Goal: Task Accomplishment & Management: Manage account settings

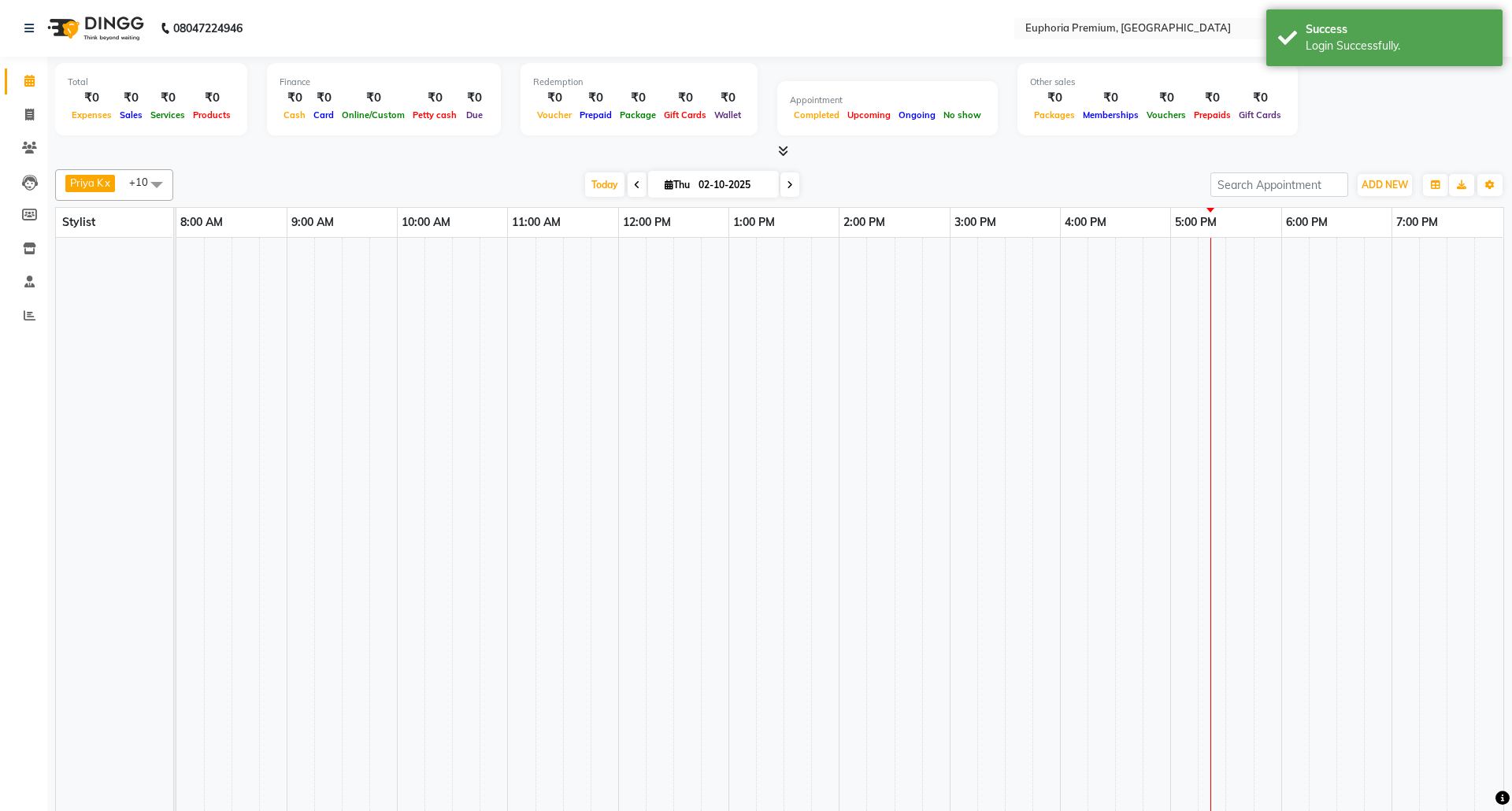
select select "en"
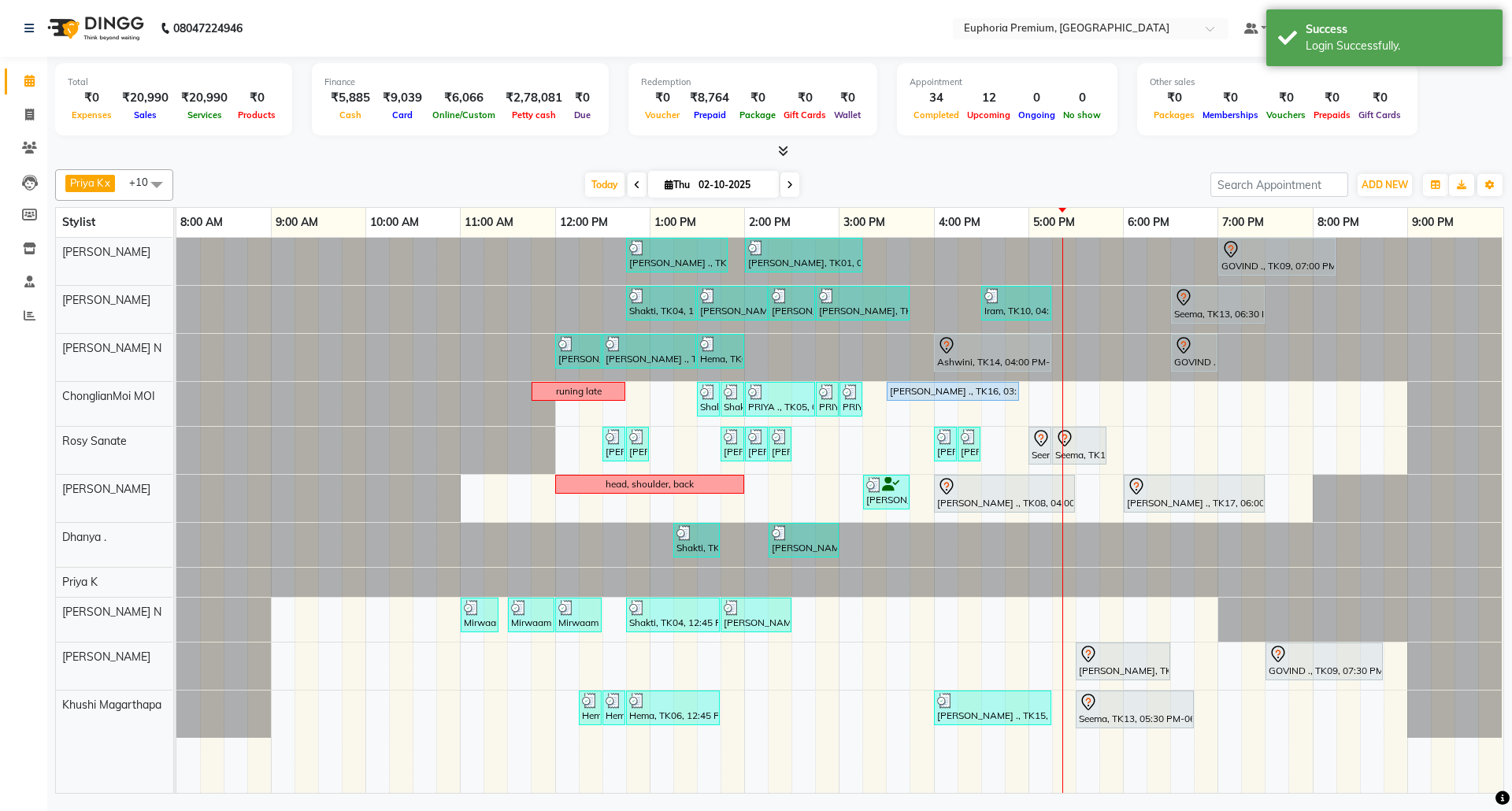
click at [729, 195] on input "02-10-2025" at bounding box center [733, 185] width 79 height 24
select select "10"
select select "2025"
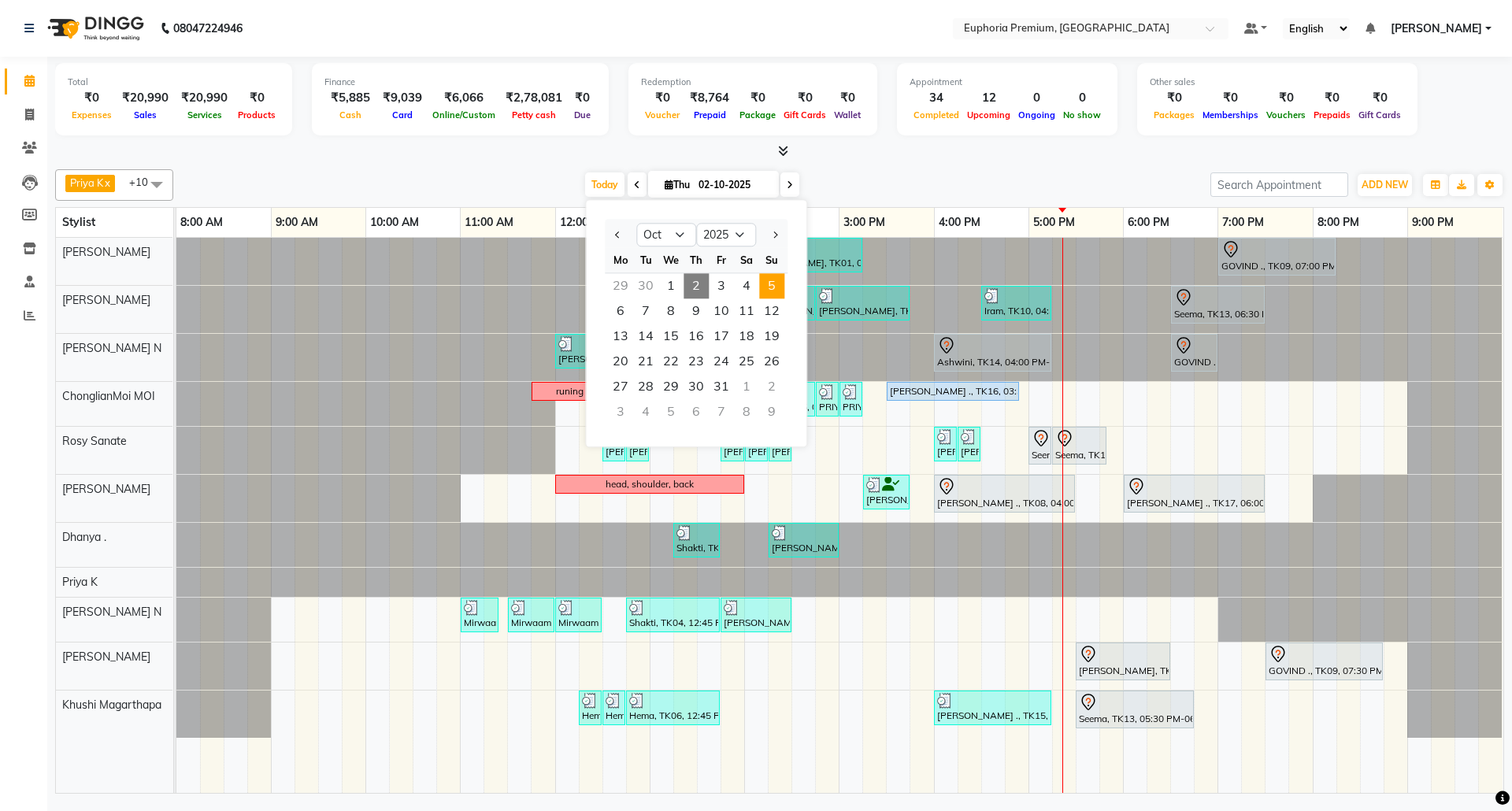
click at [771, 280] on span "5" at bounding box center [772, 286] width 25 height 25
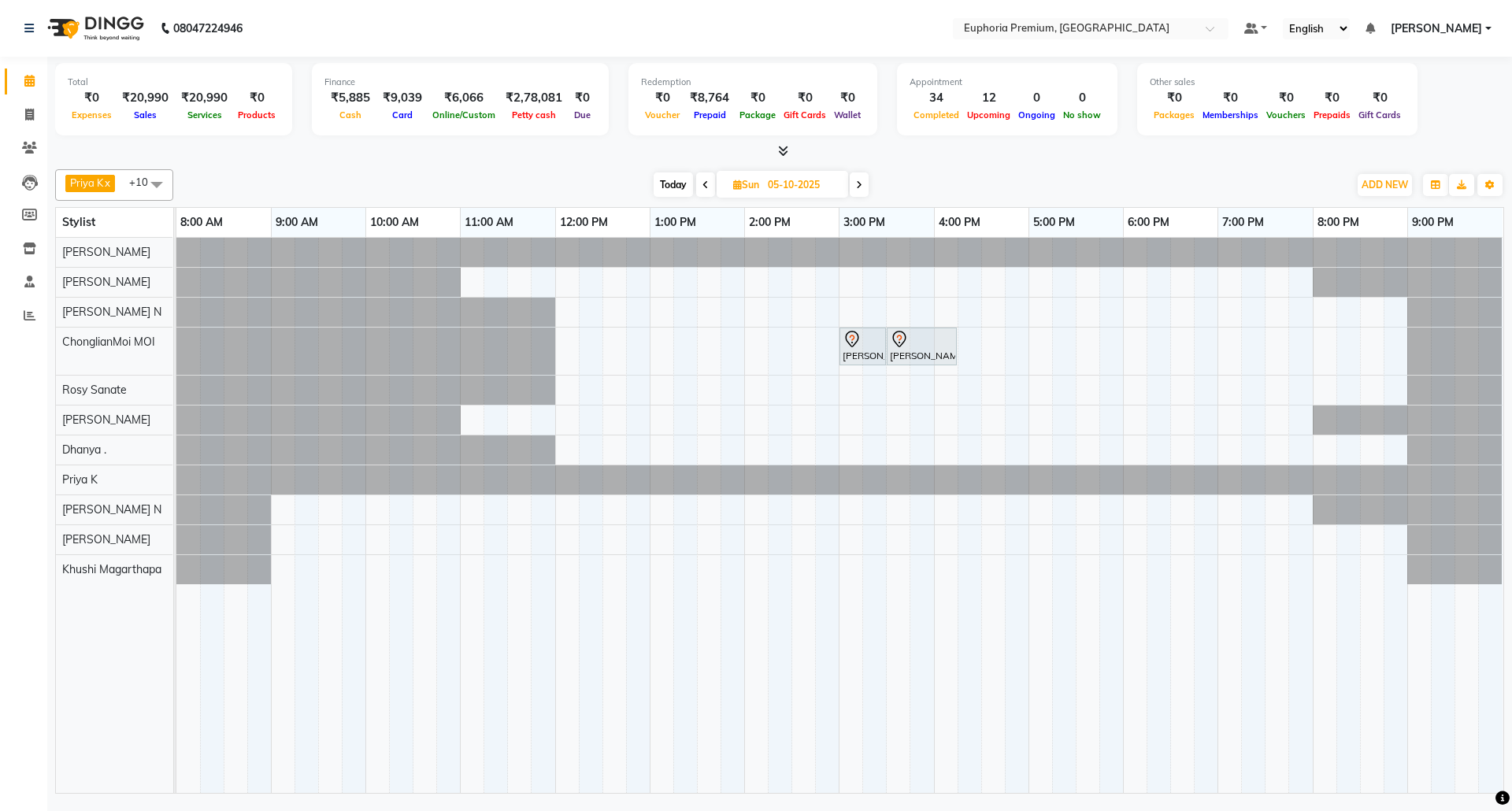
click at [702, 189] on icon at bounding box center [706, 185] width 6 height 10
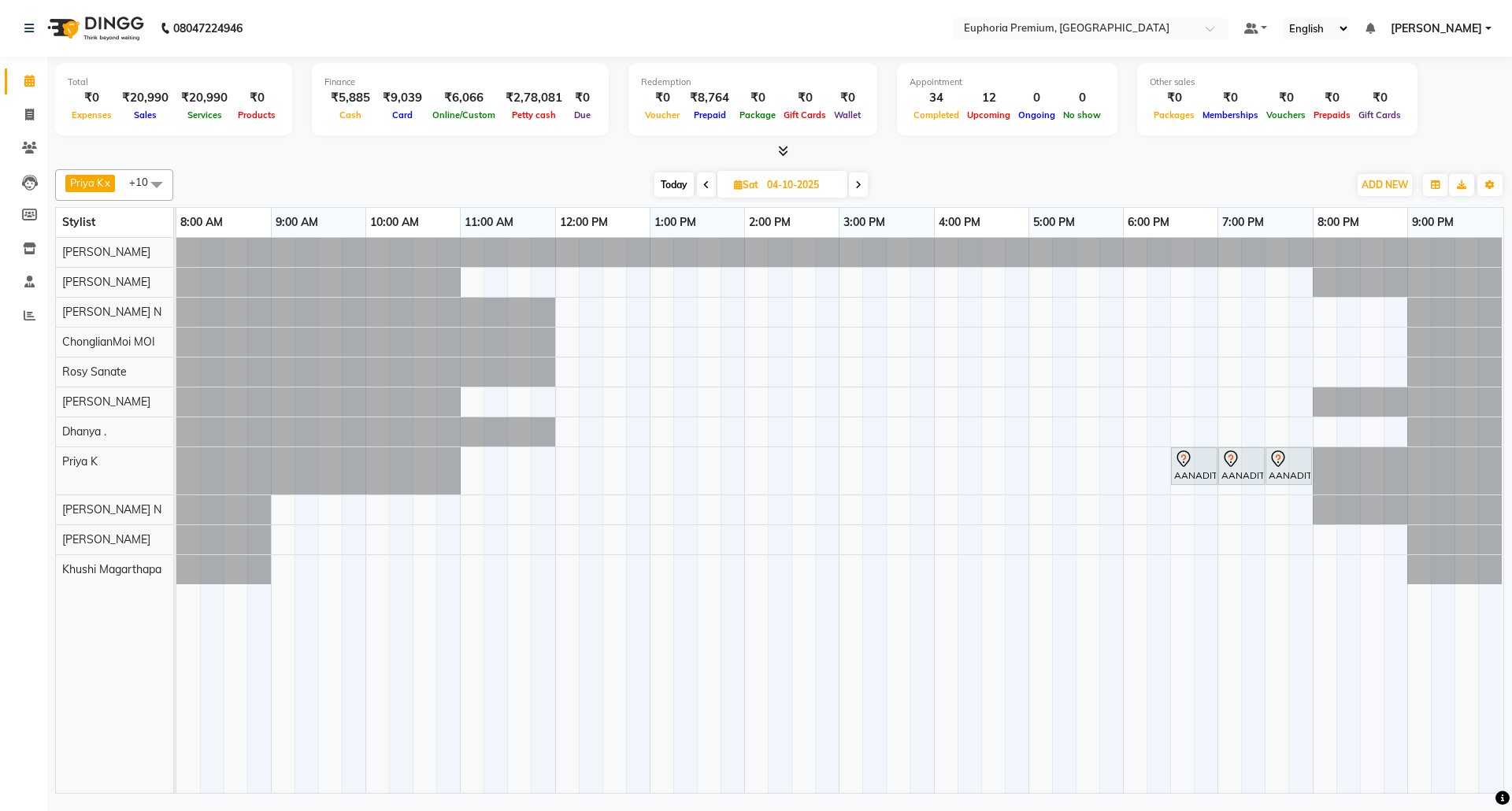
click at [700, 187] on span at bounding box center [706, 184] width 19 height 25
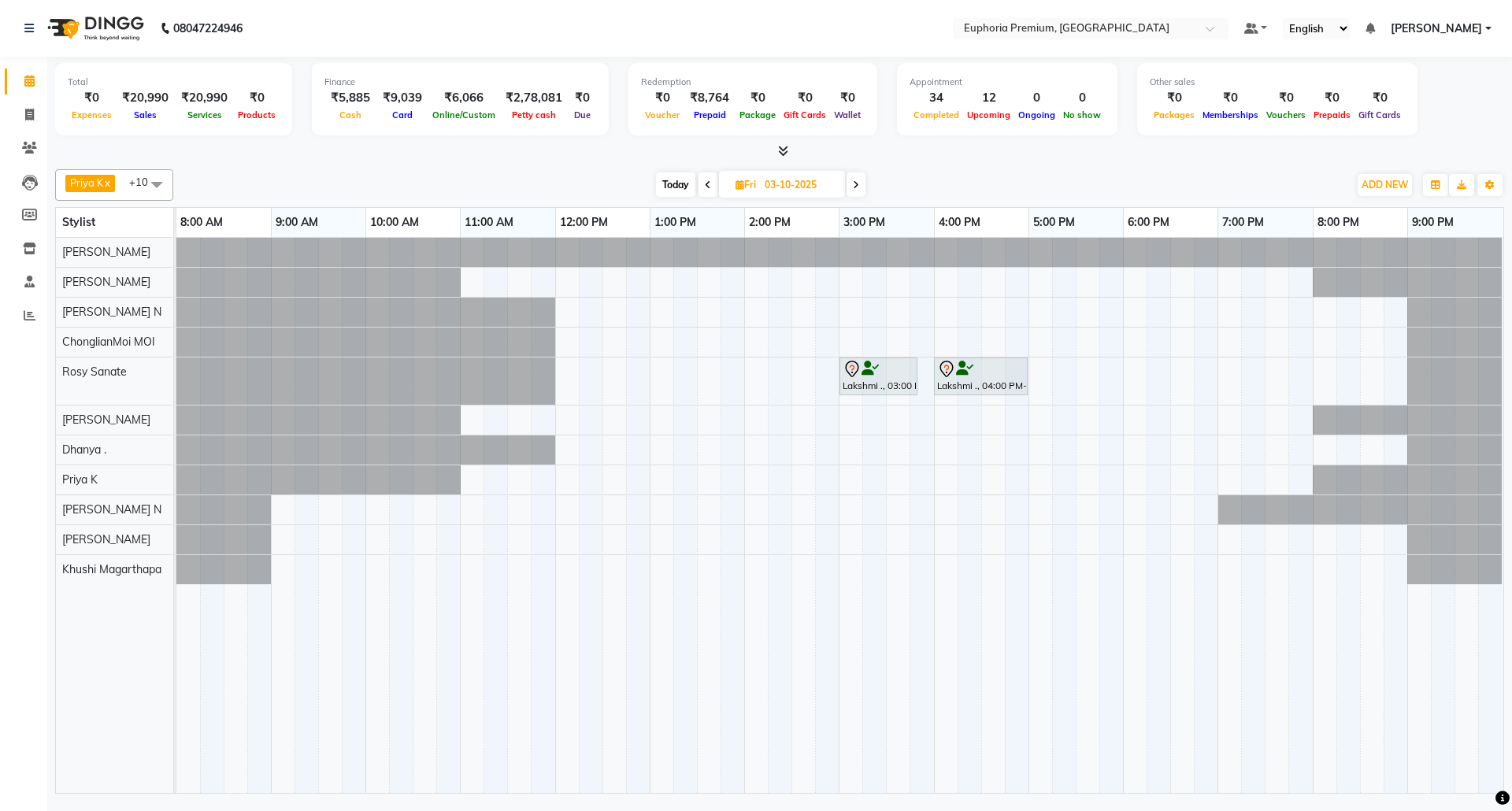
click at [666, 181] on span "Today" at bounding box center [676, 184] width 40 height 25
type input "02-10-2025"
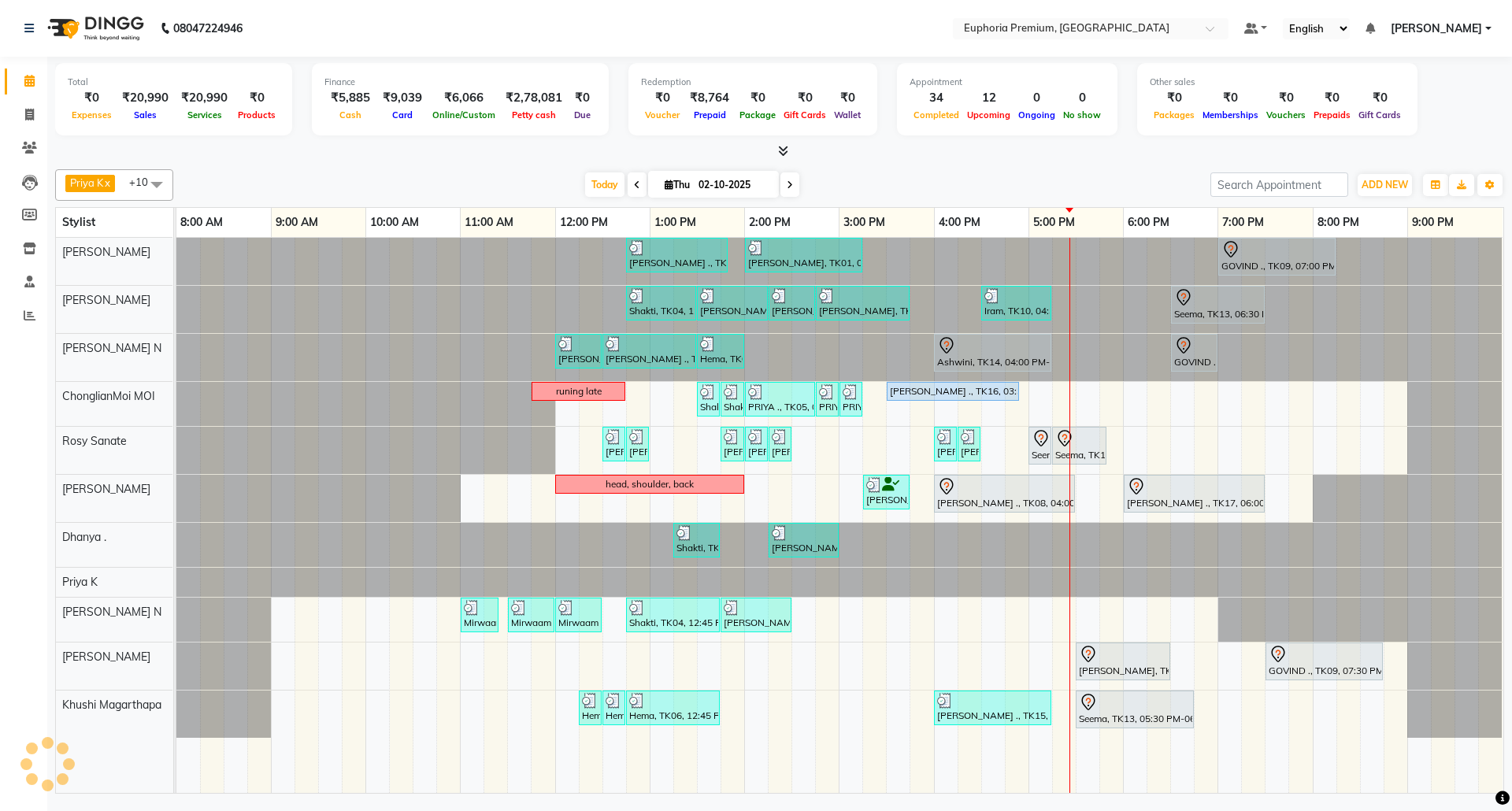
click at [722, 186] on input "02-10-2025" at bounding box center [733, 185] width 79 height 24
select select "10"
select select "2025"
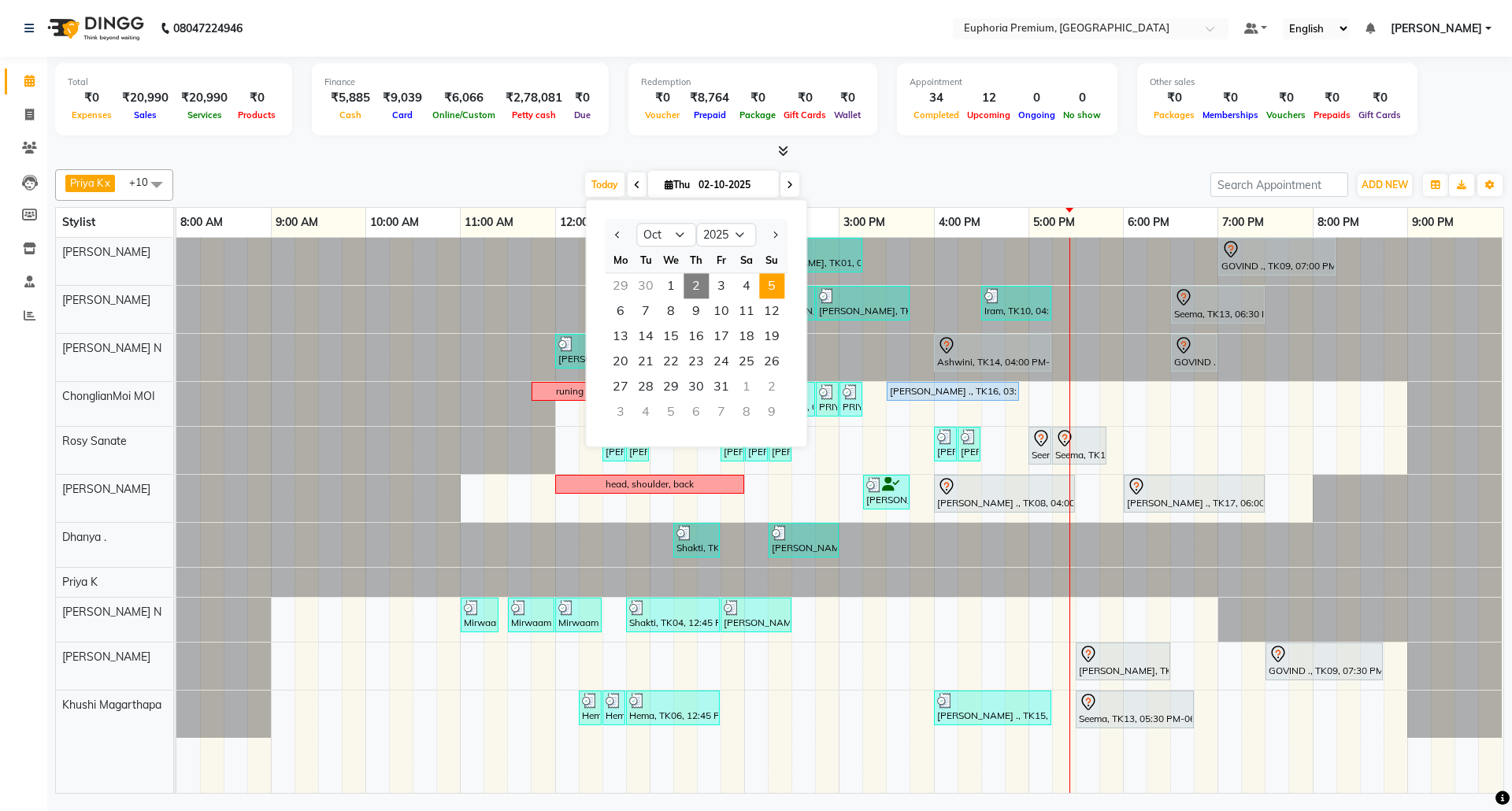
click at [768, 284] on span "5" at bounding box center [772, 286] width 25 height 25
type input "05-10-2025"
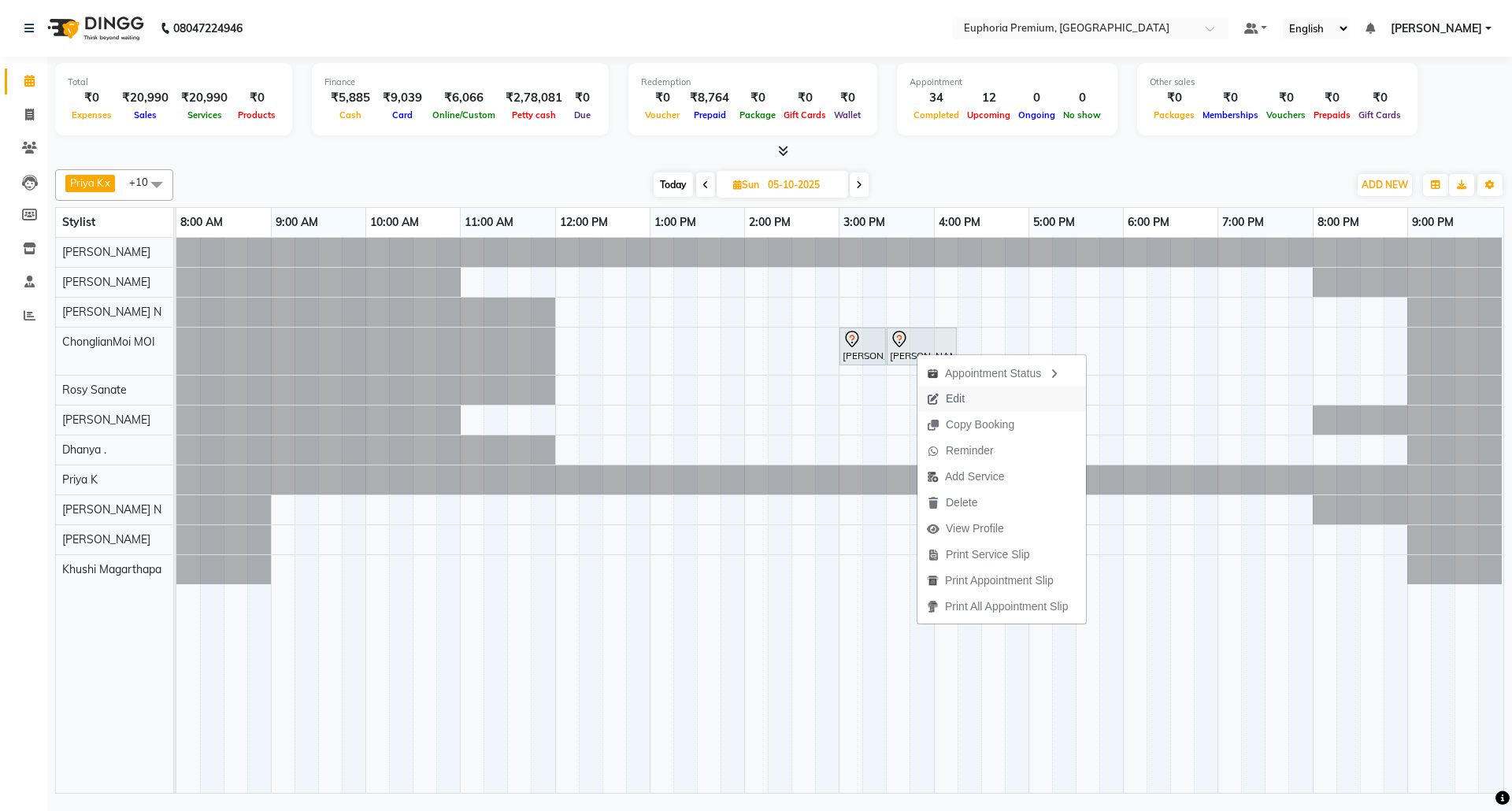
click at [956, 397] on span "Edit" at bounding box center [956, 398] width 19 height 17
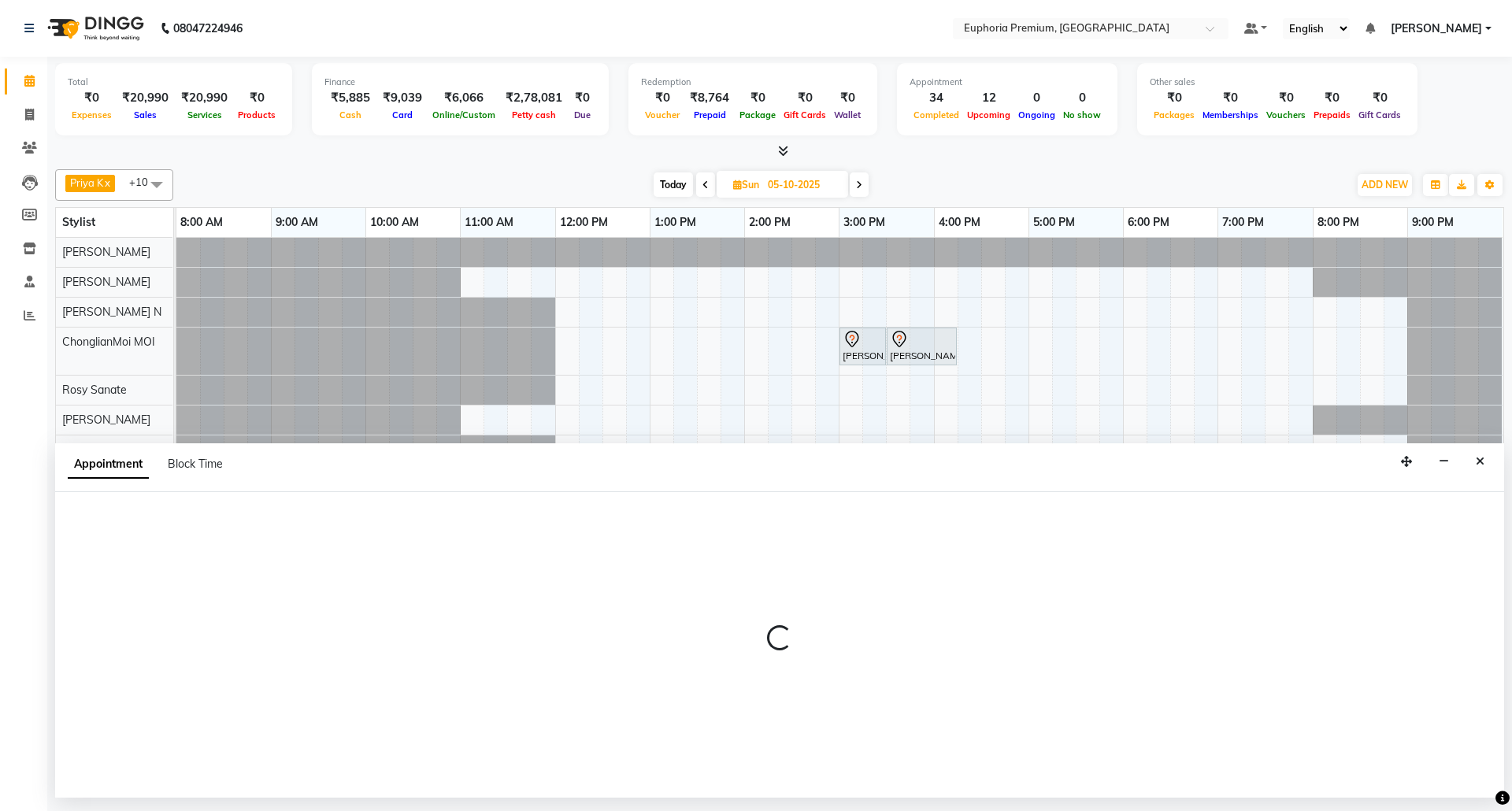
select select "tentative"
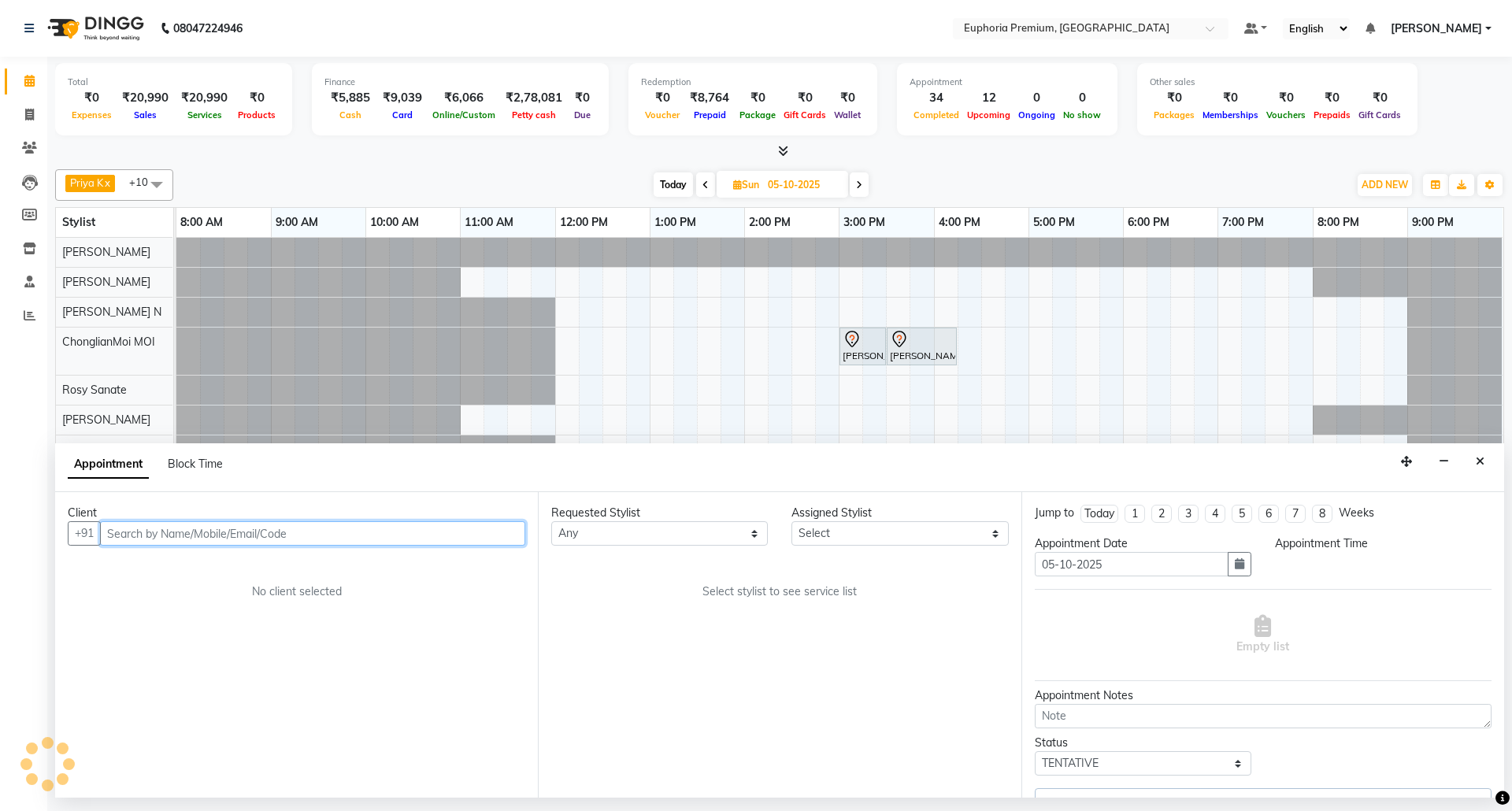
select select "71597"
select select "900"
select select "4006"
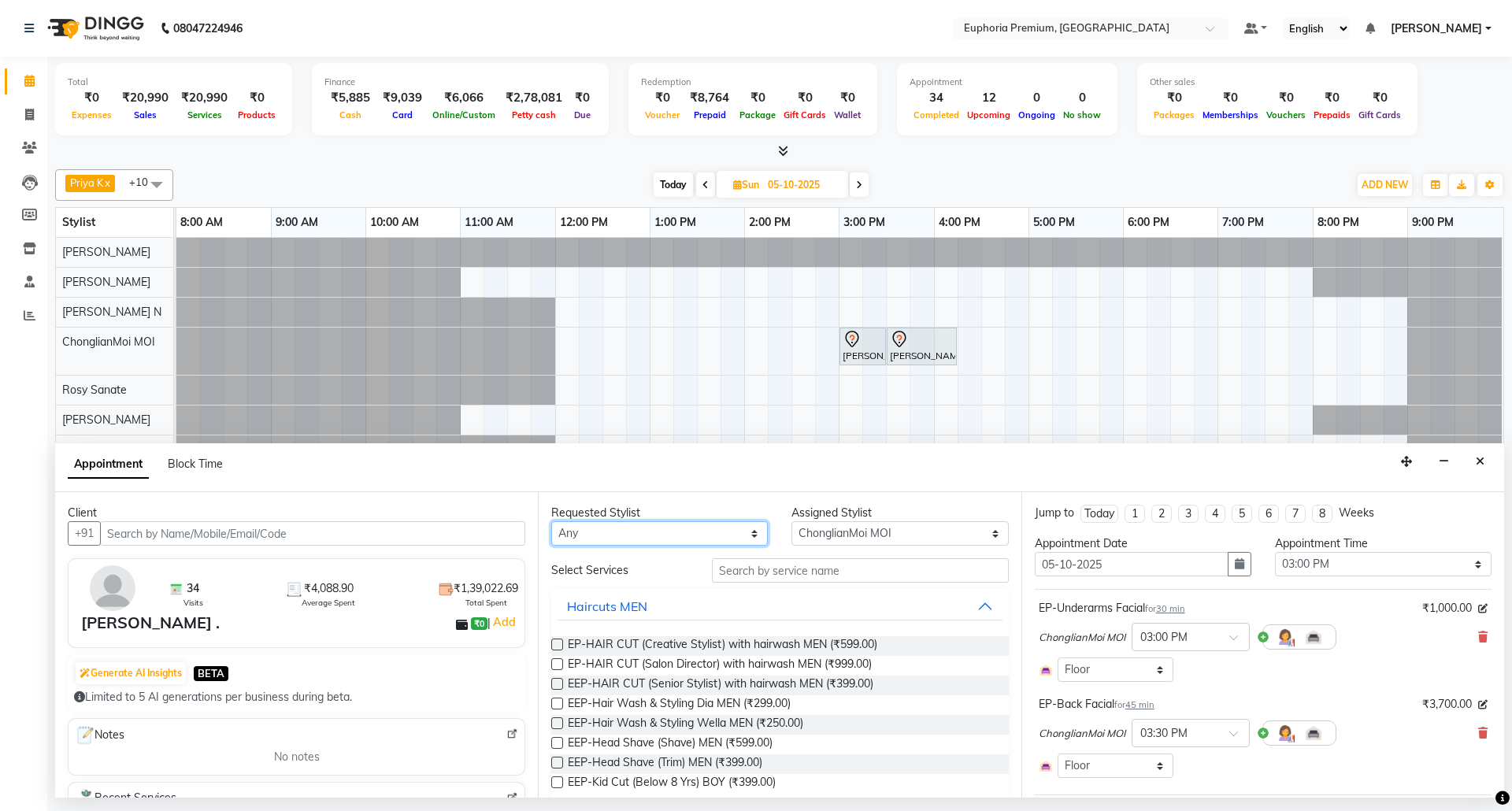
click at [739, 533] on select "Any [PERSON_NAME] N [PERSON_NAME] N ChonglianMoi MOI [PERSON_NAME] . [PERSON_NA…" at bounding box center [660, 533] width 217 height 25
select select "71609"
click at [552, 523] on select "Any [PERSON_NAME] N [PERSON_NAME] N ChonglianMoi MOI [PERSON_NAME] . [PERSON_NA…" at bounding box center [660, 533] width 217 height 25
select select "71609"
drag, startPoint x: 962, startPoint y: 530, endPoint x: 956, endPoint y: 523, distance: 9.2
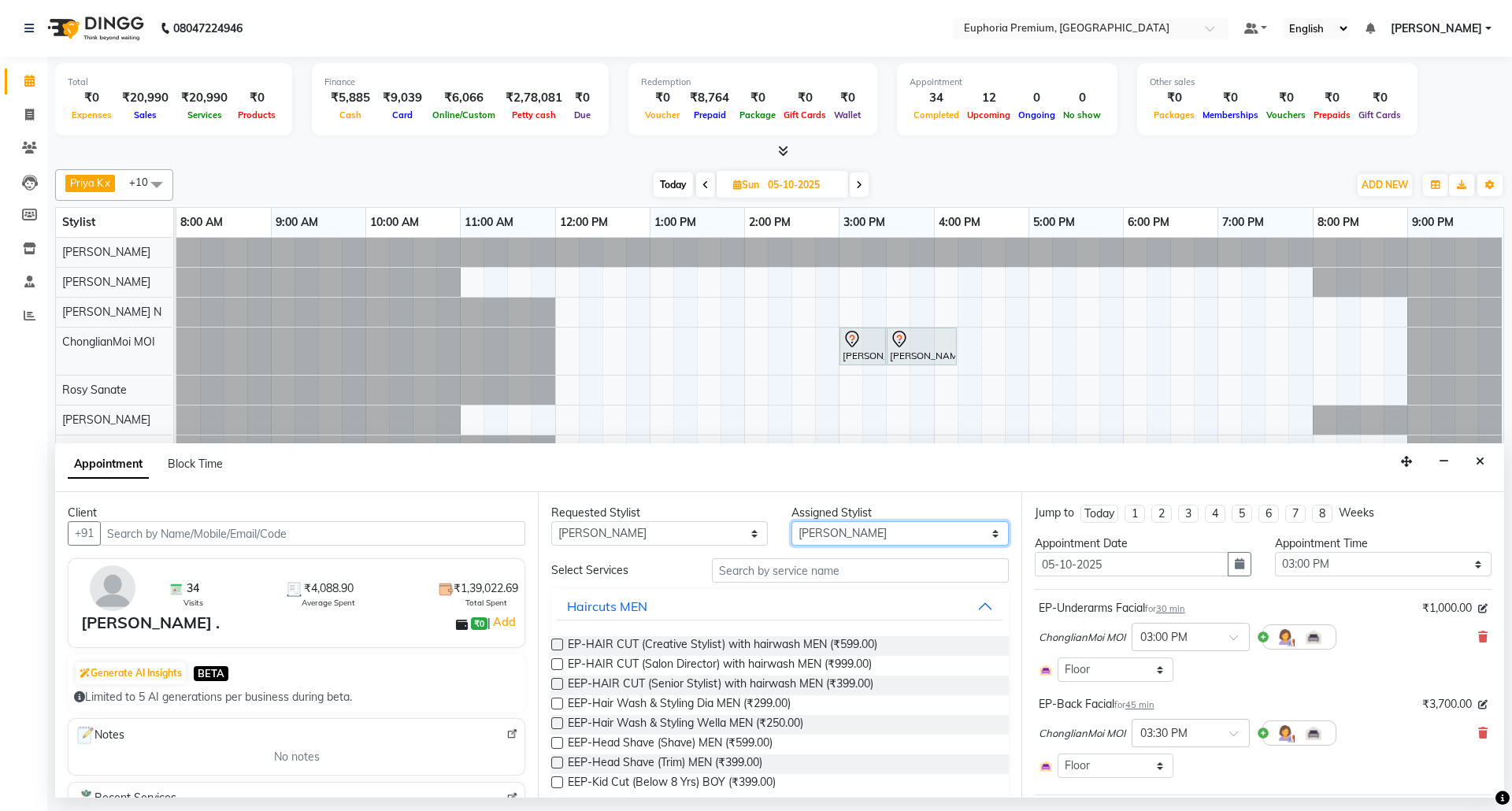
click at [962, 530] on select "Select [PERSON_NAME] N [PERSON_NAME] N ChonglianMoi MOI [PERSON_NAME] . [PERSON…" at bounding box center [899, 533] width 217 height 25
click at [527, 167] on div "Priya K x ChonglianMoi MOI x Dhanya . x Shishi L x [PERSON_NAME] x [PERSON_NAME…" at bounding box center [779, 478] width 1449 height 631
click at [736, 539] on select "Any [PERSON_NAME] N [PERSON_NAME] N ChonglianMoi MOI [PERSON_NAME] . [PERSON_NA…" at bounding box center [660, 533] width 217 height 25
select select "null"
click at [552, 523] on select "Any [PERSON_NAME] N [PERSON_NAME] N ChonglianMoi MOI [PERSON_NAME] . [PERSON_NA…" at bounding box center [660, 533] width 217 height 25
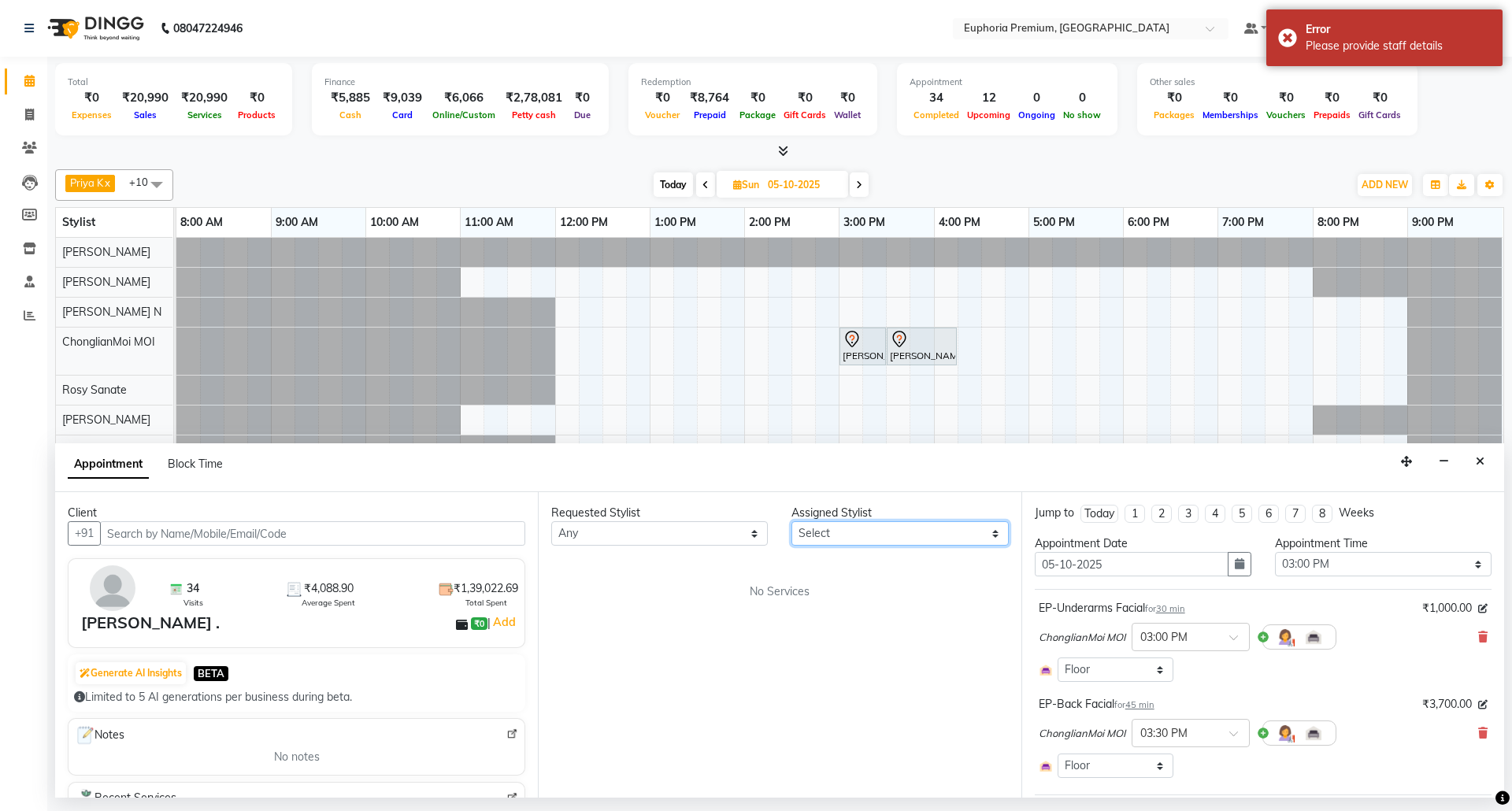
drag, startPoint x: 952, startPoint y: 539, endPoint x: 945, endPoint y: 523, distance: 17.5
click at [952, 539] on select "Select [PERSON_NAME] N [PERSON_NAME] N ChonglianMoi MOI [PERSON_NAME] . [PERSON…" at bounding box center [899, 533] width 217 height 25
select select "71609"
click at [791, 523] on select "Select [PERSON_NAME] N [PERSON_NAME] N ChonglianMoi MOI [PERSON_NAME] . [PERSON…" at bounding box center [899, 533] width 217 height 25
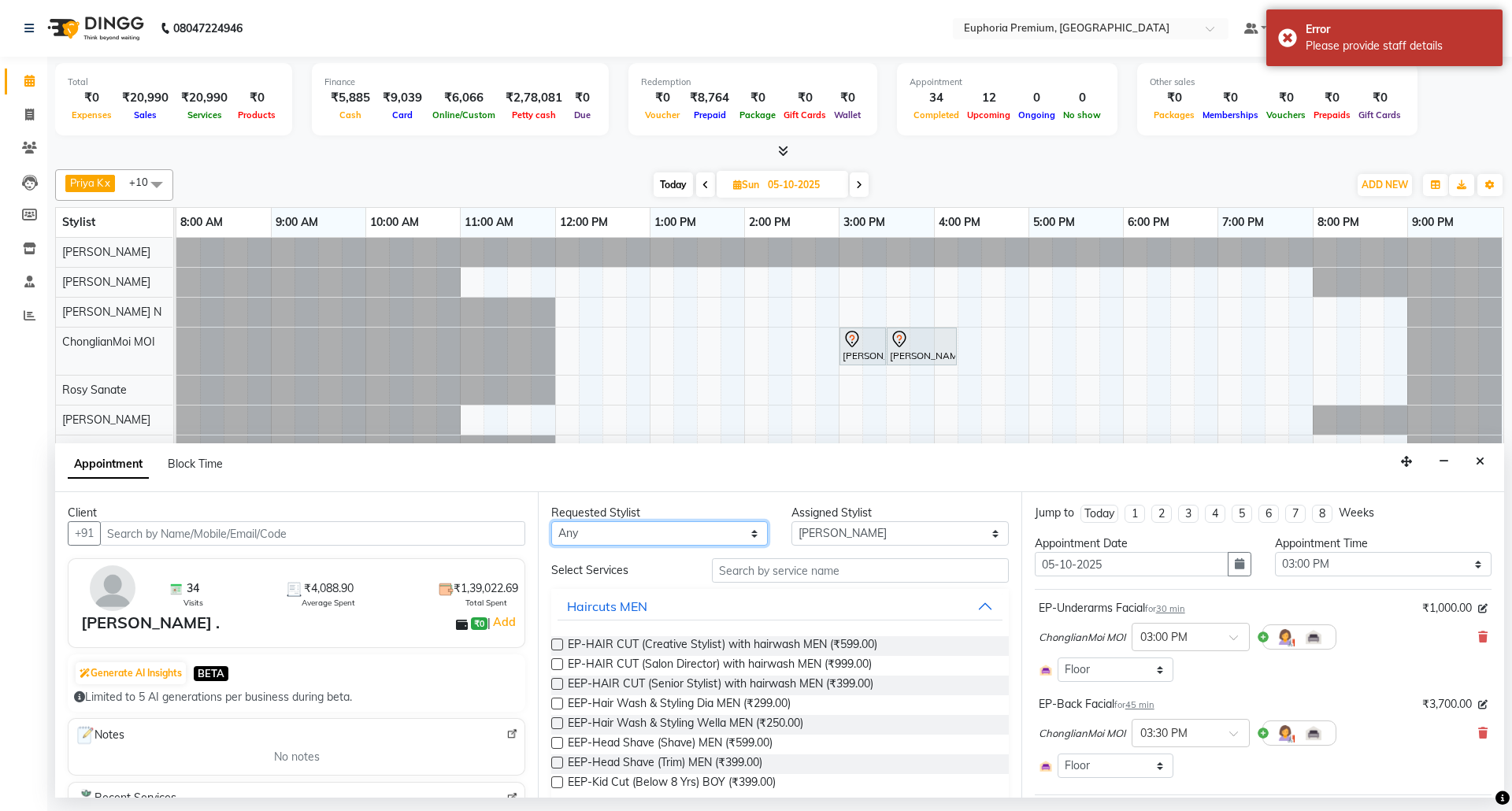
click at [747, 536] on select "Any [PERSON_NAME] N [PERSON_NAME] N ChonglianMoi MOI [PERSON_NAME] . [PERSON_NA…" at bounding box center [660, 533] width 217 height 25
select select "71609"
click at [552, 523] on select "Any [PERSON_NAME] N [PERSON_NAME] N ChonglianMoi MOI [PERSON_NAME] . [PERSON_NA…" at bounding box center [660, 533] width 217 height 25
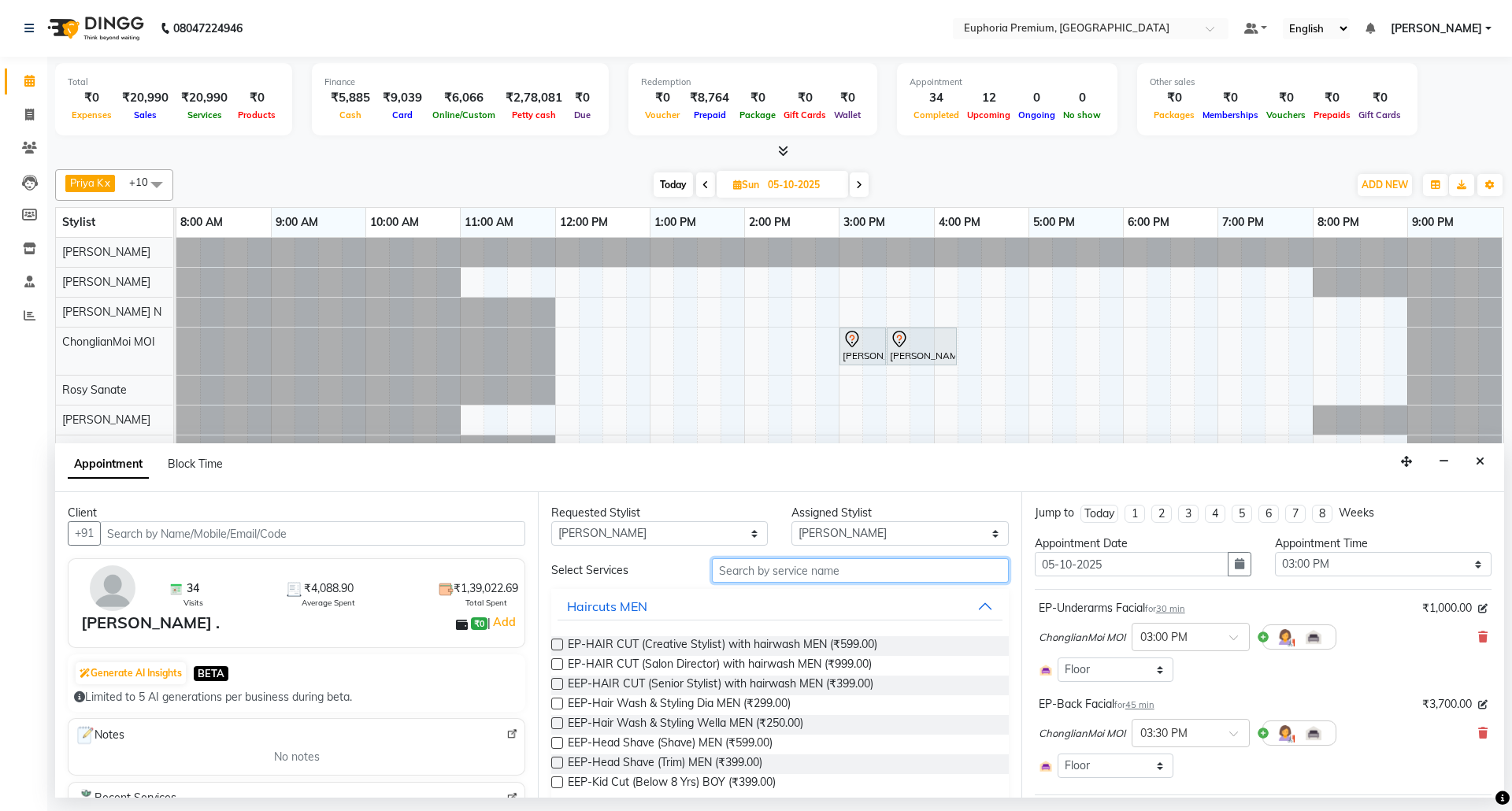
click at [830, 574] on input "text" at bounding box center [860, 571] width 297 height 25
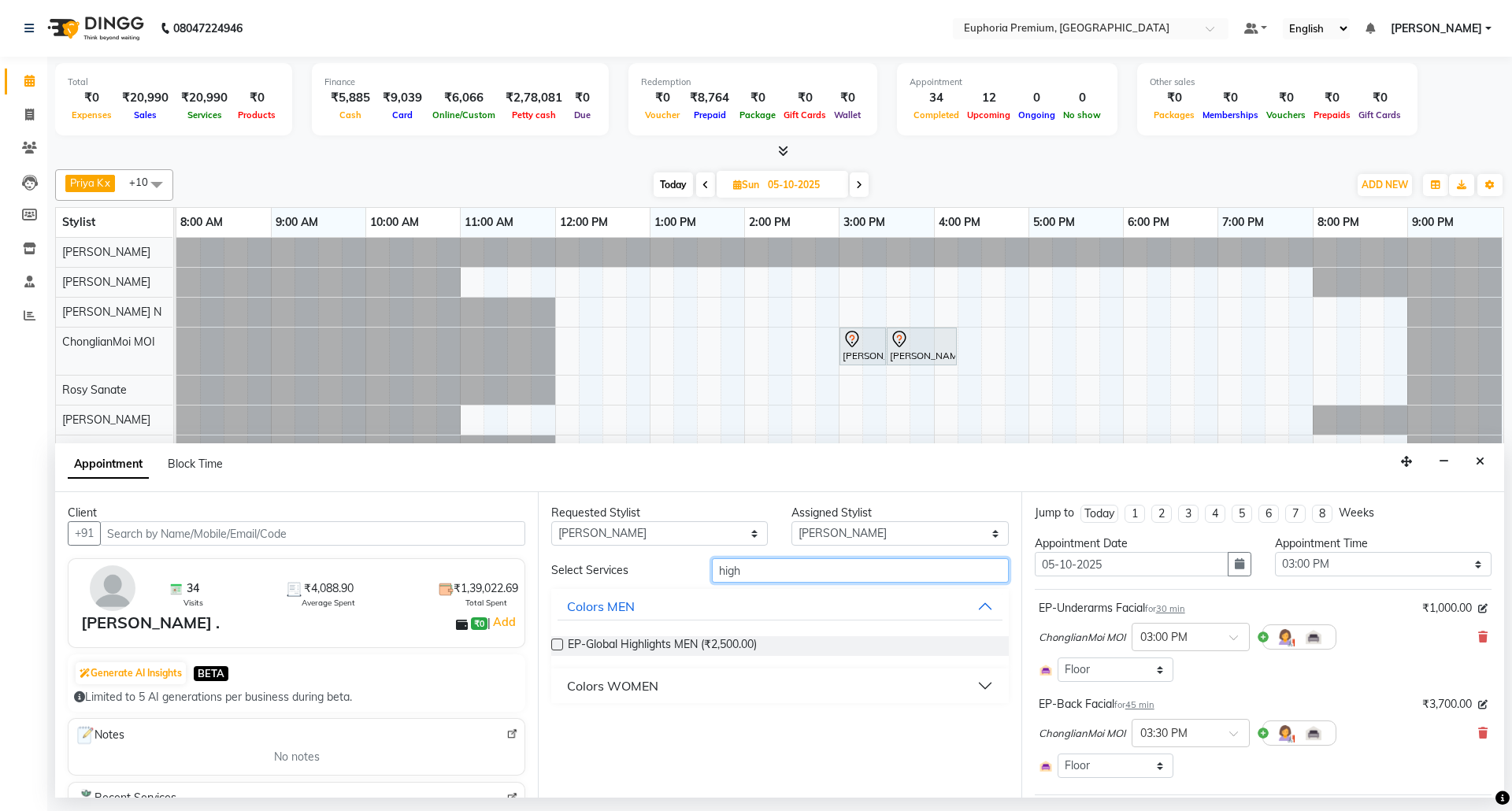
type input "high"
click at [594, 678] on div "Colors WOMEN" at bounding box center [612, 686] width 91 height 19
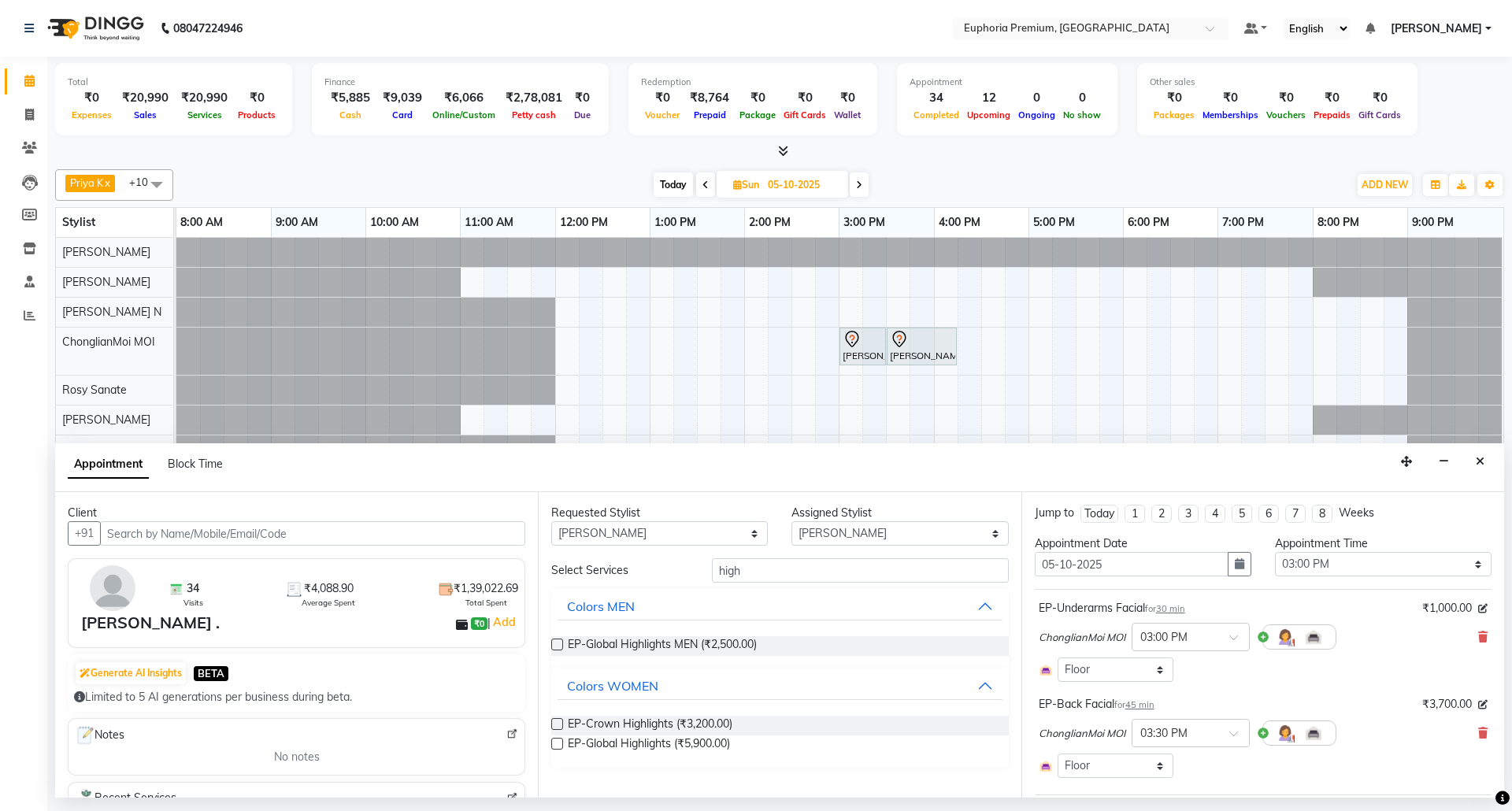
click at [556, 742] on label at bounding box center [557, 744] width 12 height 12
click at [556, 742] on input "checkbox" at bounding box center [556, 745] width 10 height 10
checkbox input "false"
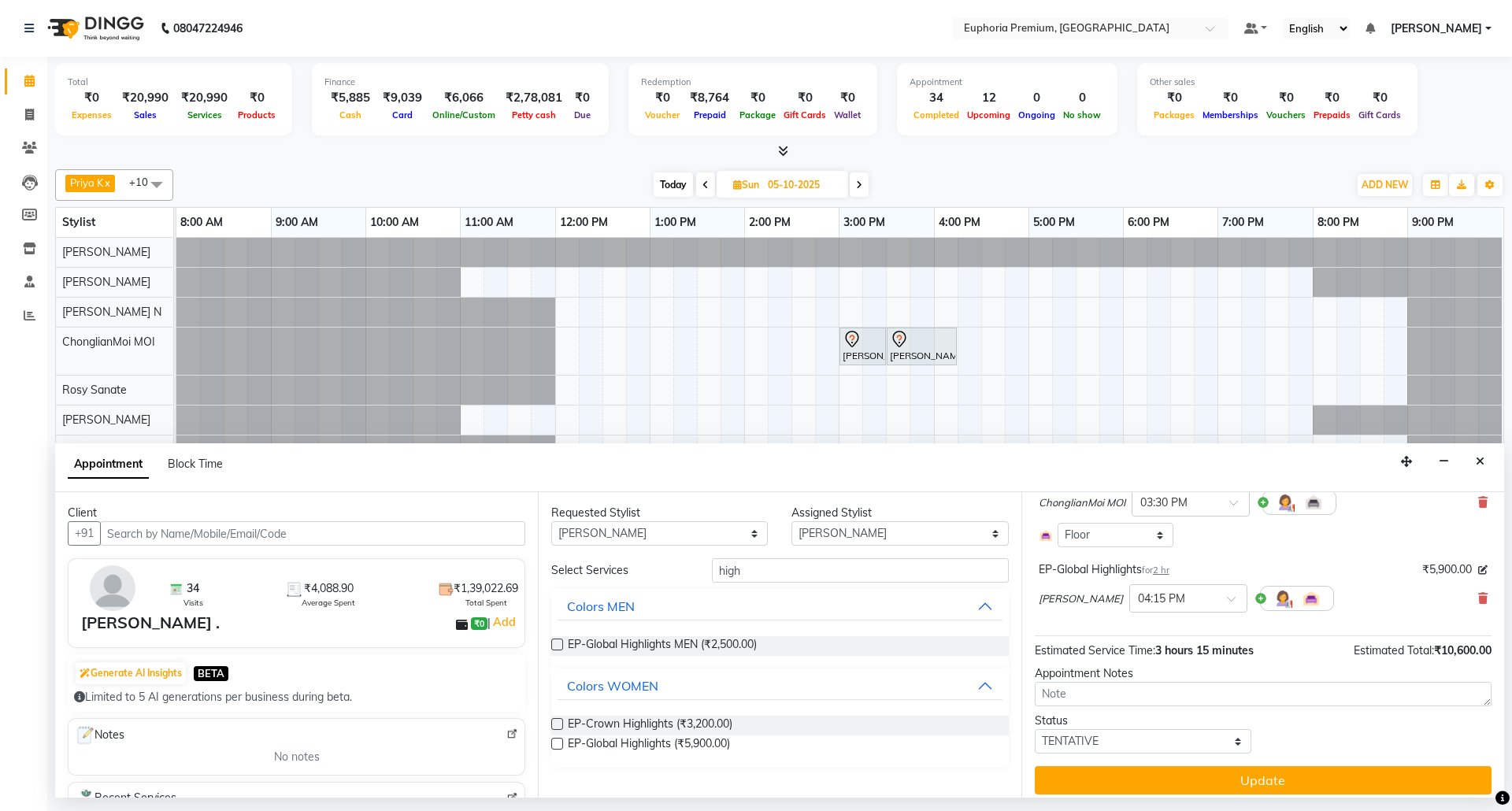
scroll to position [243, 0]
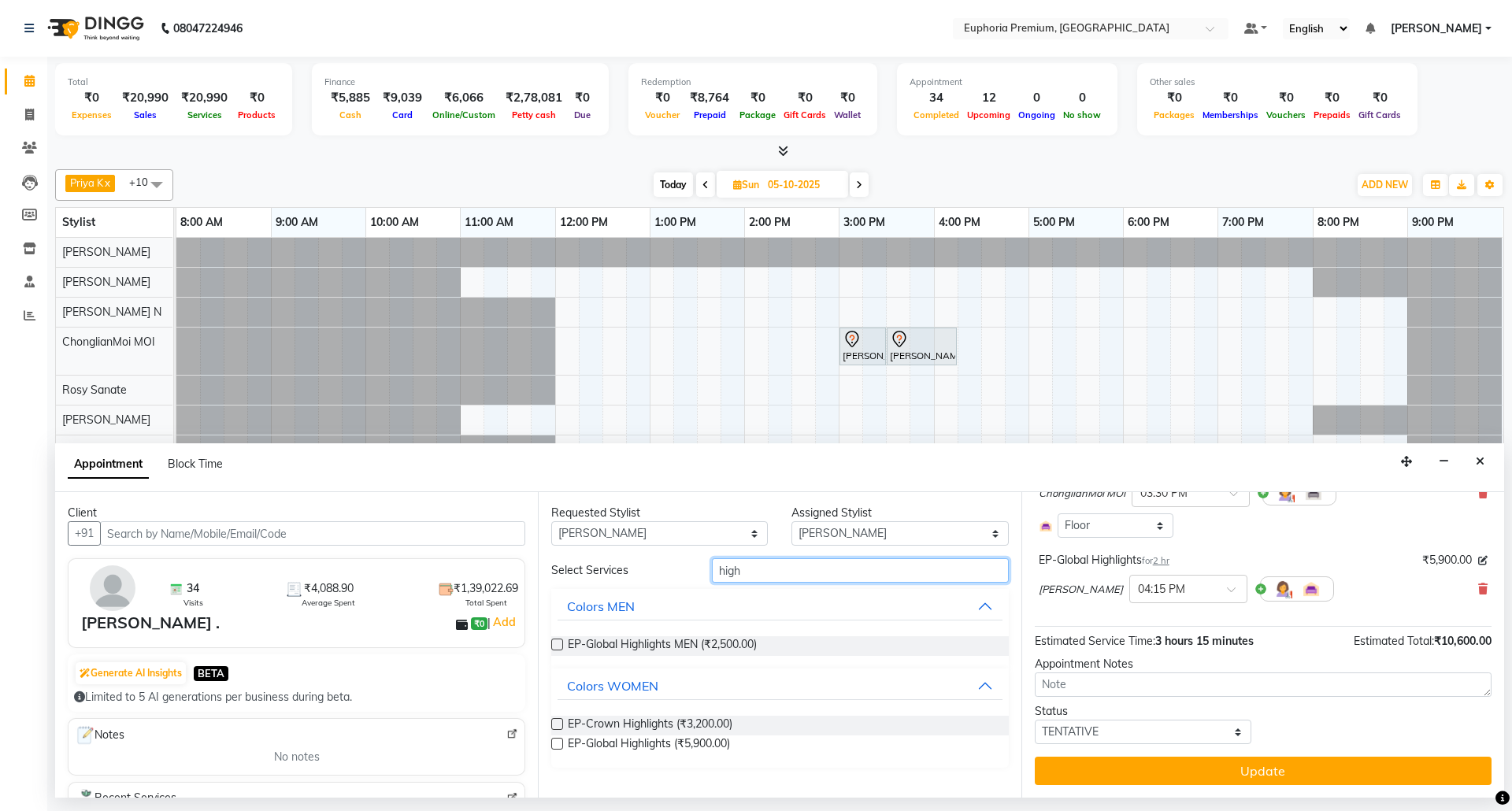
click at [779, 571] on input "high" at bounding box center [860, 571] width 297 height 25
click at [756, 536] on select "Any [PERSON_NAME] N [PERSON_NAME] N ChonglianMoi MOI [PERSON_NAME] . [PERSON_NA…" at bounding box center [660, 533] width 217 height 25
select select "null"
click at [552, 523] on select "Any [PERSON_NAME] N [PERSON_NAME] N ChonglianMoi MOI [PERSON_NAME] . [PERSON_NA…" at bounding box center [660, 533] width 217 height 25
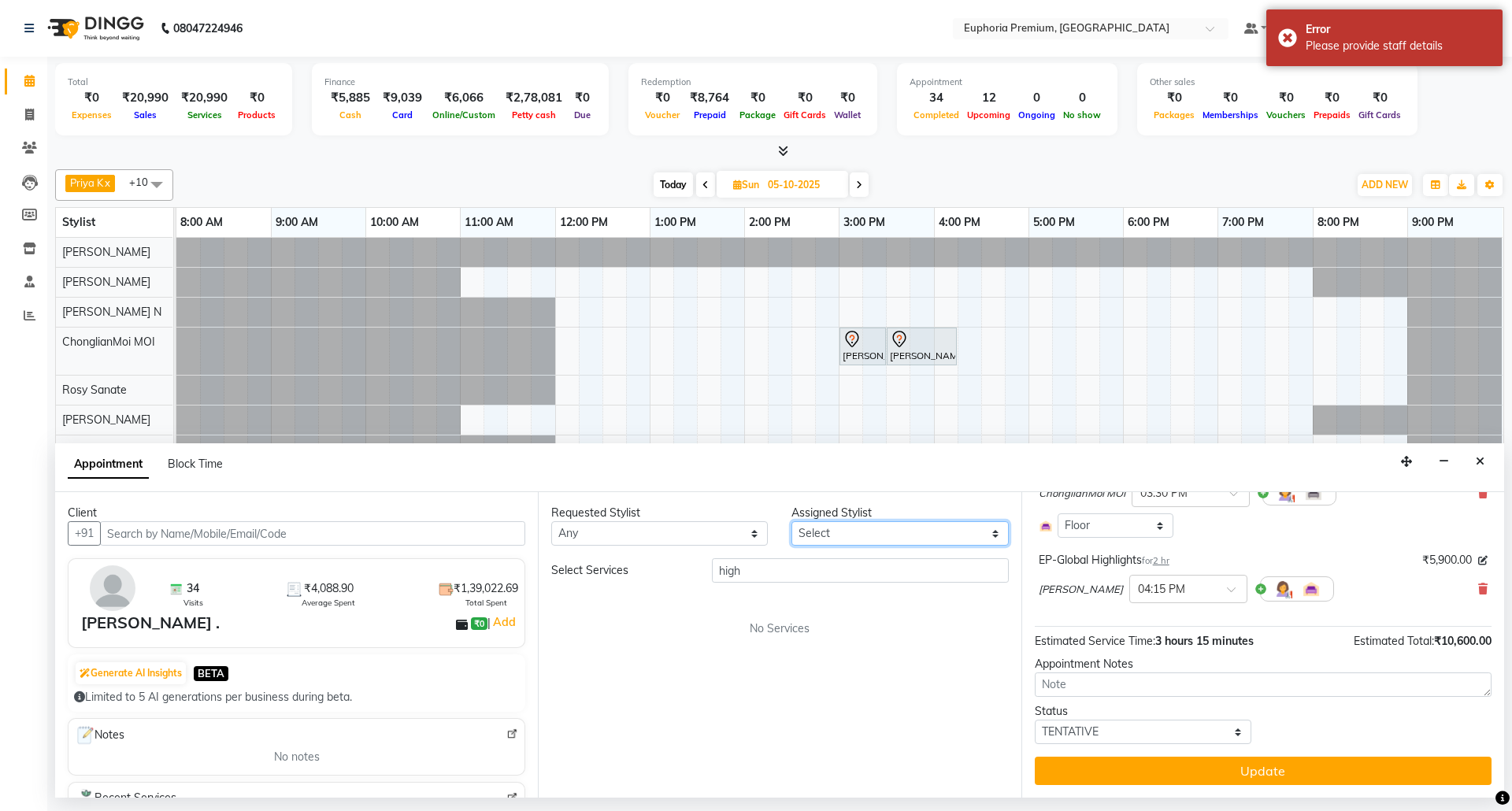
click at [937, 533] on select "Select [PERSON_NAME] N [PERSON_NAME] N ChonglianMoi MOI [PERSON_NAME] . [PERSON…" at bounding box center [899, 533] width 217 height 25
select select "86606"
click at [791, 523] on select "Select [PERSON_NAME] N [PERSON_NAME] N ChonglianMoi MOI [PERSON_NAME] . [PERSON…" at bounding box center [899, 533] width 217 height 25
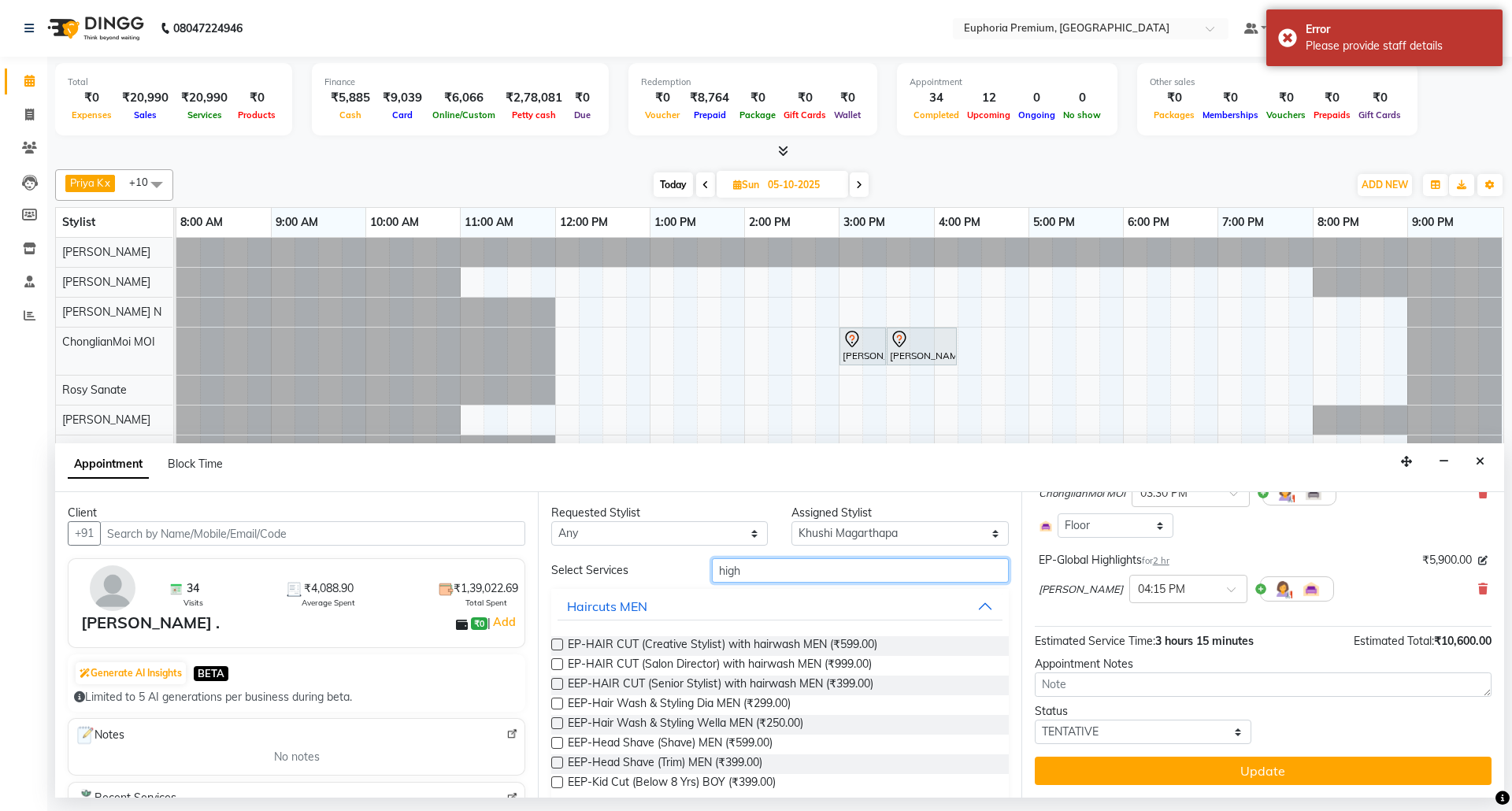
click at [794, 568] on input "high" at bounding box center [860, 571] width 297 height 25
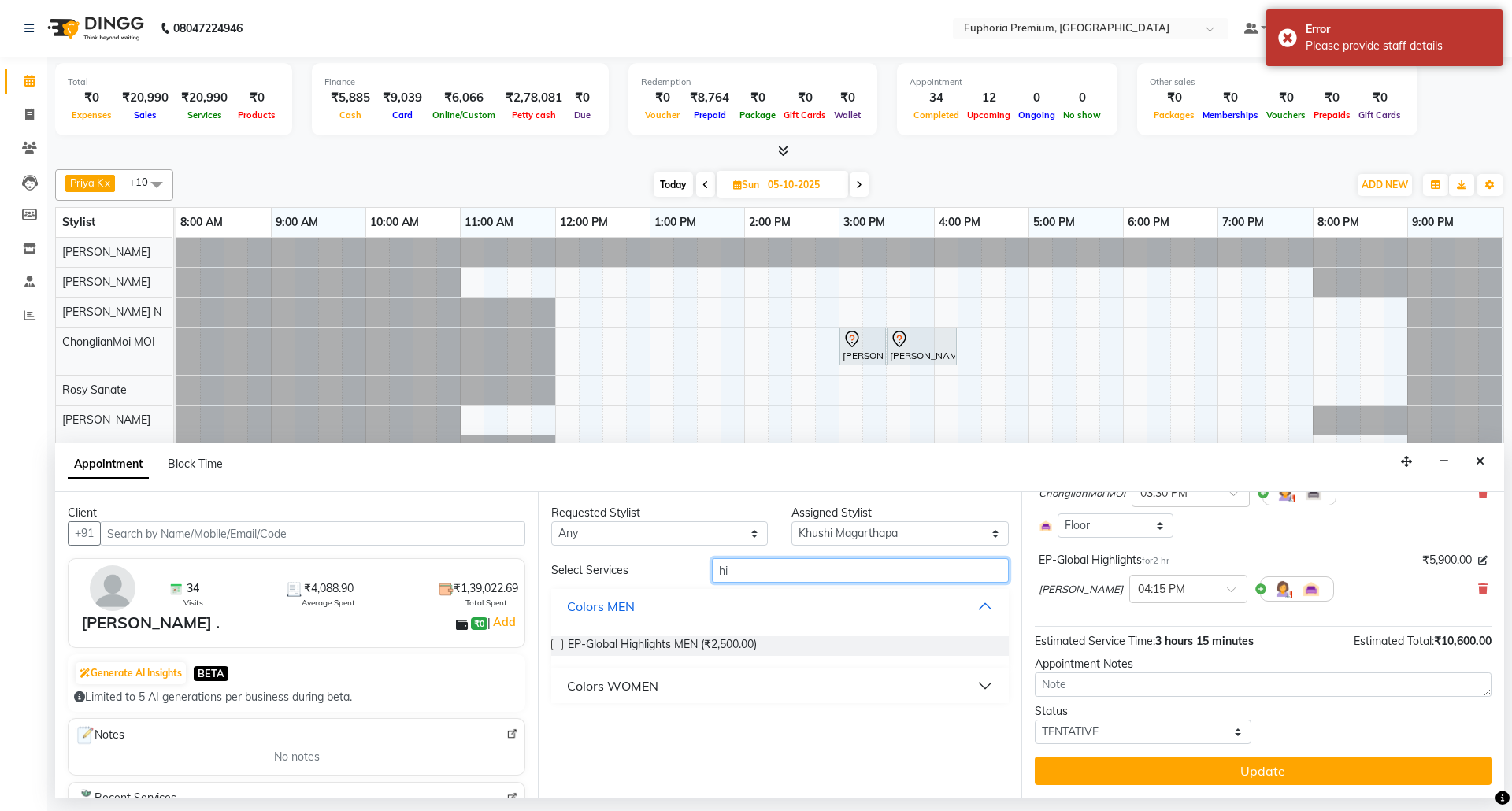
type input "h"
type input "tefit"
click at [560, 644] on label at bounding box center [557, 644] width 12 height 12
click at [560, 644] on input "checkbox" at bounding box center [556, 646] width 10 height 10
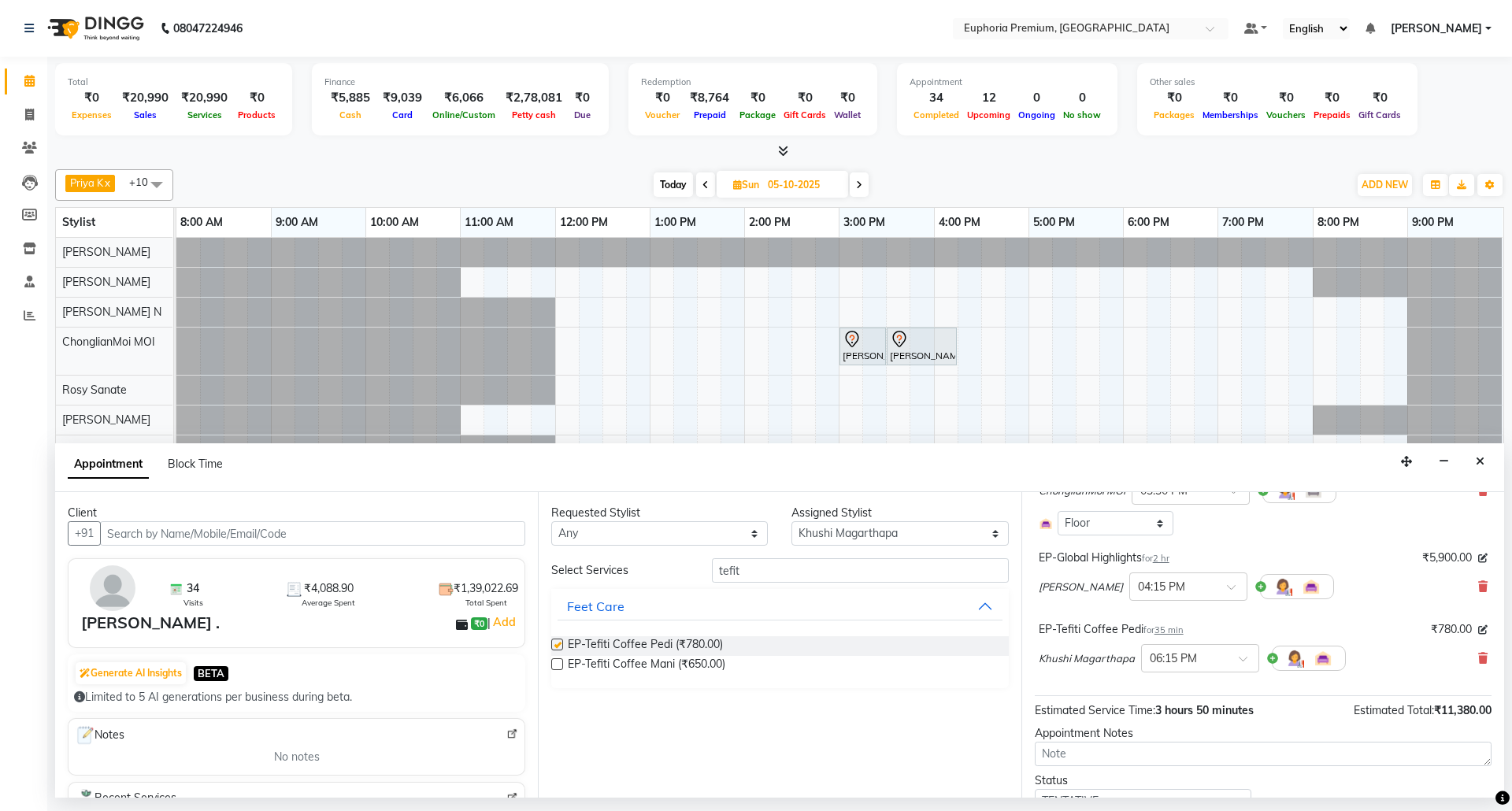
checkbox input "false"
click at [1170, 632] on span "35 min" at bounding box center [1169, 630] width 29 height 11
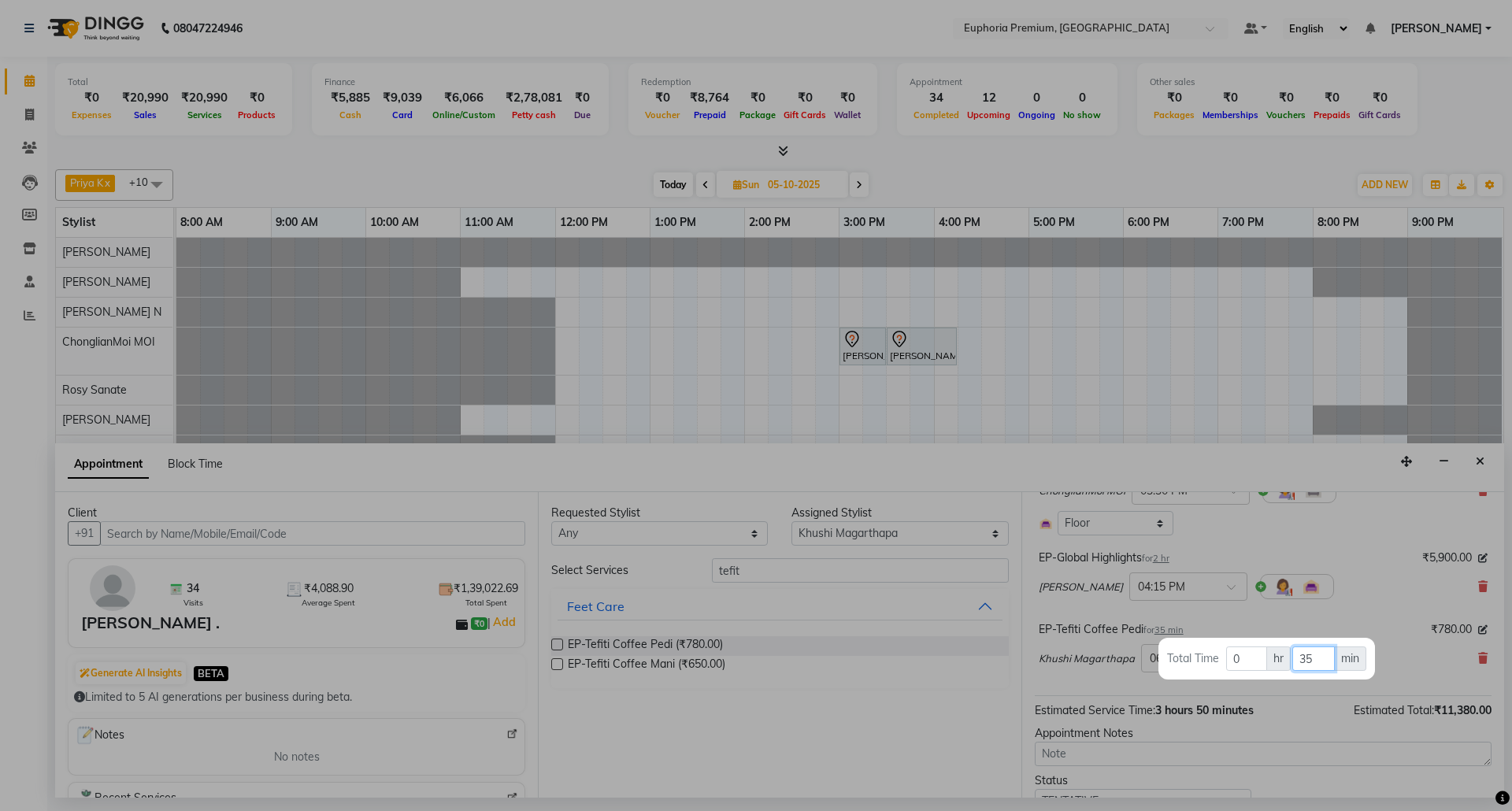
click at [1318, 663] on input "35" at bounding box center [1313, 659] width 42 height 25
type input "3"
type input "1"
type input "15"
click at [1262, 659] on input "0" at bounding box center [1247, 659] width 41 height 25
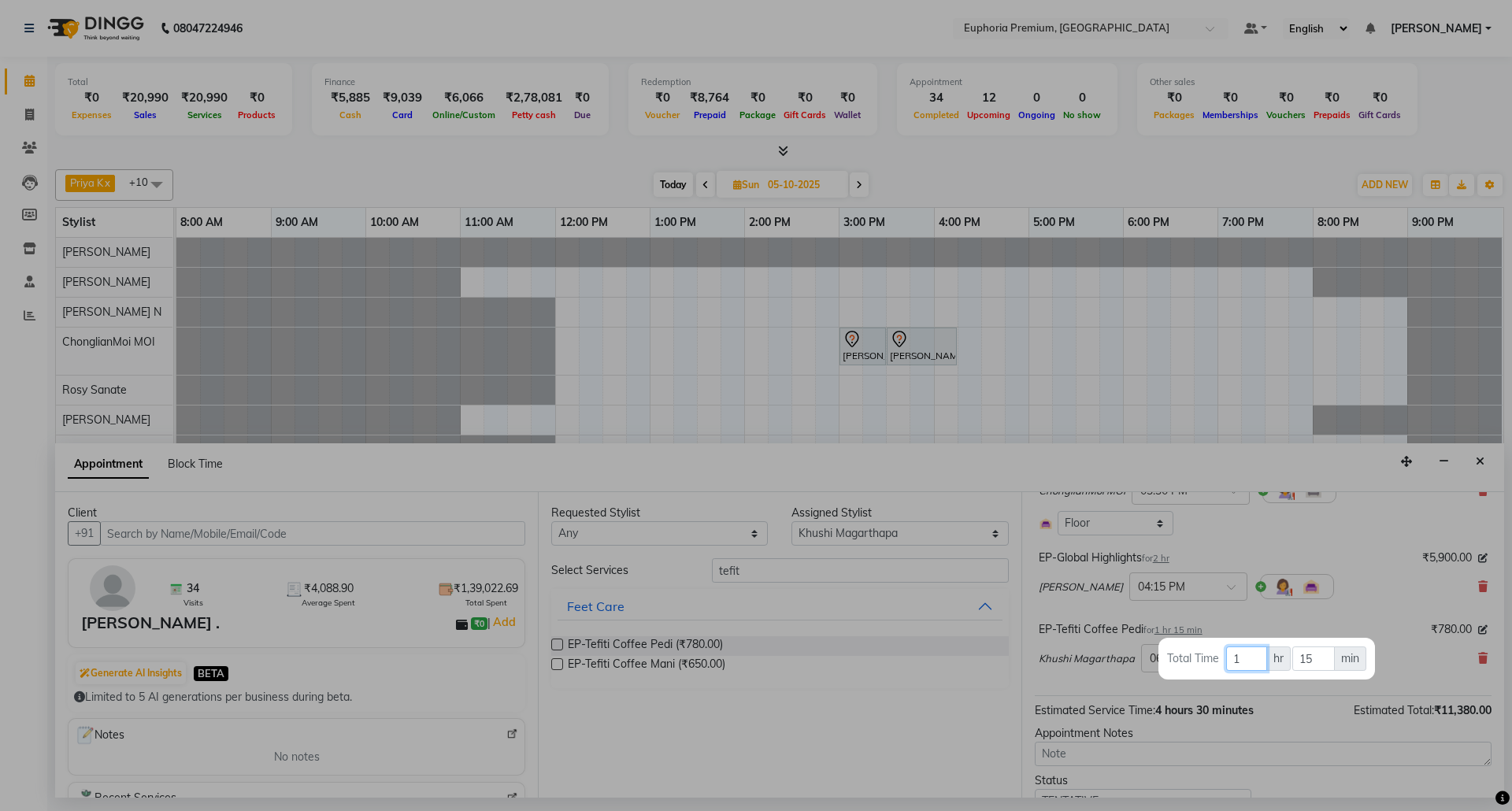
type input "1"
click at [1340, 602] on div at bounding box center [756, 406] width 1512 height 811
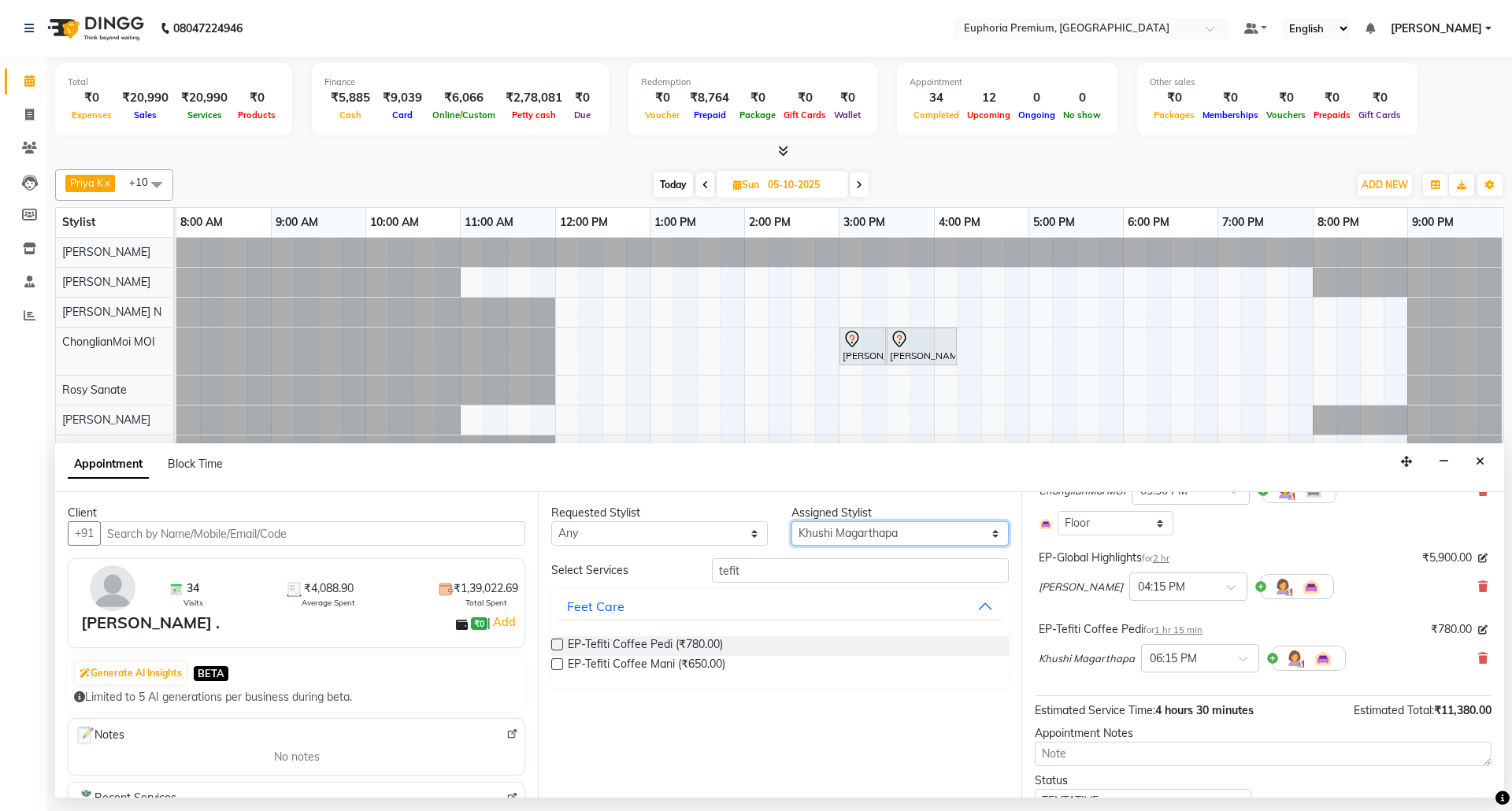
click at [887, 536] on select "Select [PERSON_NAME] N [PERSON_NAME] N ChonglianMoi MOI [PERSON_NAME] . [PERSON…" at bounding box center [899, 533] width 217 height 25
select select "91459"
click at [791, 523] on select "Select [PERSON_NAME] N [PERSON_NAME] N ChonglianMoi MOI [PERSON_NAME] . [PERSON…" at bounding box center [899, 533] width 217 height 25
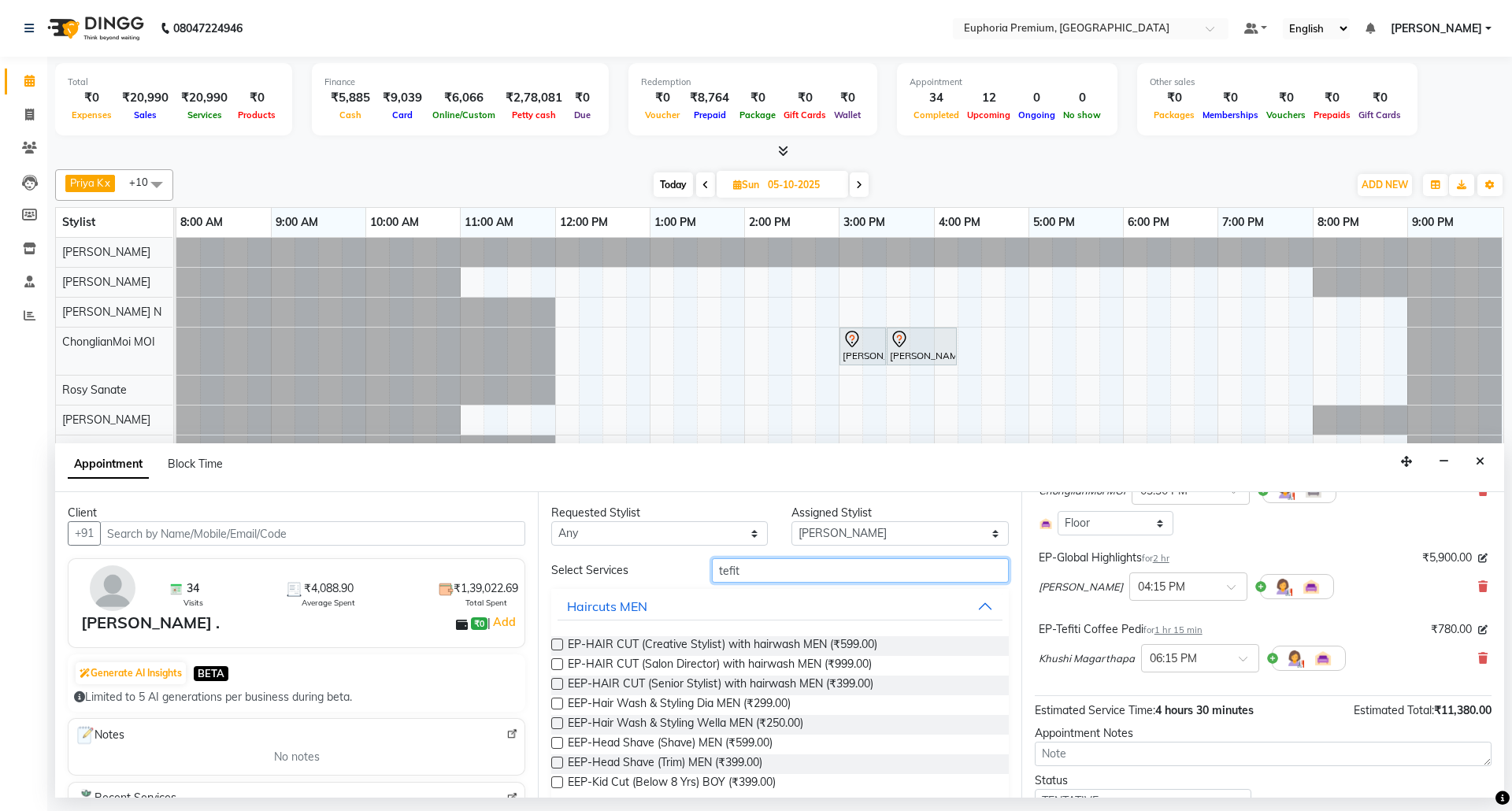
click at [810, 567] on input "tefit" at bounding box center [860, 571] width 297 height 25
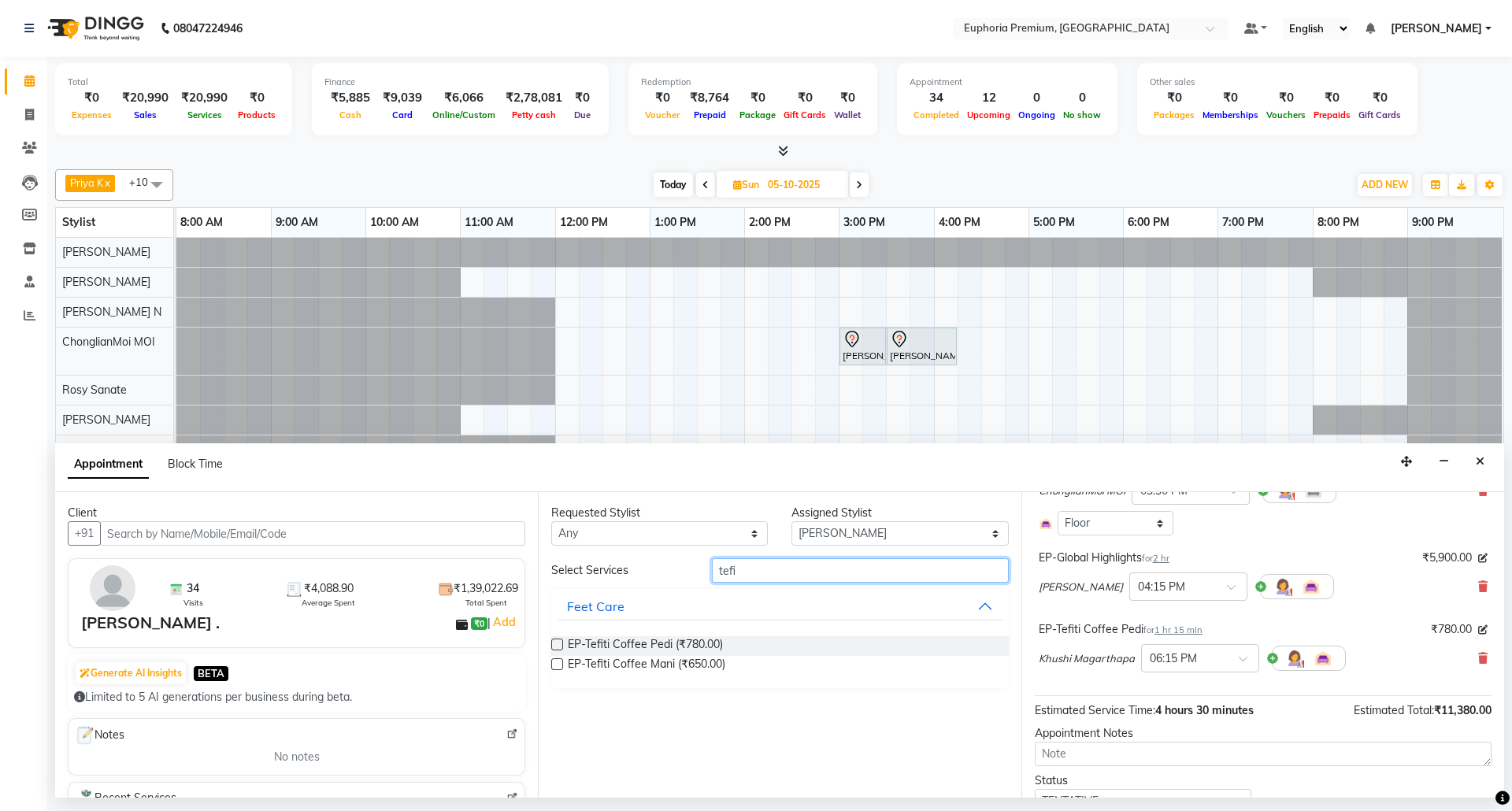
type input "tefi"
click at [559, 665] on label at bounding box center [557, 664] width 12 height 12
click at [559, 665] on input "checkbox" at bounding box center [556, 666] width 10 height 10
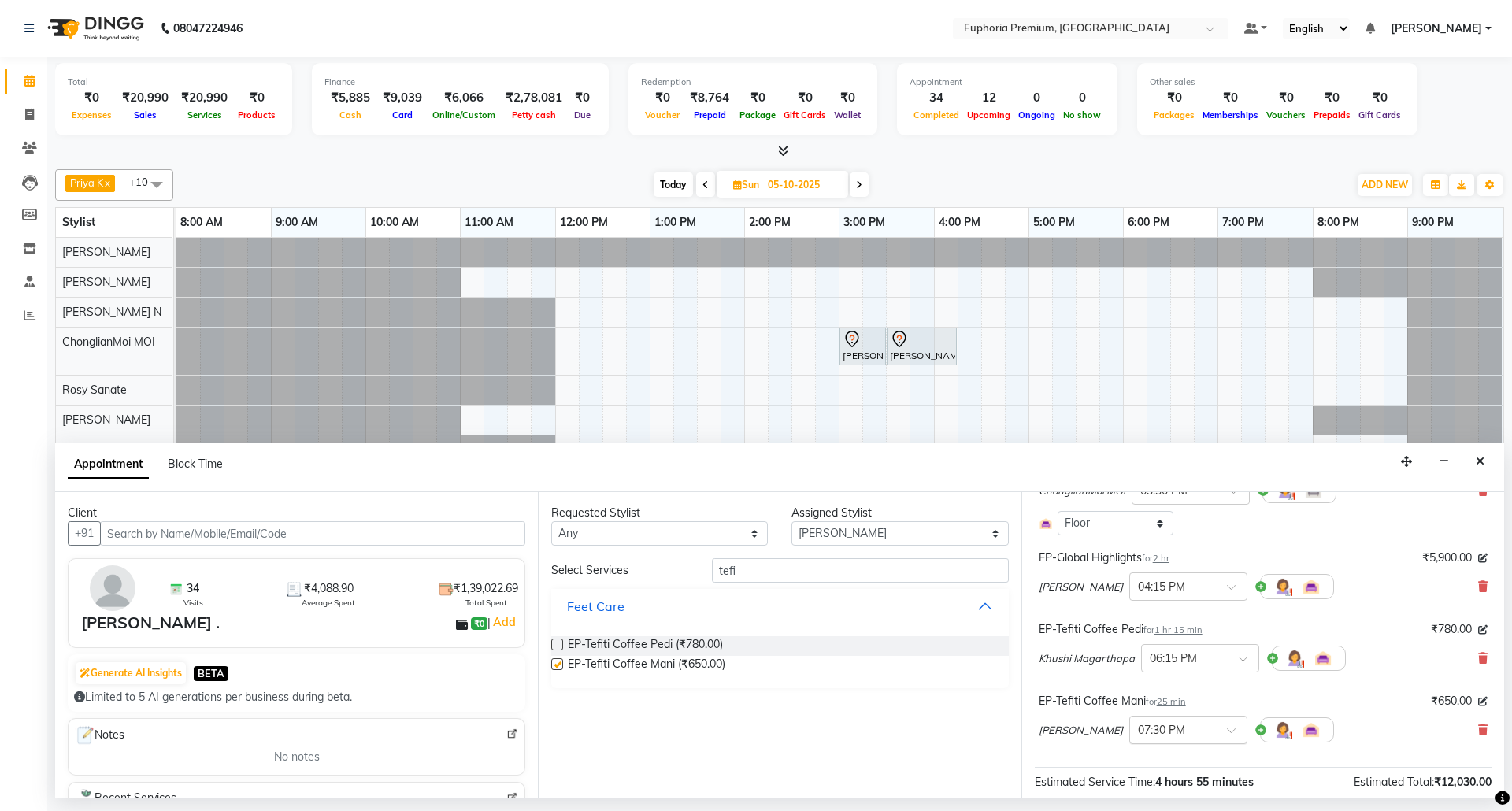
checkbox input "false"
click at [1171, 705] on span "25 min" at bounding box center [1172, 701] width 29 height 11
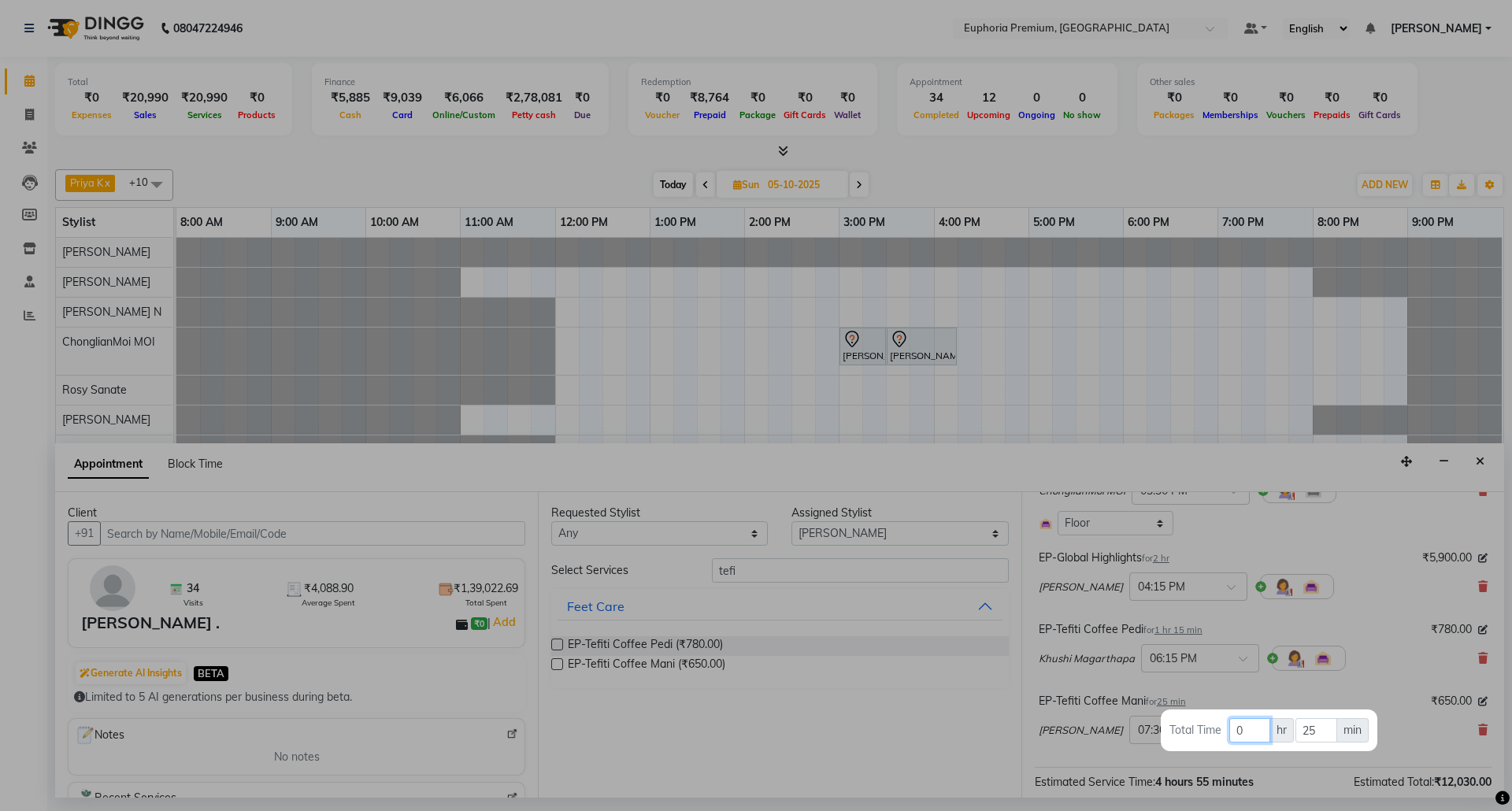
click at [1261, 732] on input "0" at bounding box center [1250, 730] width 41 height 25
type input "1"
click at [1318, 729] on input "25" at bounding box center [1316, 730] width 42 height 25
type input "2"
type input "15"
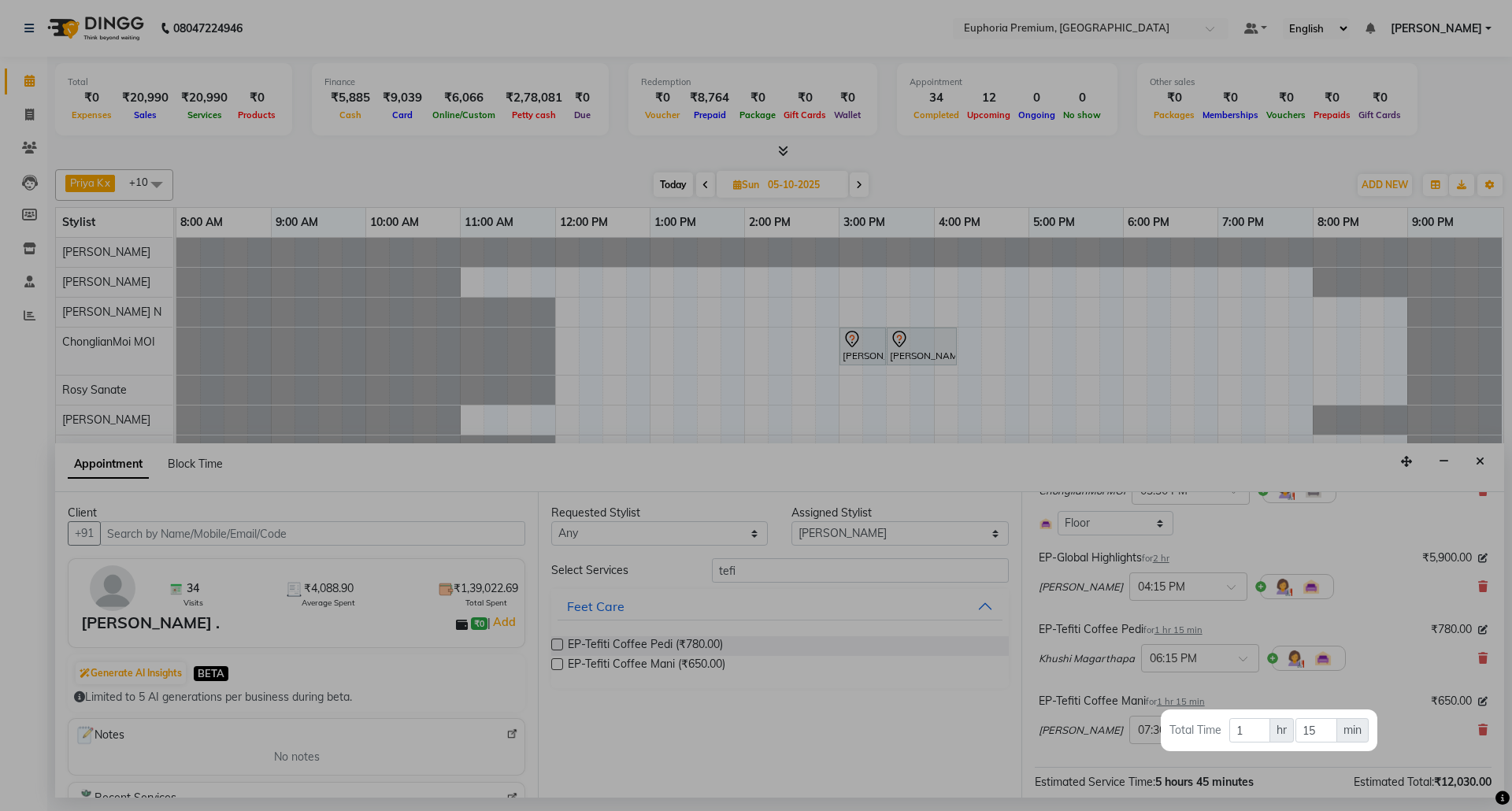
click at [1400, 649] on div at bounding box center [756, 406] width 1512 height 811
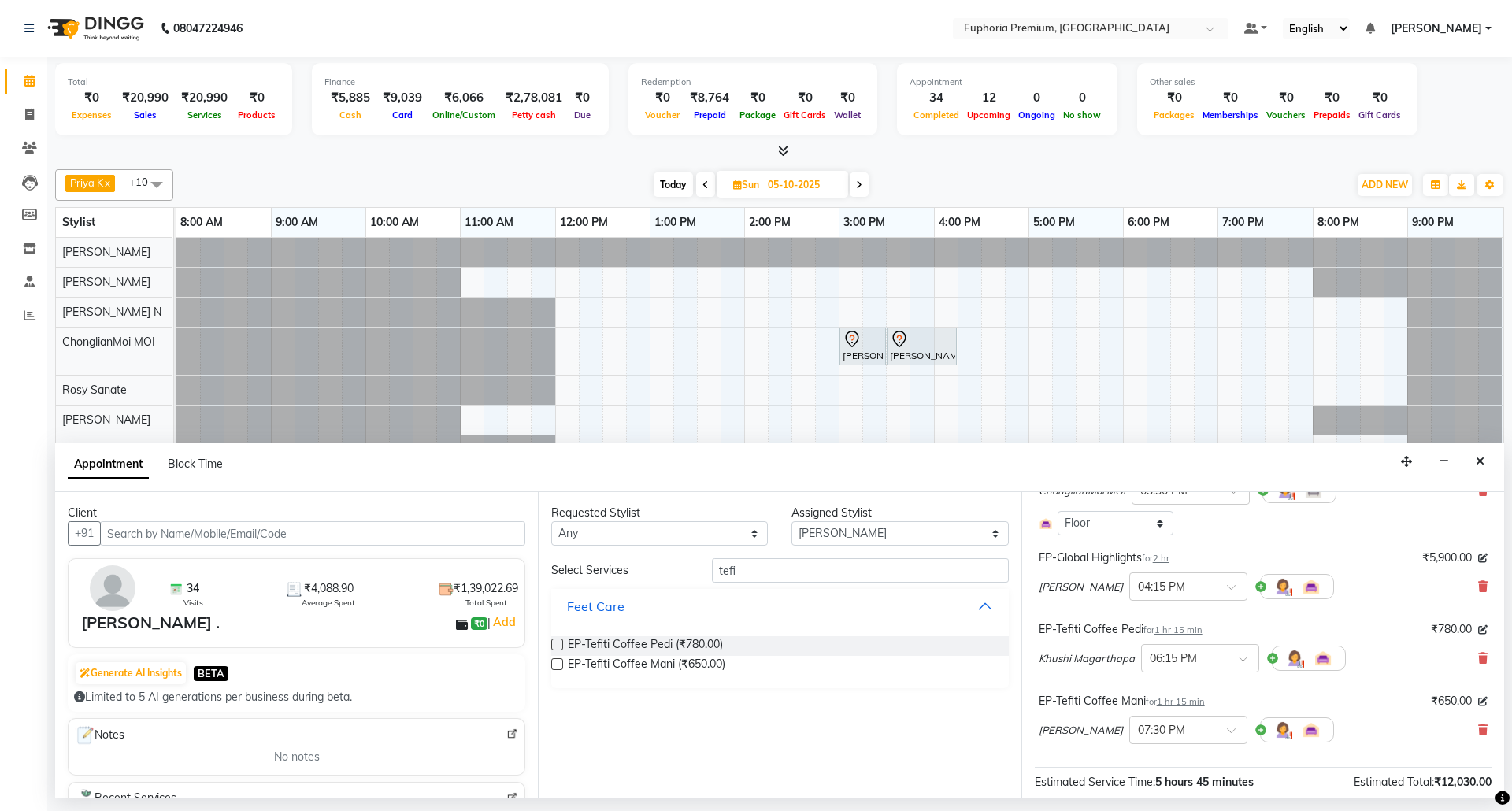
scroll to position [385, 0]
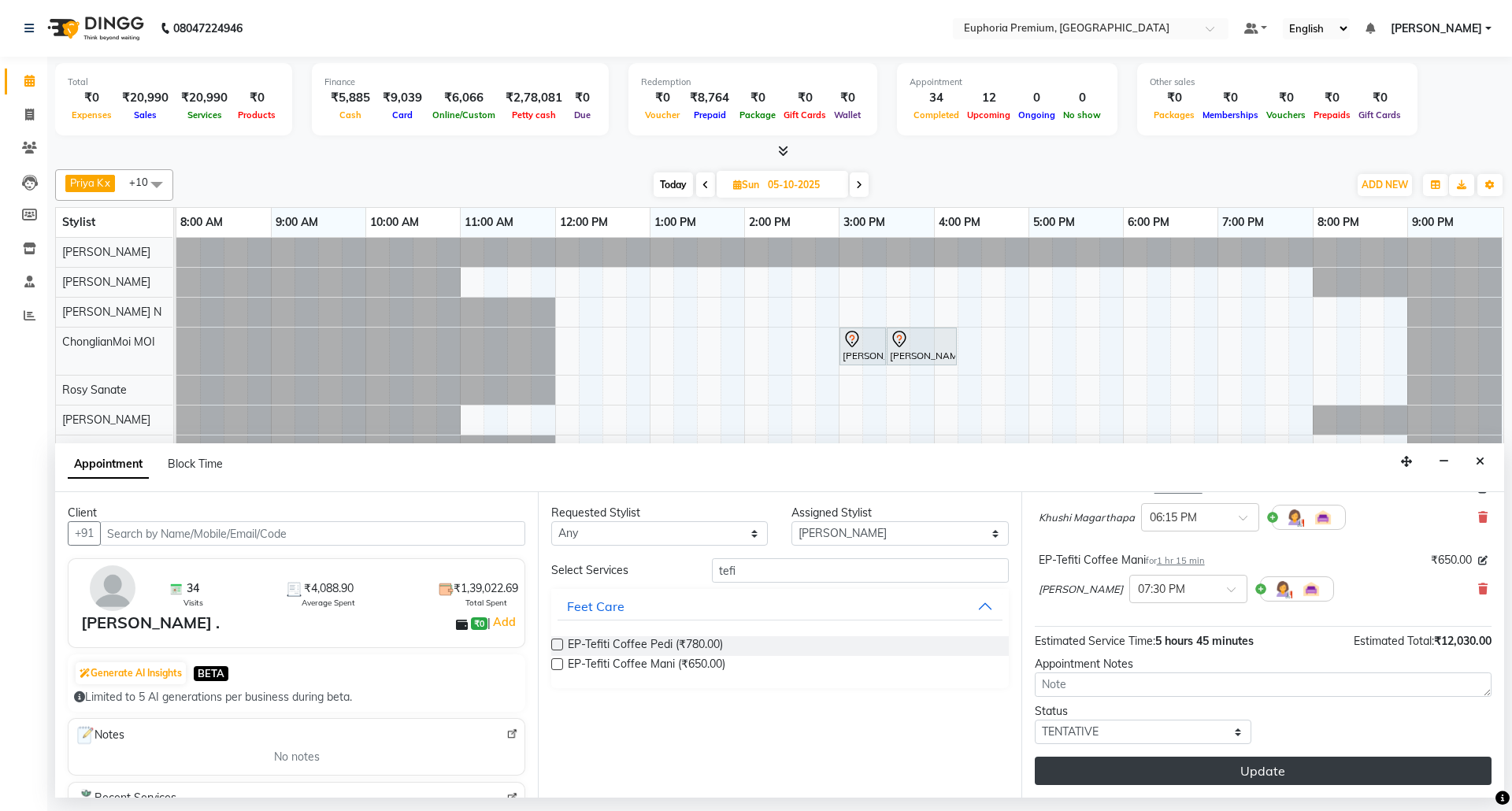
click at [1296, 772] on button "Update" at bounding box center [1264, 771] width 457 height 29
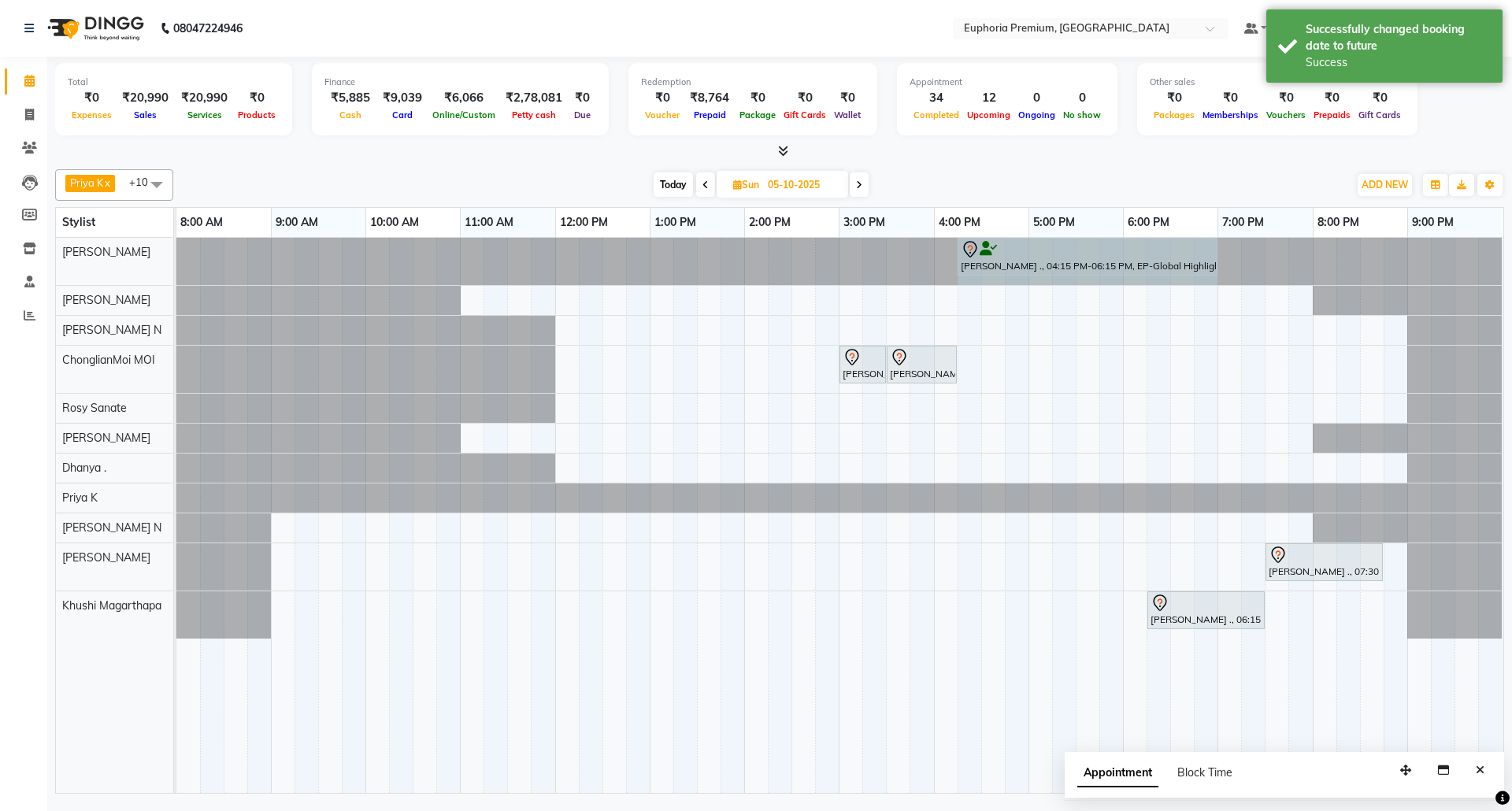
drag, startPoint x: 1145, startPoint y: 248, endPoint x: 1205, endPoint y: 251, distance: 60.1
click at [176, 251] on div "[PERSON_NAME] ., 04:15 PM-06:15 PM, EP-Global Highlights [PERSON_NAME] ., 04:15…" at bounding box center [176, 262] width 0 height 48
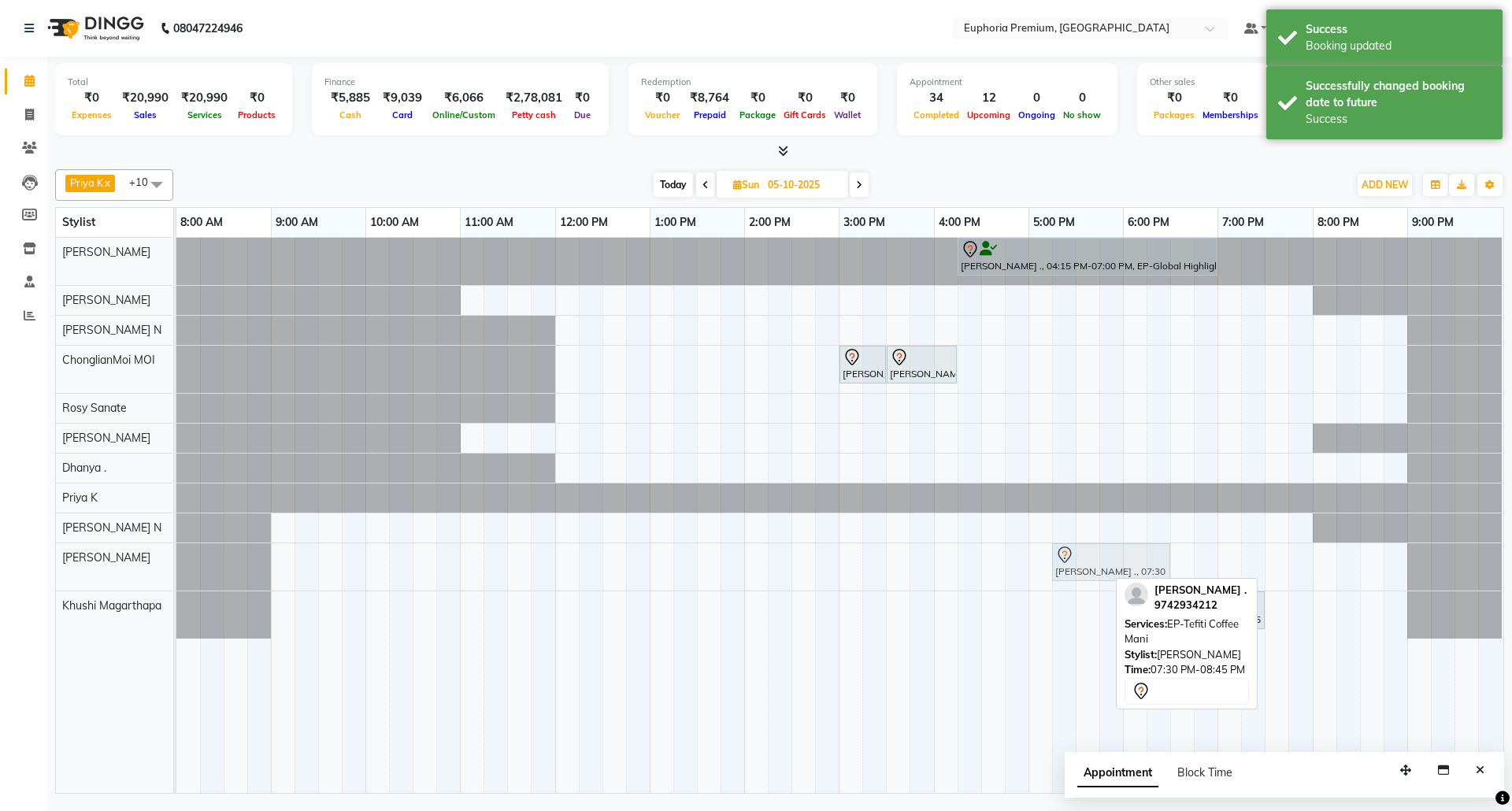
drag, startPoint x: 1306, startPoint y: 567, endPoint x: 1101, endPoint y: 563, distance: 205.0
click at [176, 563] on div "[PERSON_NAME] ., 07:30 PM-08:45 PM, EP-Tefiti Coffee [PERSON_NAME] ., 07:30 PM-…" at bounding box center [176, 567] width 0 height 48
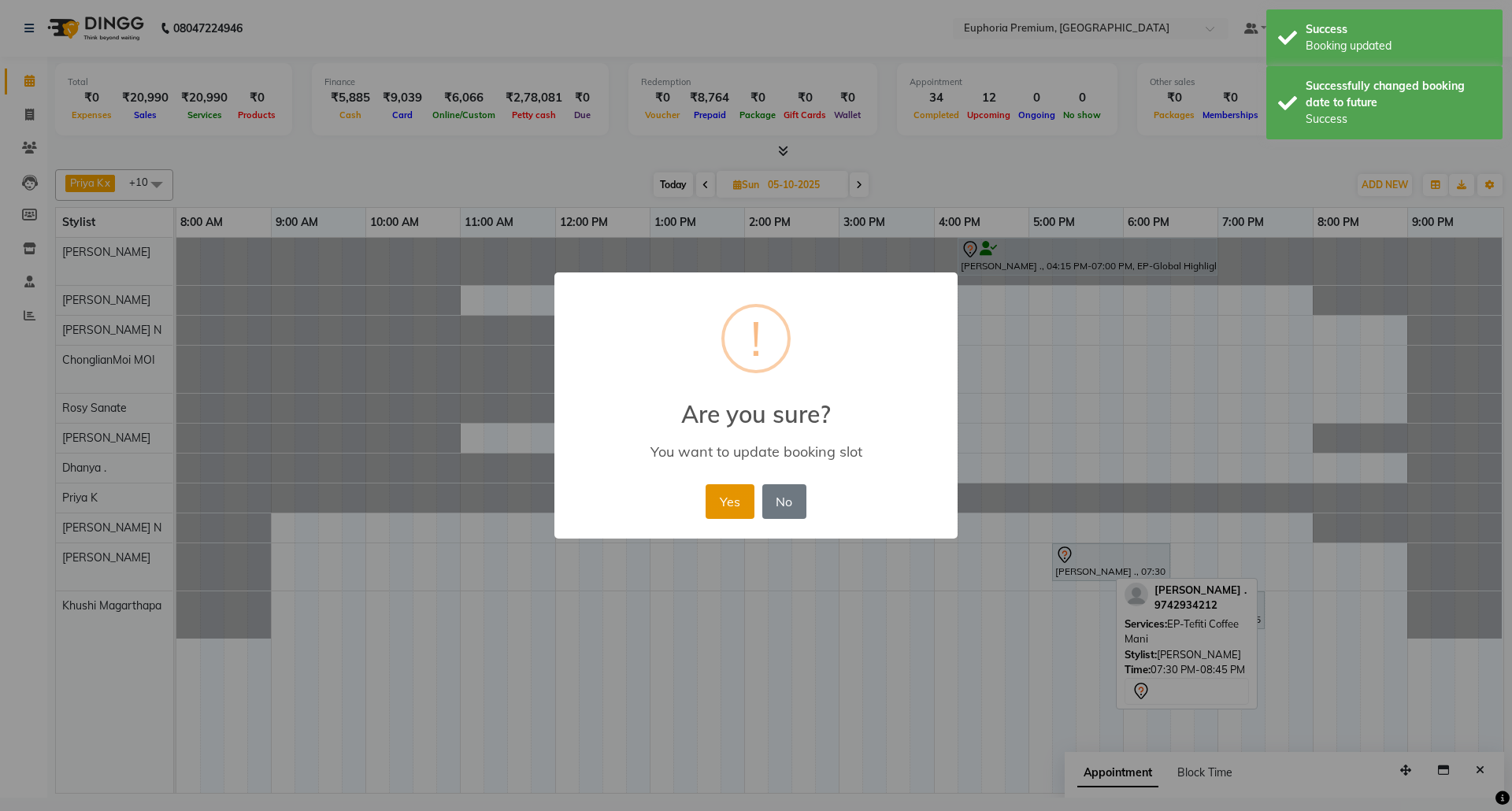
click at [738, 498] on button "Yes" at bounding box center [729, 502] width 48 height 35
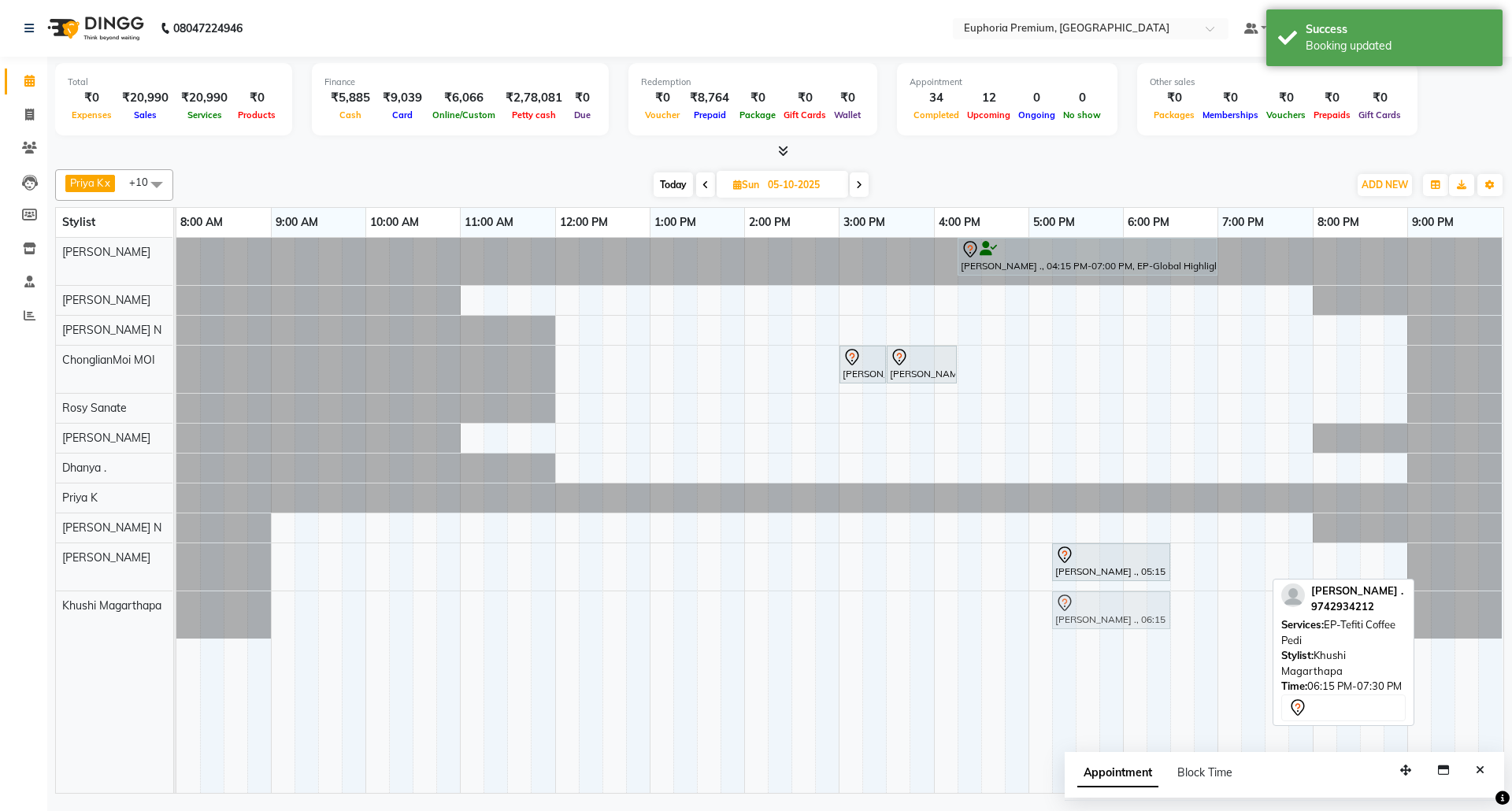
drag, startPoint x: 1211, startPoint y: 616, endPoint x: 1121, endPoint y: 630, distance: 91.1
click at [176, 630] on div "[PERSON_NAME] ., 06:15 PM-07:30 PM, EP-Tefiti Coffee [PERSON_NAME] ., 06:15 PM-…" at bounding box center [176, 615] width 0 height 48
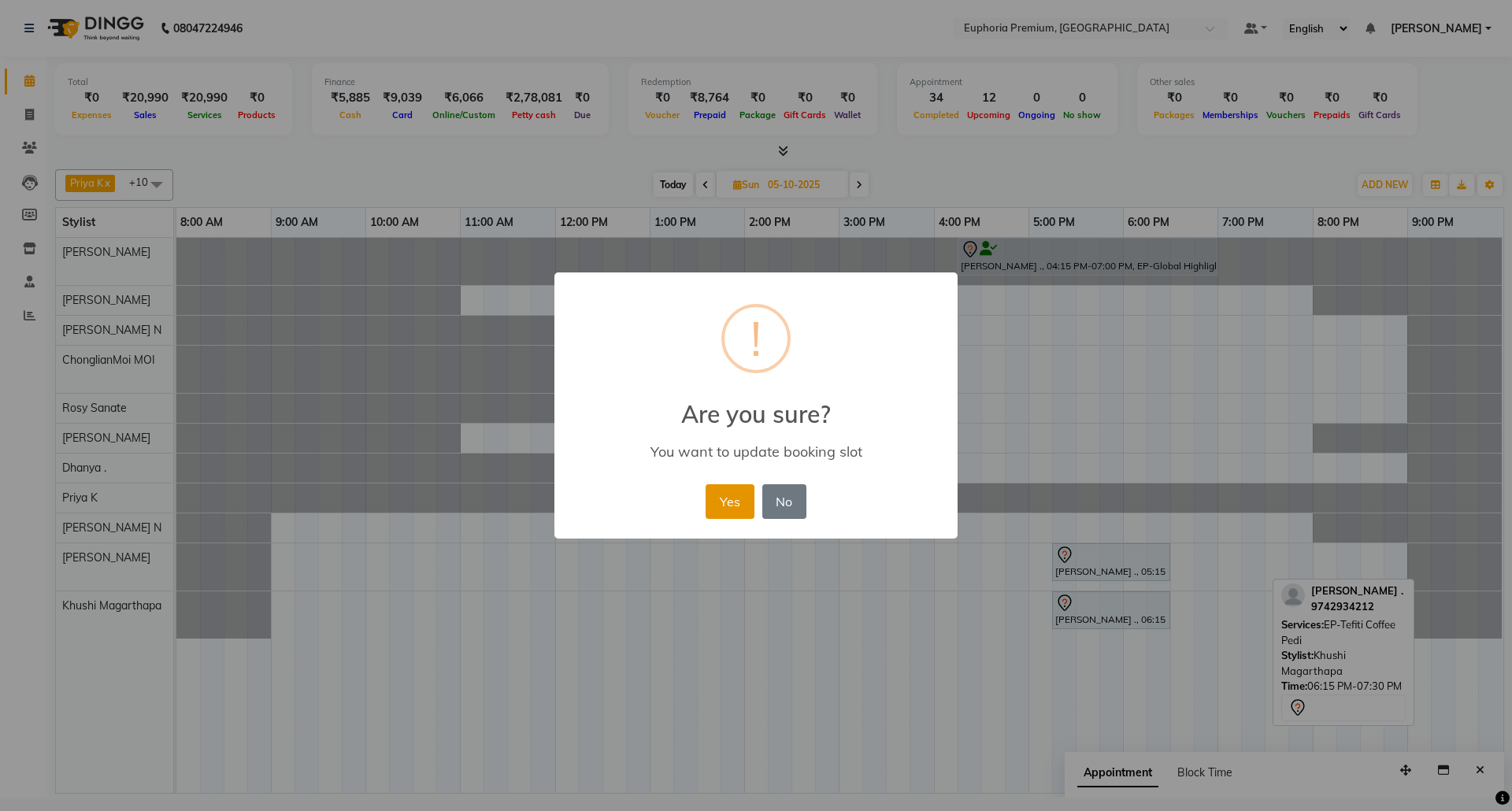
click at [725, 502] on button "Yes" at bounding box center [729, 502] width 48 height 35
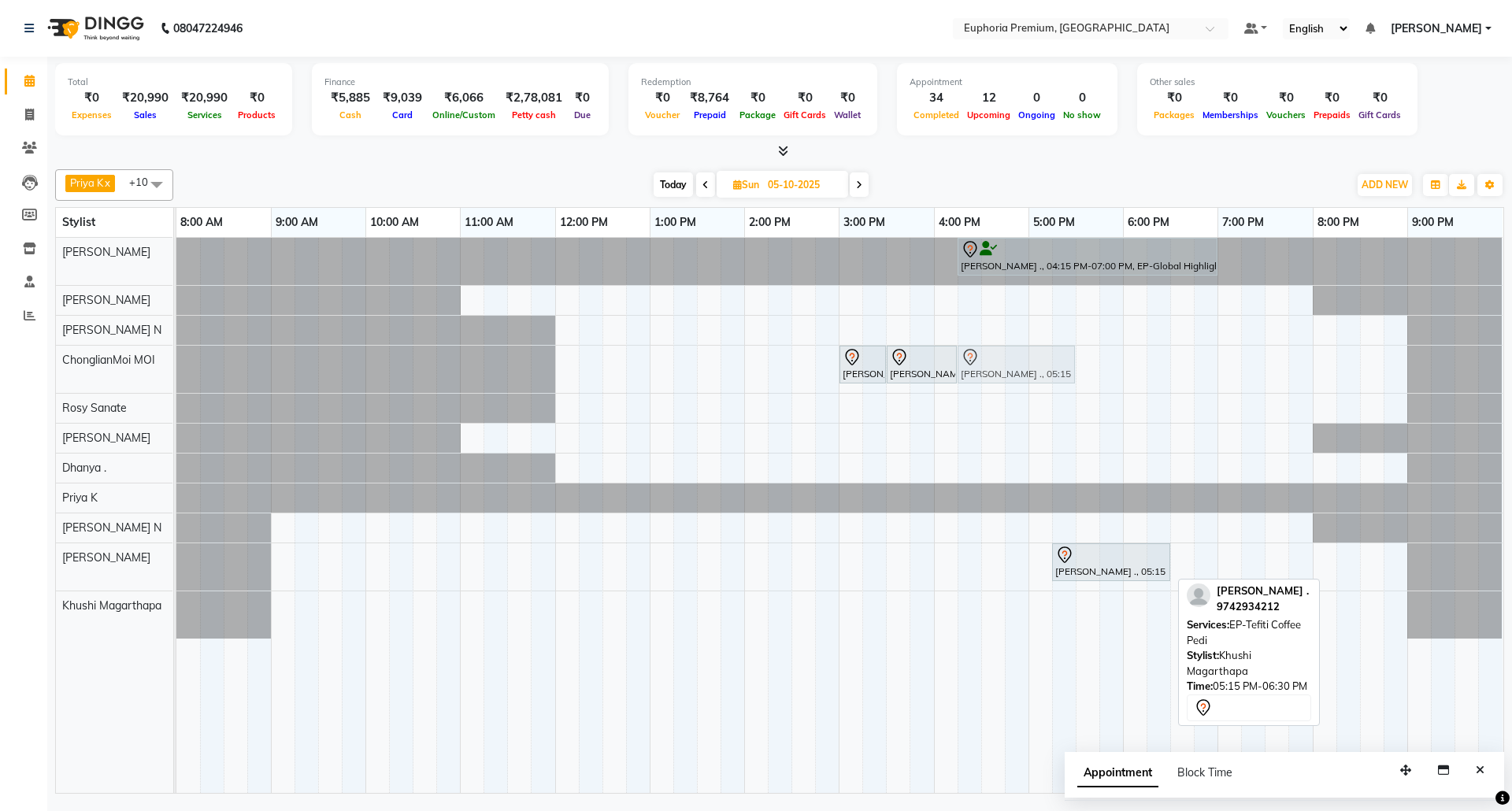
drag, startPoint x: 1099, startPoint y: 609, endPoint x: 1009, endPoint y: 367, distance: 258.2
click at [1009, 367] on tbody "[PERSON_NAME] ., 04:15 PM-07:00 PM, EP-Global Highlights [PERSON_NAME] ., 03:00…" at bounding box center [839, 438] width 1326 height 401
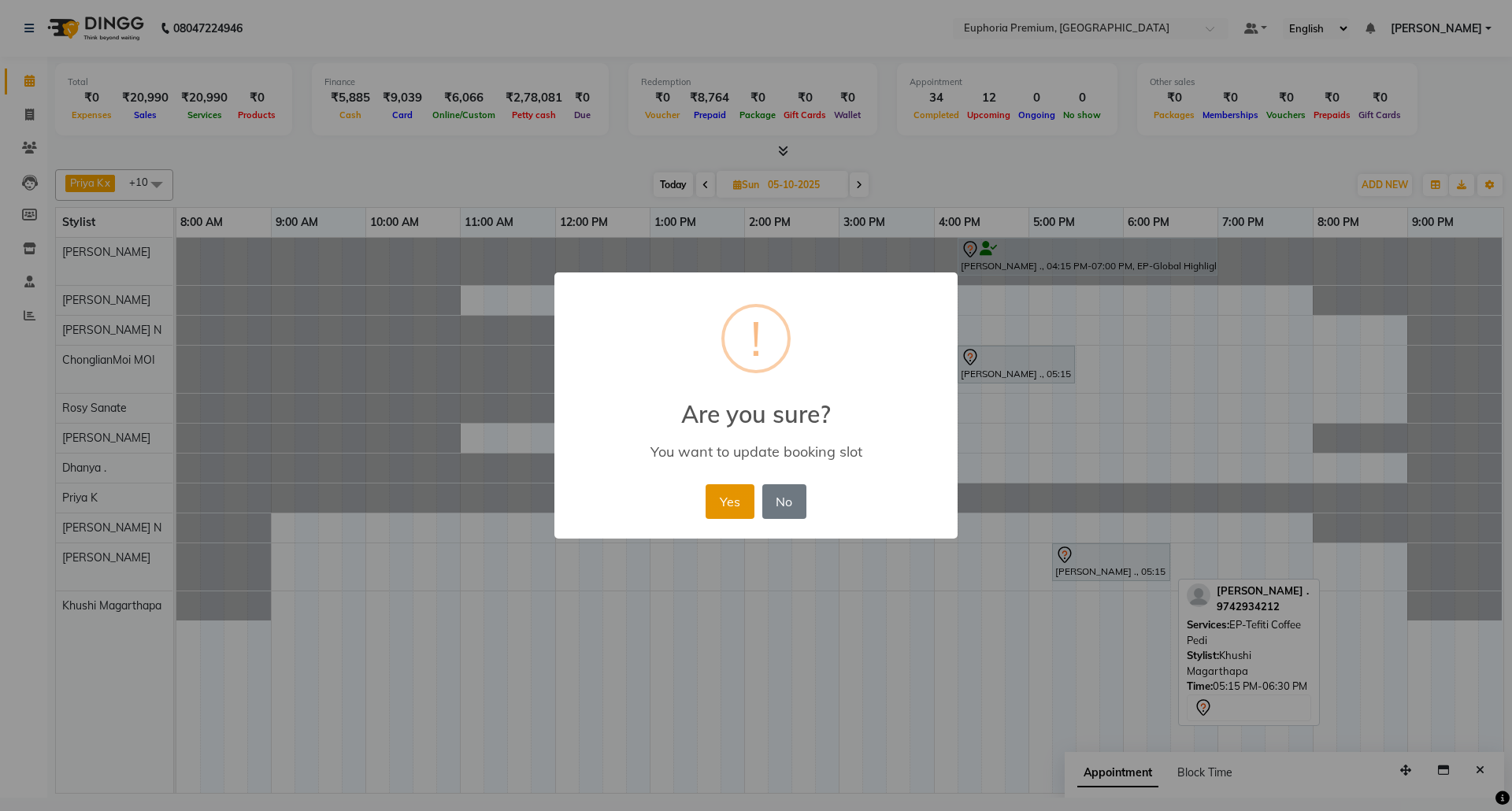
drag, startPoint x: 723, startPoint y: 509, endPoint x: 748, endPoint y: 493, distance: 29.7
click at [726, 507] on button "Yes" at bounding box center [729, 502] width 48 height 35
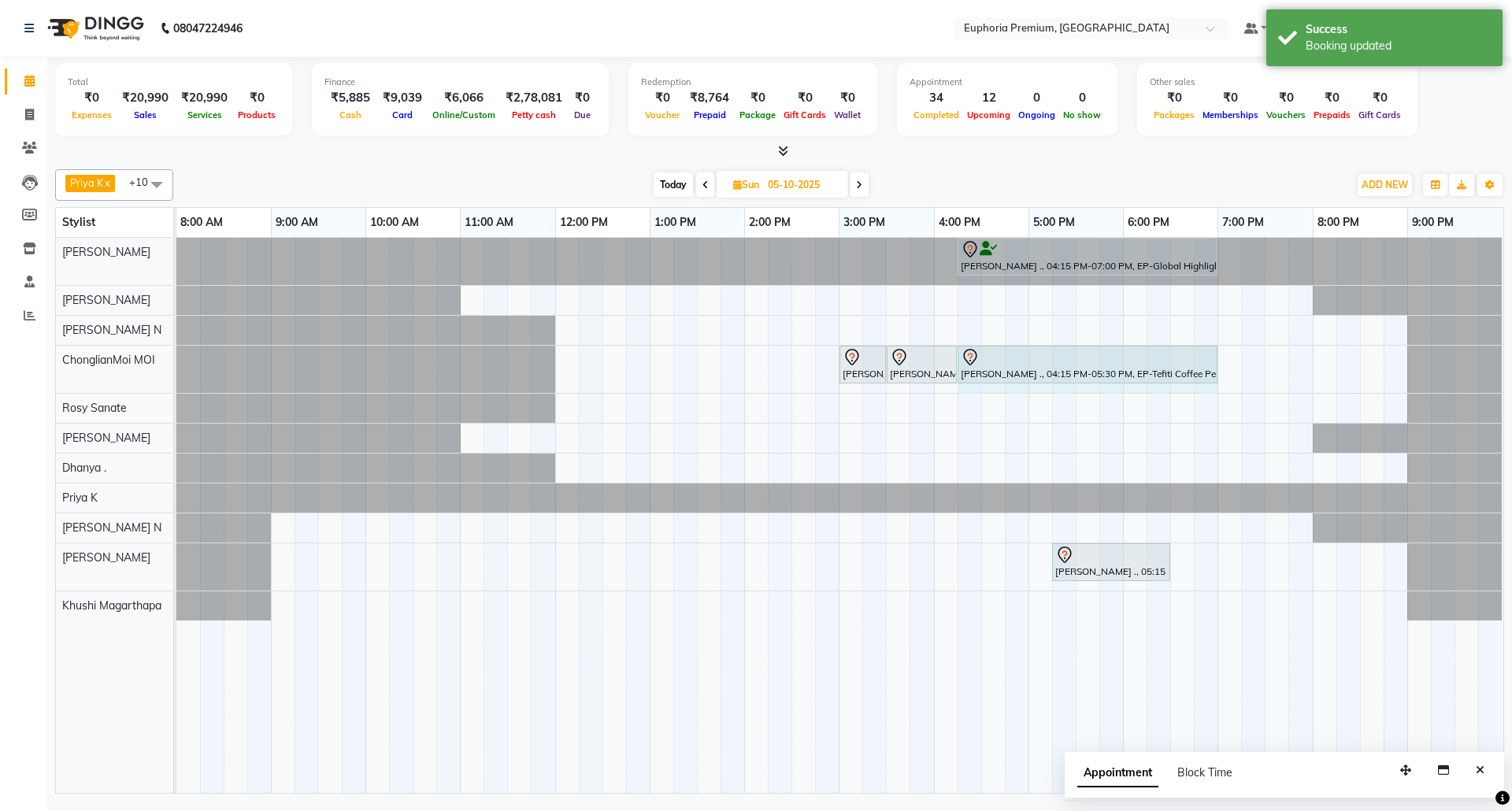
drag, startPoint x: 1072, startPoint y: 369, endPoint x: 1204, endPoint y: 366, distance: 132.0
click at [176, 366] on div "[PERSON_NAME] ., 03:00 PM-03:30 PM, EP-Underarms Facial [PERSON_NAME] ., 03:30 …" at bounding box center [176, 370] width 0 height 48
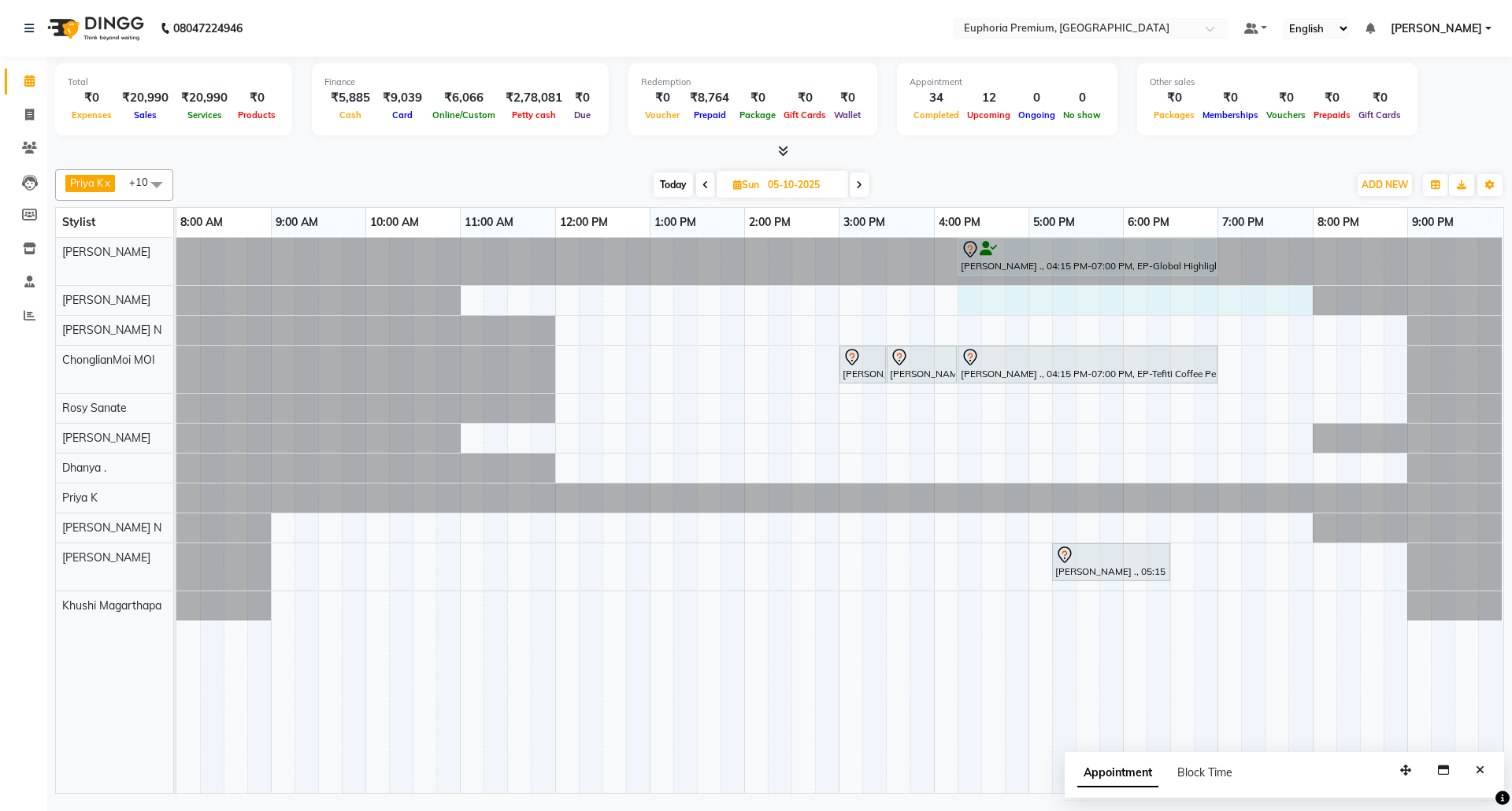
drag, startPoint x: 963, startPoint y: 299, endPoint x: 1306, endPoint y: 310, distance: 343.2
click at [1306, 310] on div "[PERSON_NAME] ., 04:15 PM-07:00 PM, EP-Global Highlights [PERSON_NAME] ., 03:00…" at bounding box center [840, 516] width 1327 height 555
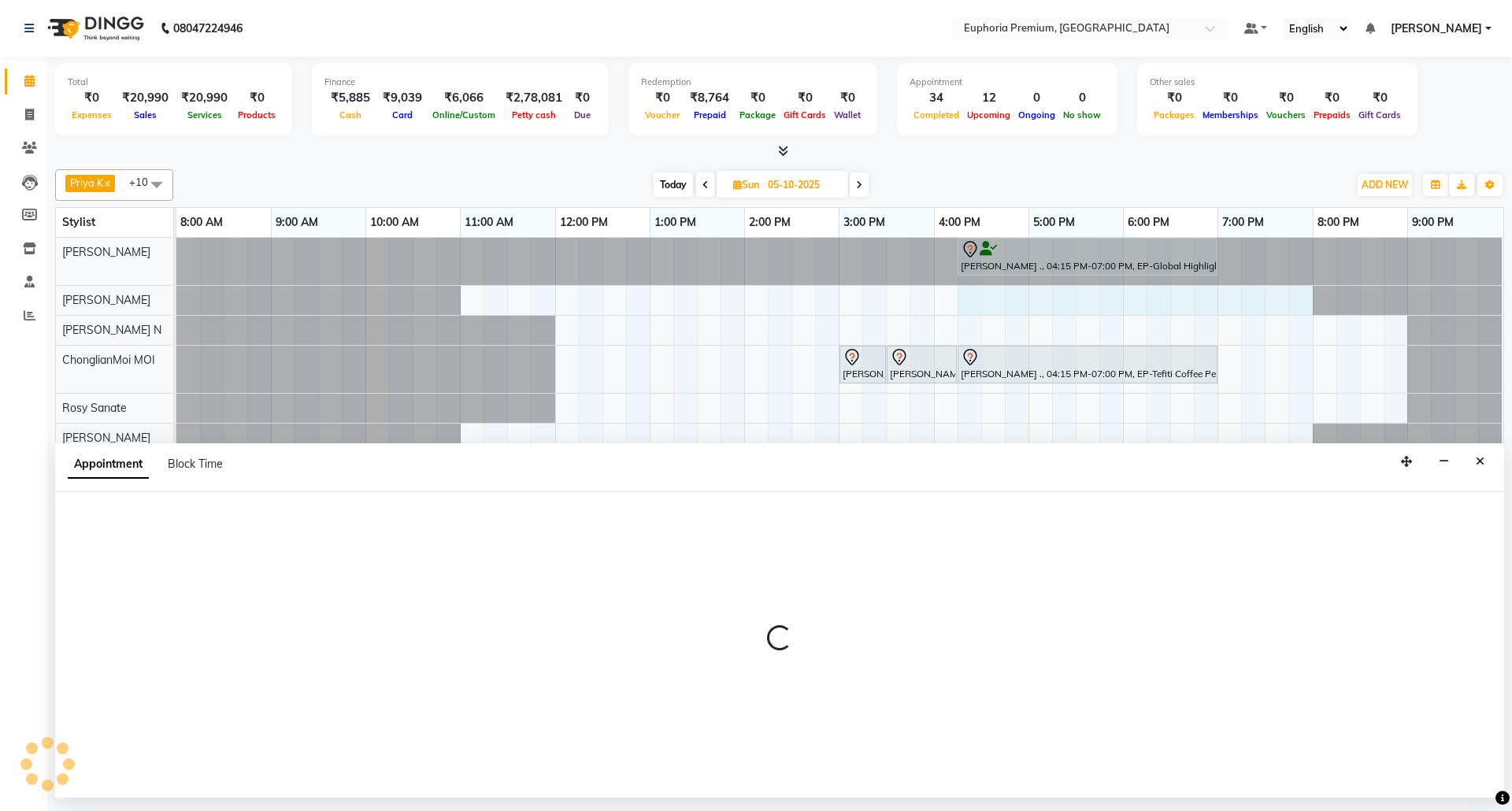
select select "78117"
select select "tentative"
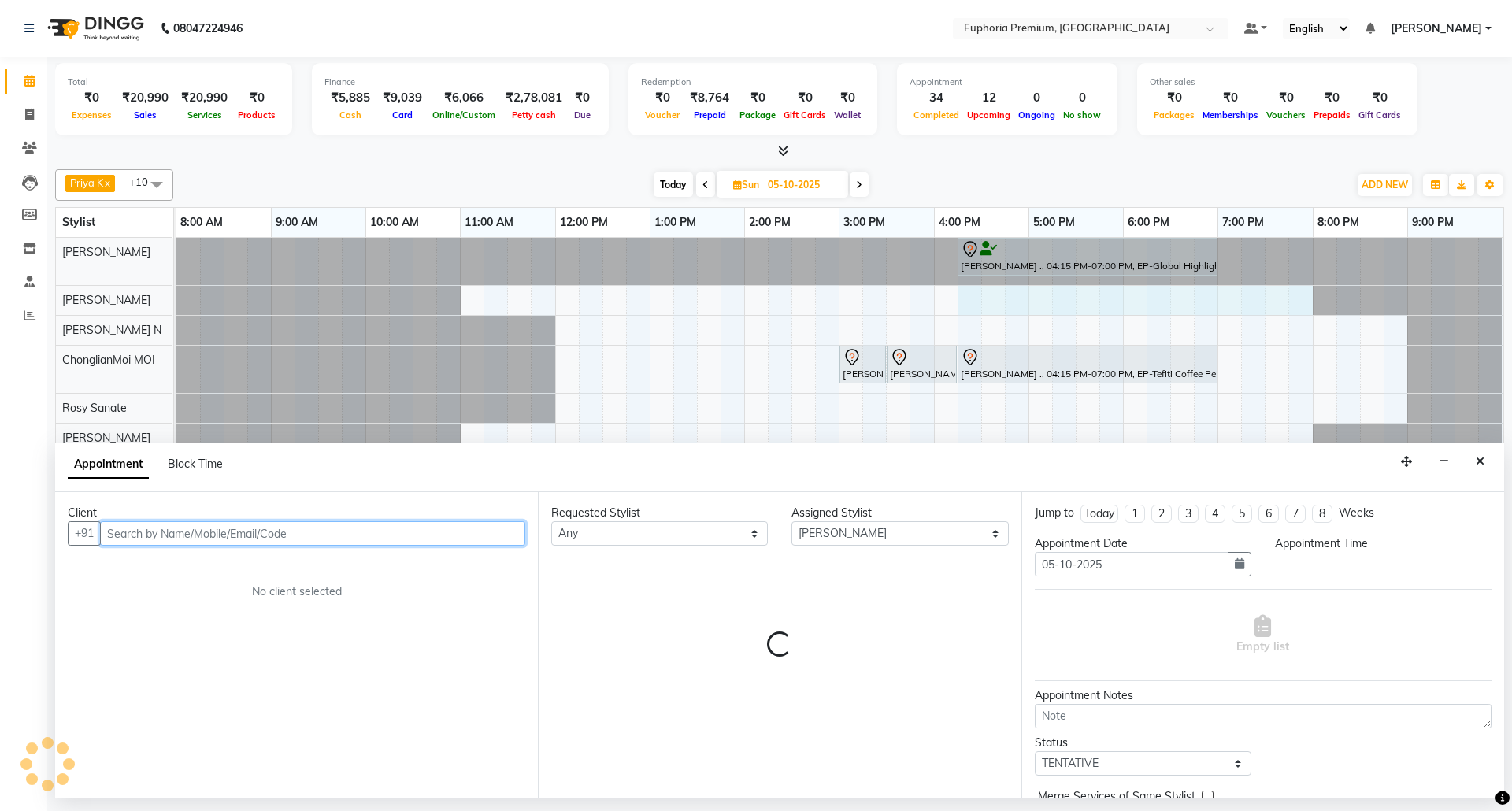
select select "975"
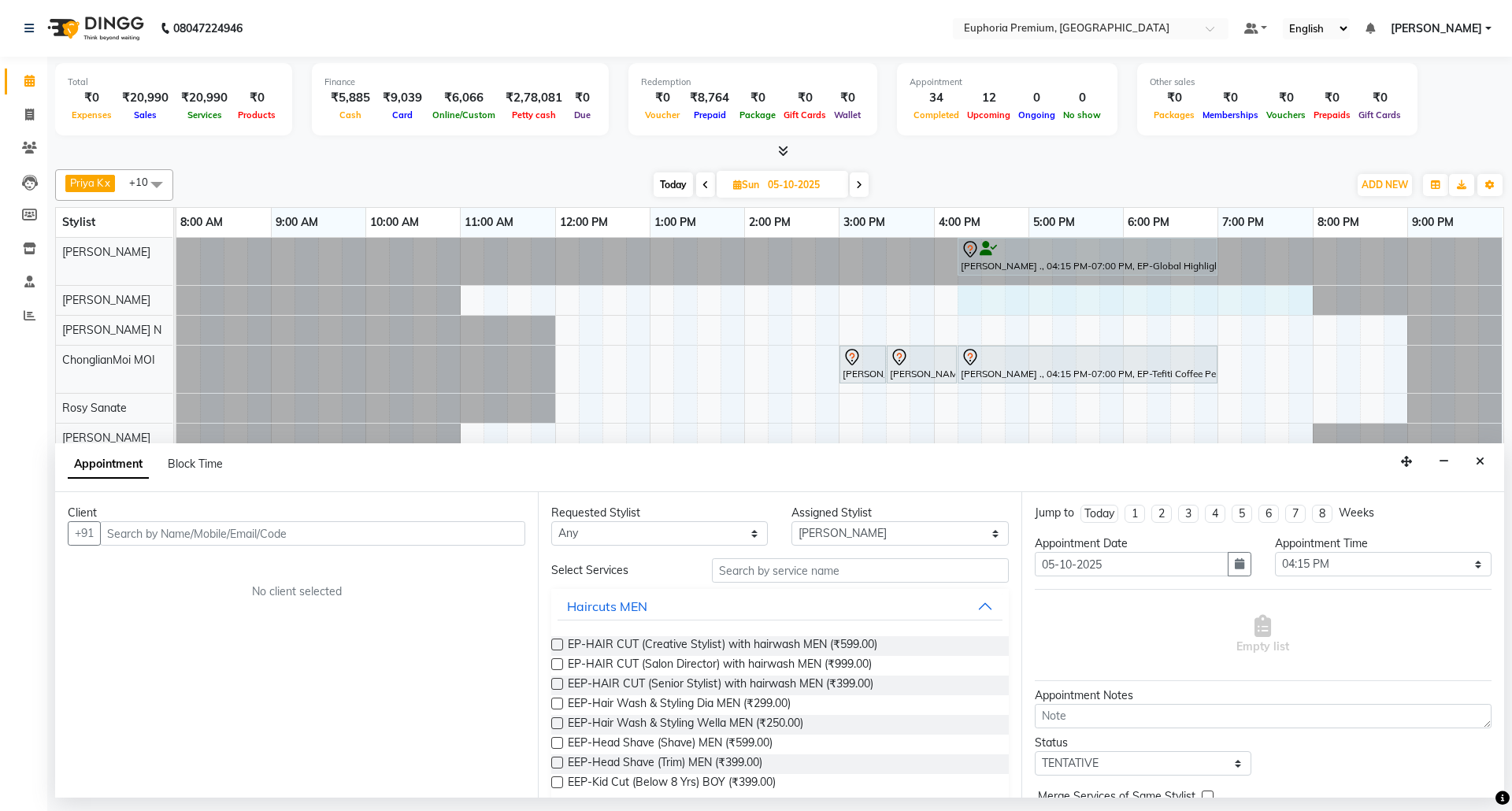
click at [213, 461] on span "Block Time" at bounding box center [194, 464] width 55 height 14
select select "78117"
select select "975"
select select "1200"
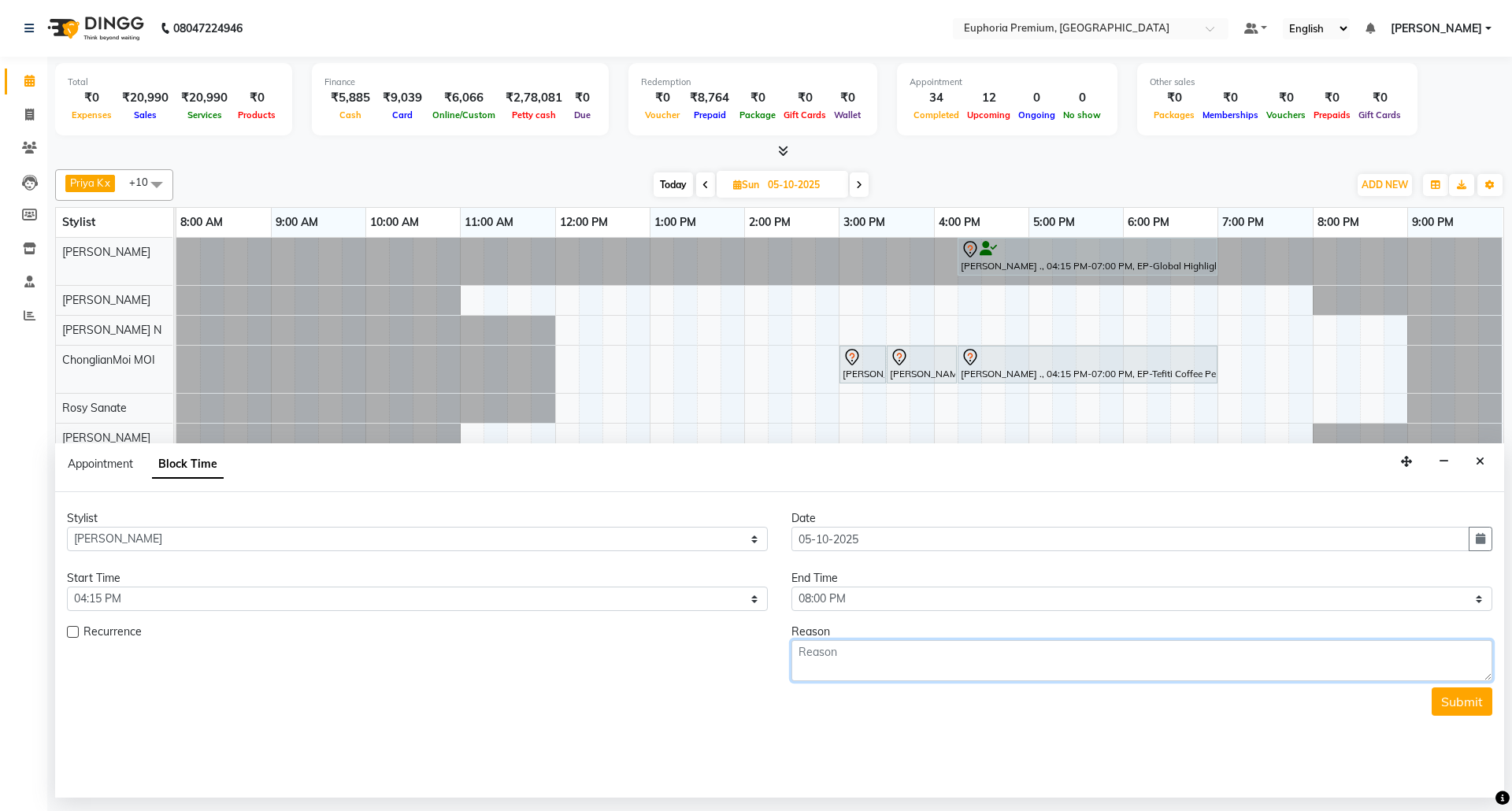
click at [891, 659] on textarea at bounding box center [1141, 661] width 701 height 41
type textarea "T"
type textarea "Will be helping Kishore sir"
click at [1463, 702] on button "Submit" at bounding box center [1462, 701] width 60 height 29
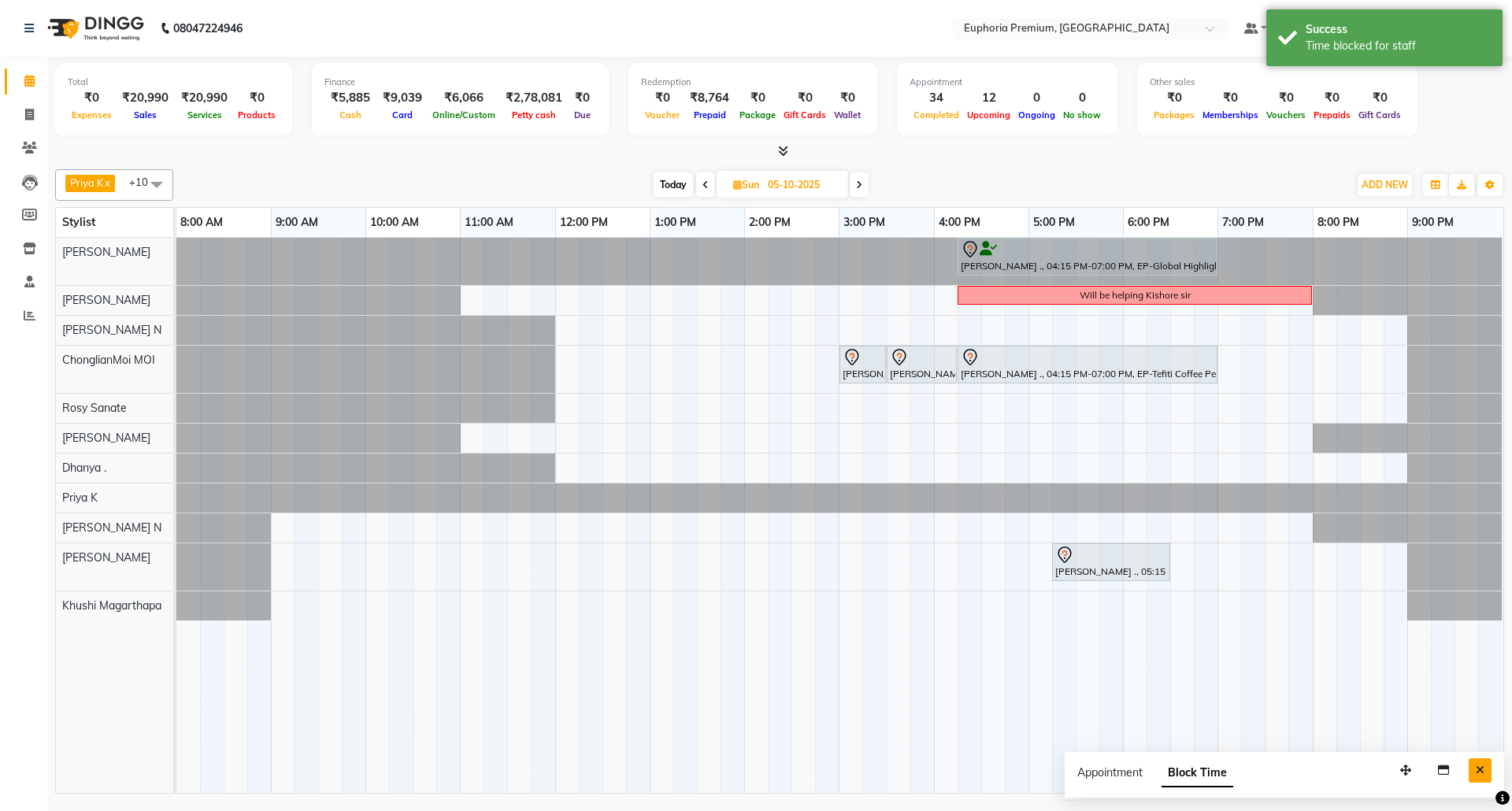
click at [1481, 767] on icon "Close" at bounding box center [1480, 771] width 9 height 11
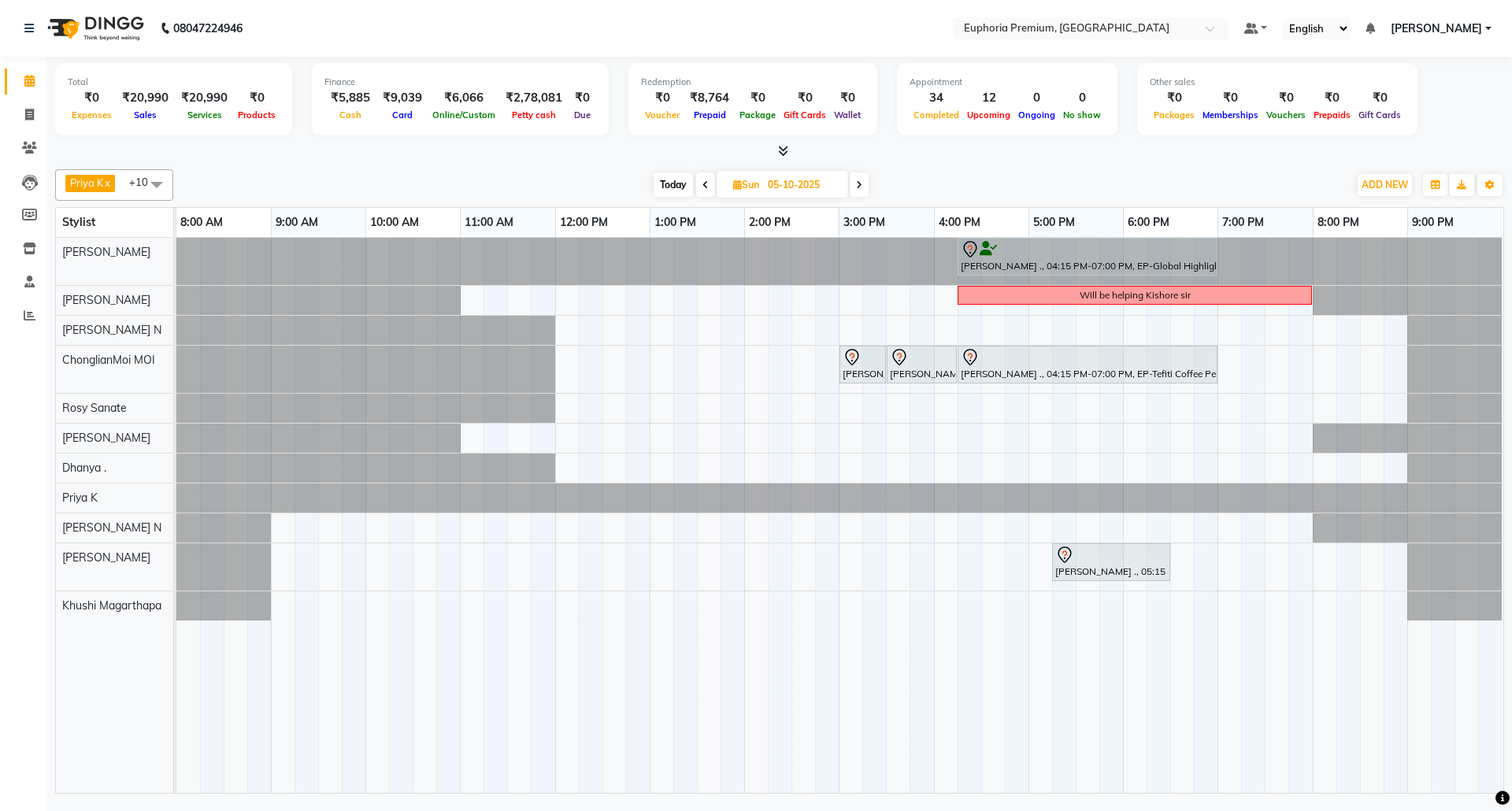
click at [672, 183] on span "Today" at bounding box center [674, 184] width 40 height 25
type input "02-10-2025"
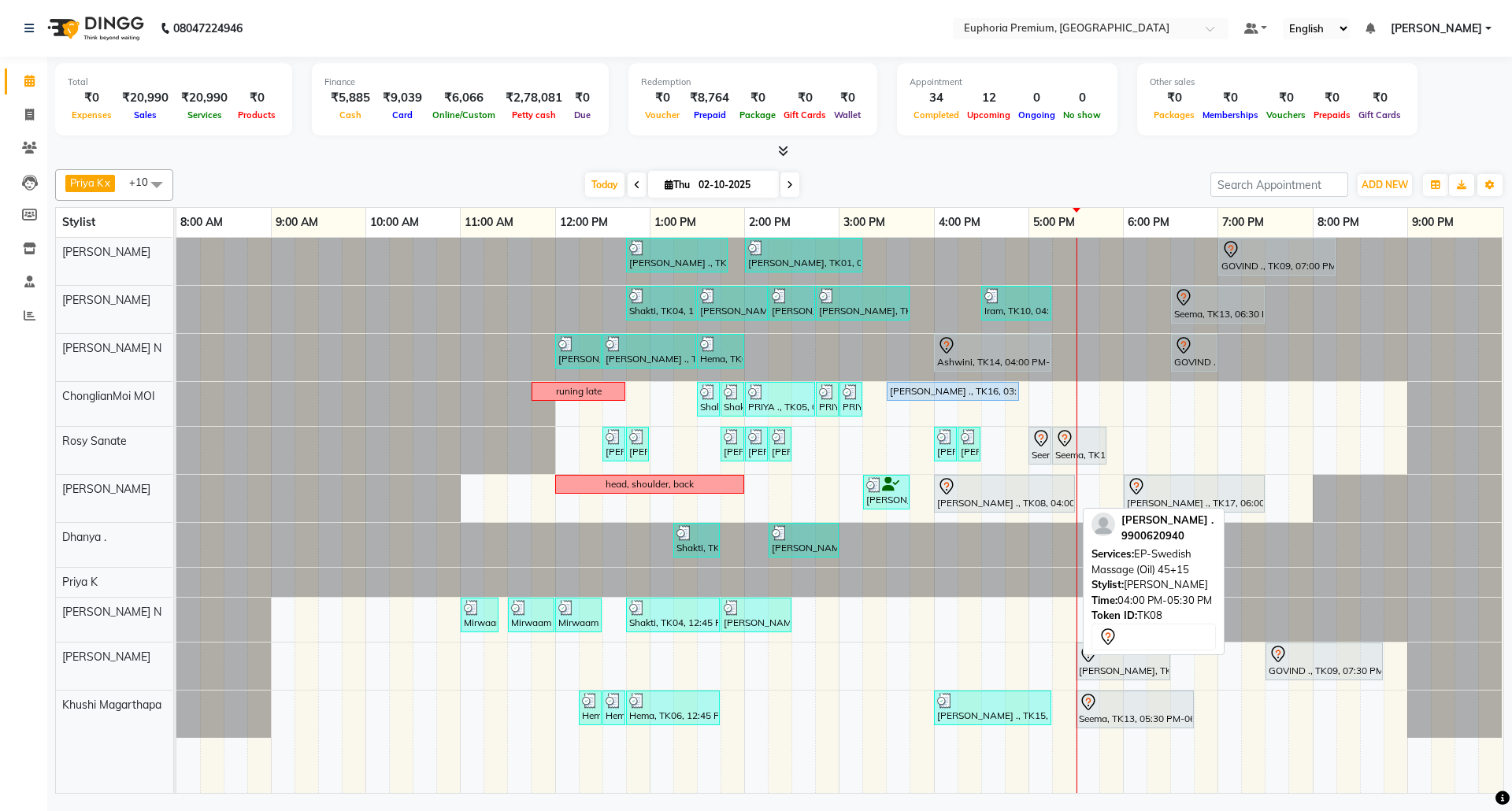
click at [1029, 501] on div "[PERSON_NAME] ., TK08, 04:00 PM-05:30 PM, EP-Swedish Massage (Oil) 45+15" at bounding box center [1005, 494] width 138 height 33
select select "7"
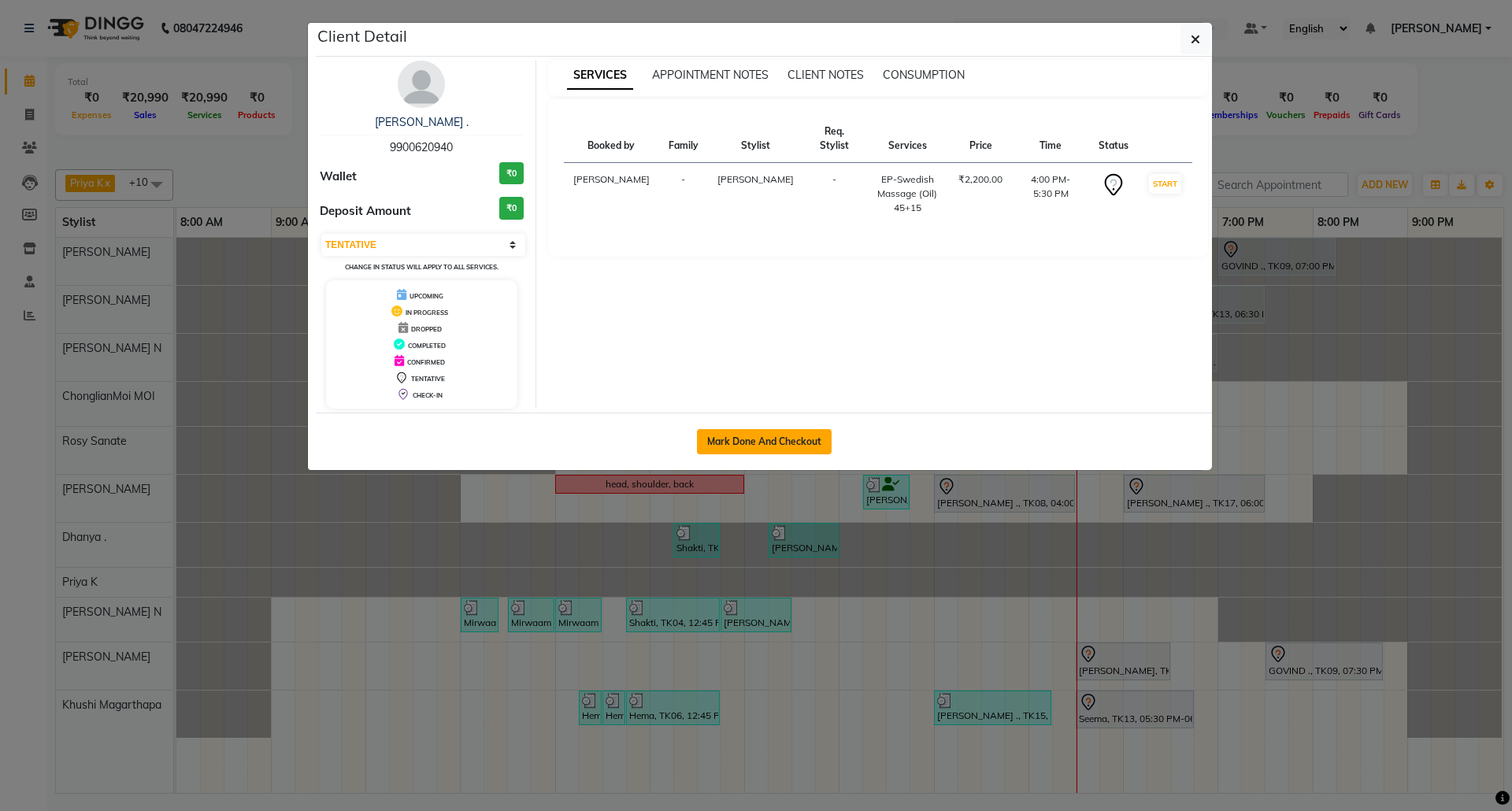
click at [791, 444] on button "Mark Done And Checkout" at bounding box center [764, 442] width 135 height 25
select select "7925"
select select "service"
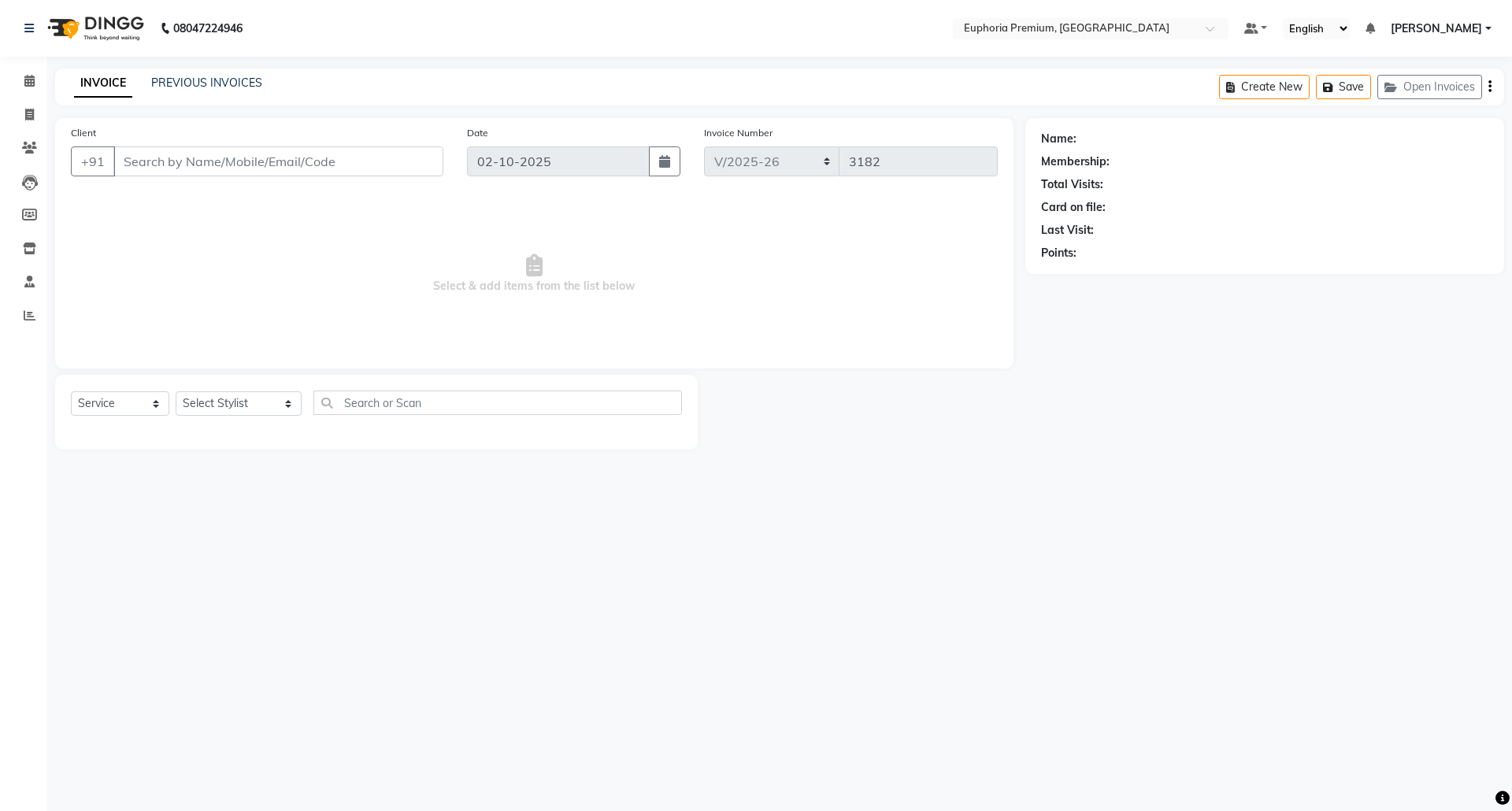
type input "99******40"
select select "71603"
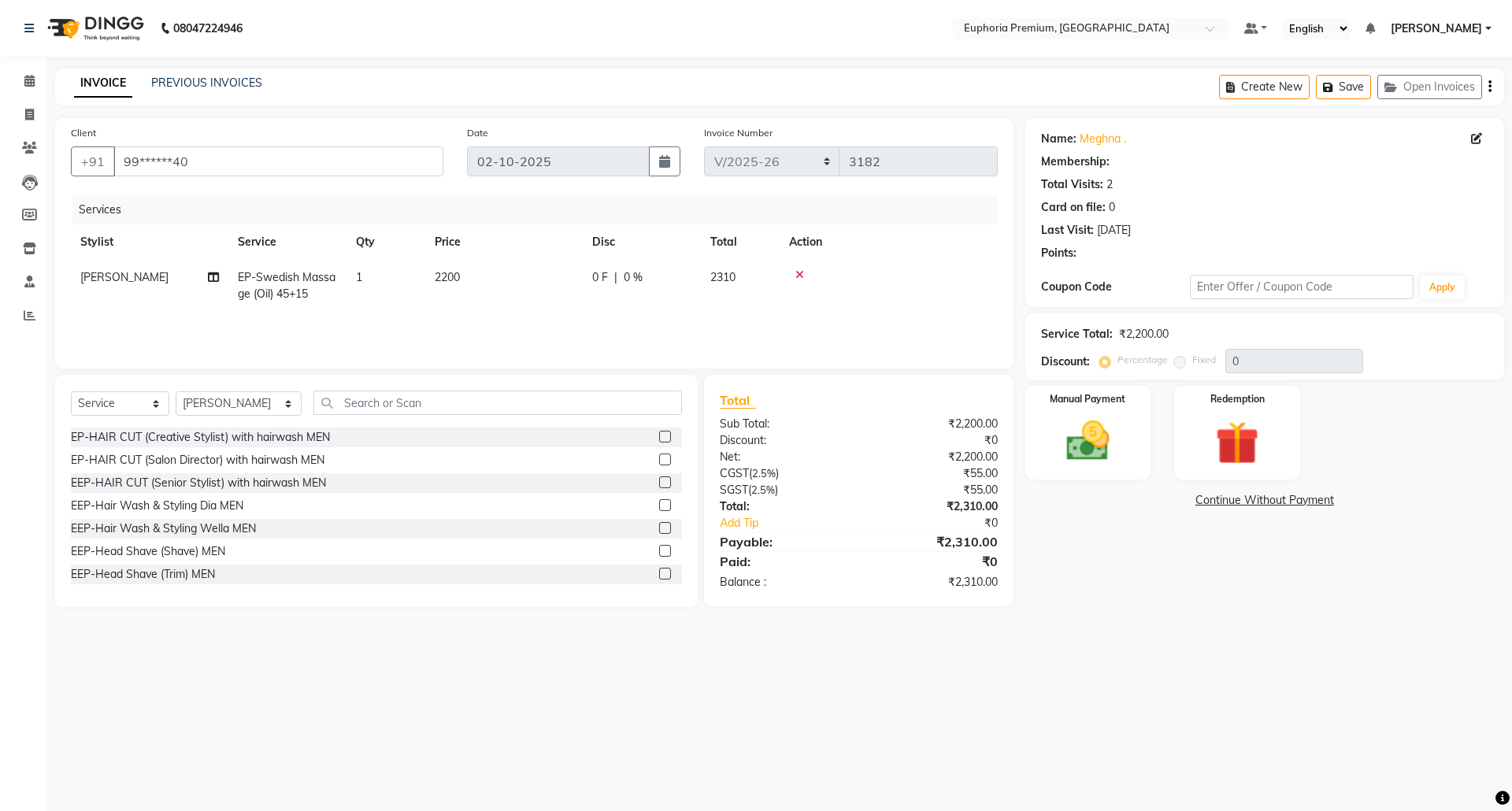
select select "2: Object"
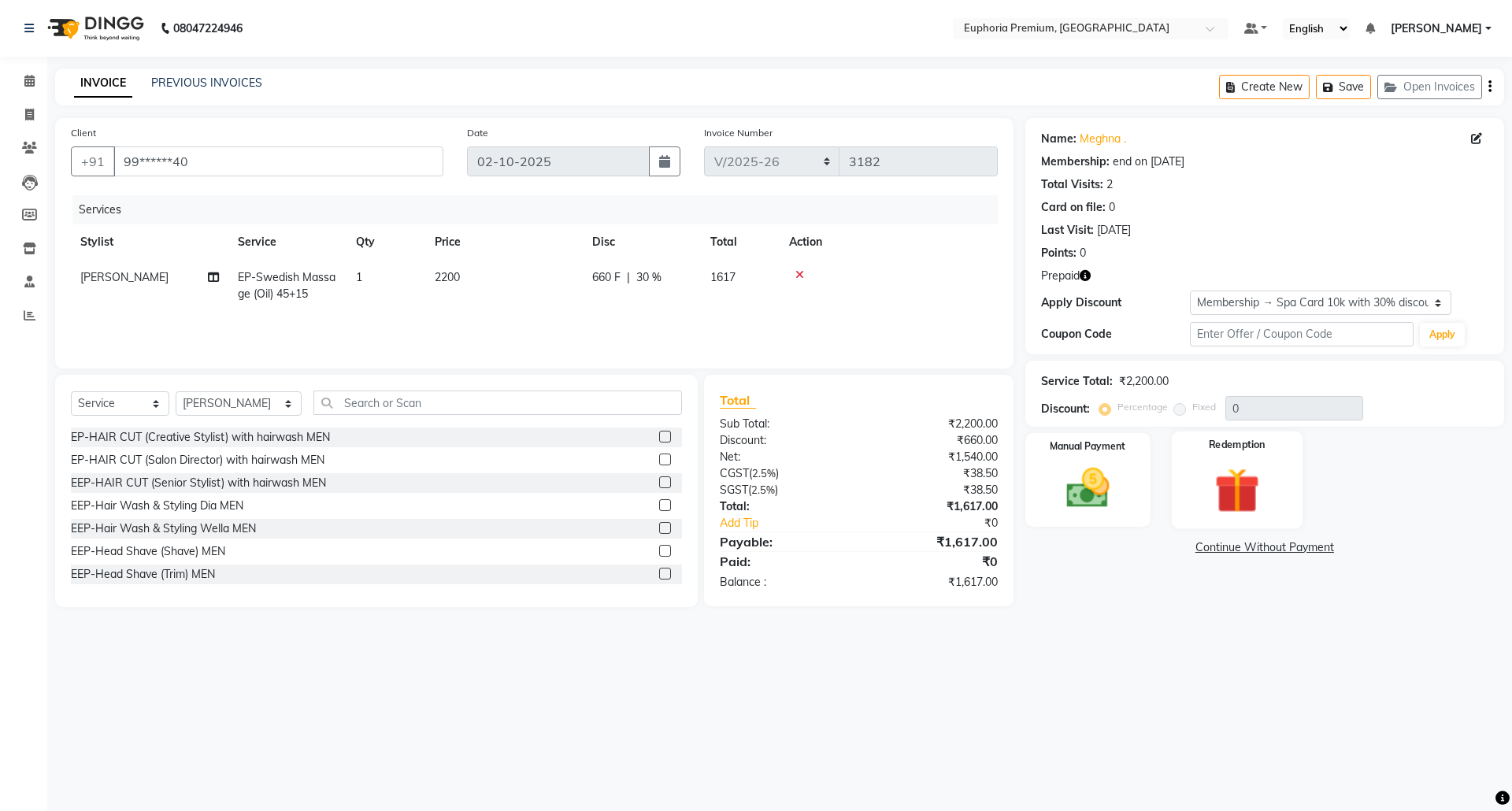
click at [1261, 482] on img at bounding box center [1237, 490] width 73 height 56
click at [1252, 546] on span "Prepaid 1" at bounding box center [1261, 549] width 51 height 18
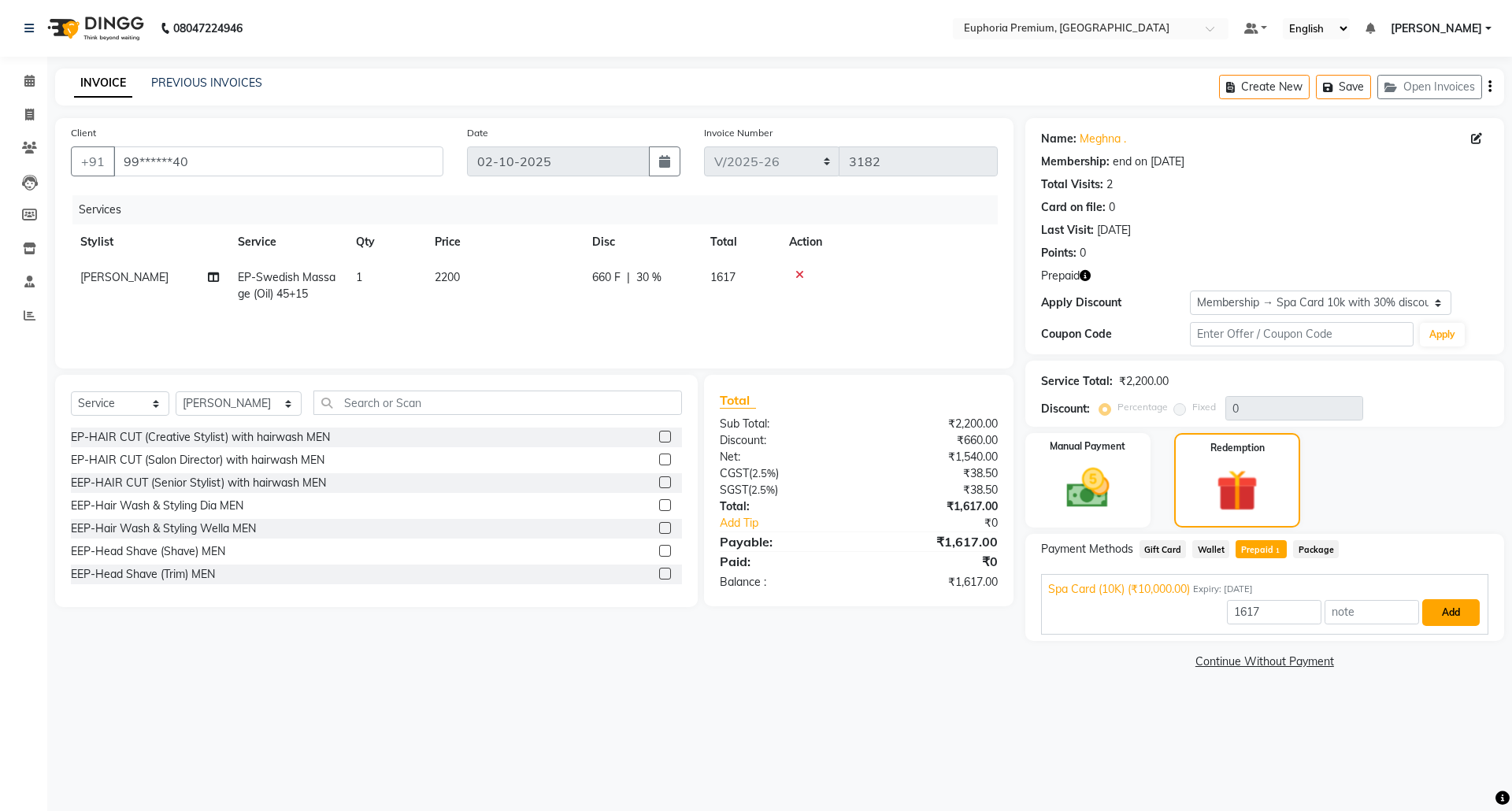
click at [1449, 613] on button "Add" at bounding box center [1451, 613] width 57 height 27
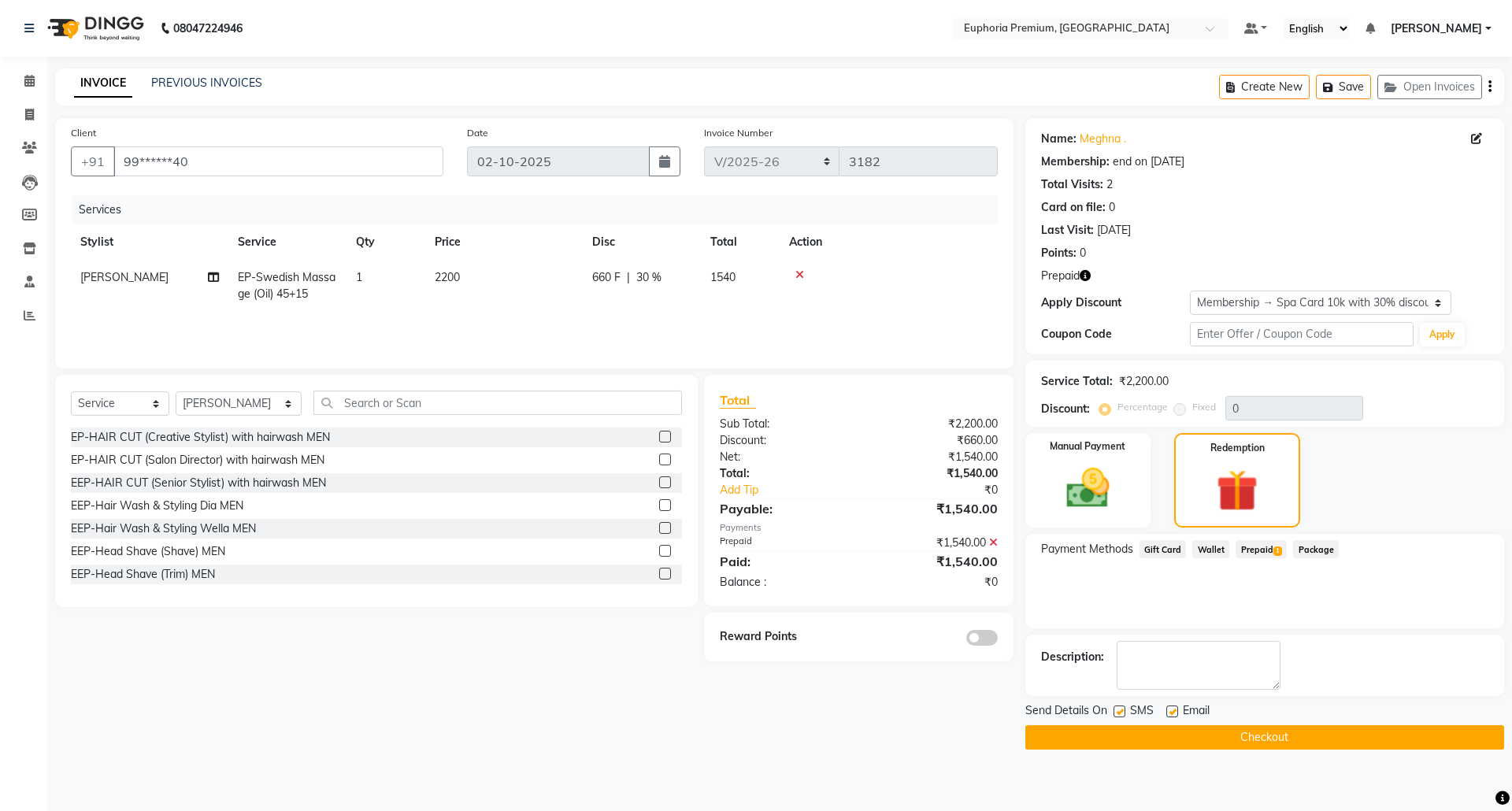
click at [1283, 729] on button "Checkout" at bounding box center [1264, 737] width 479 height 25
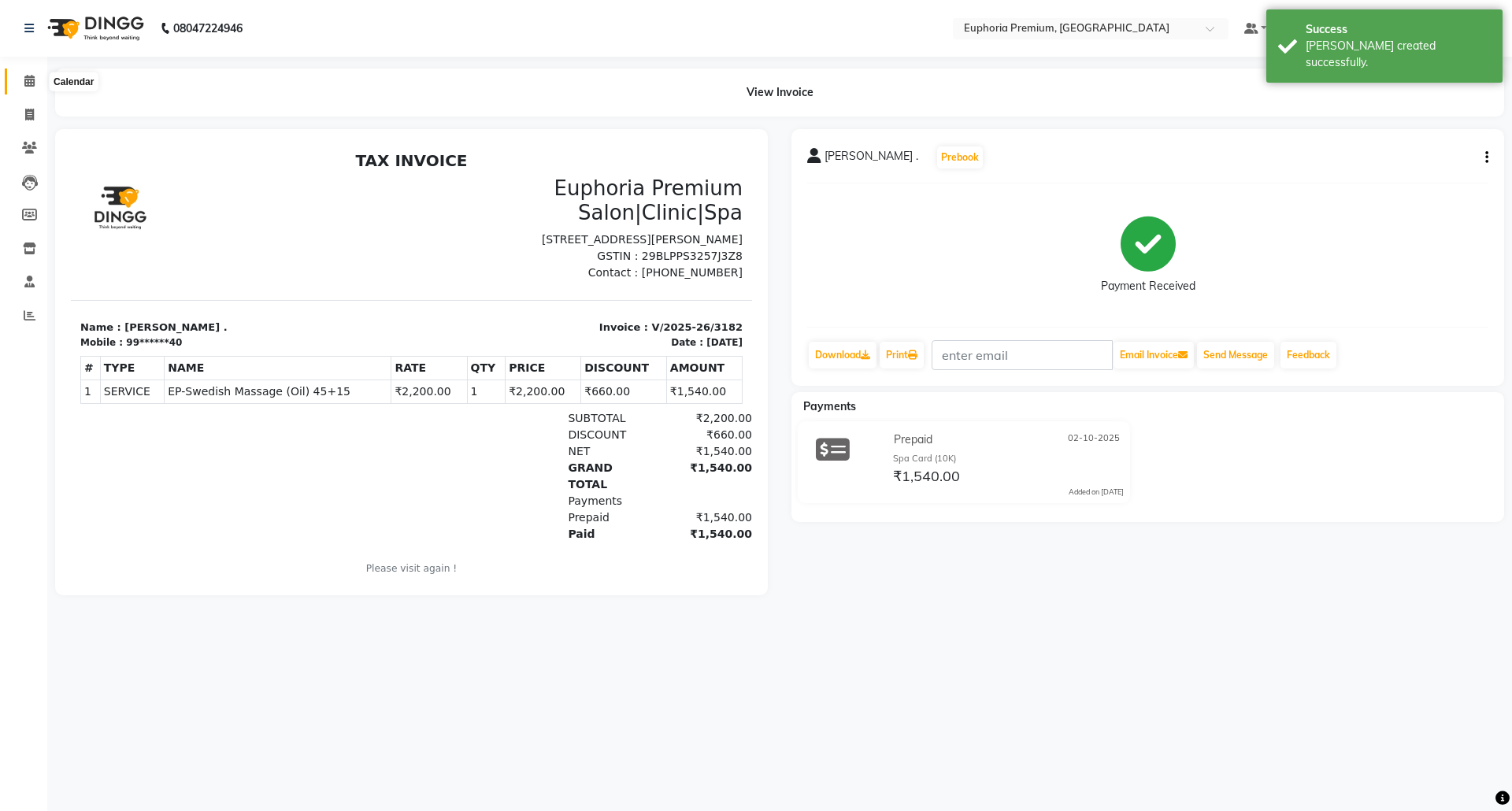
click at [17, 83] on span at bounding box center [29, 81] width 28 height 18
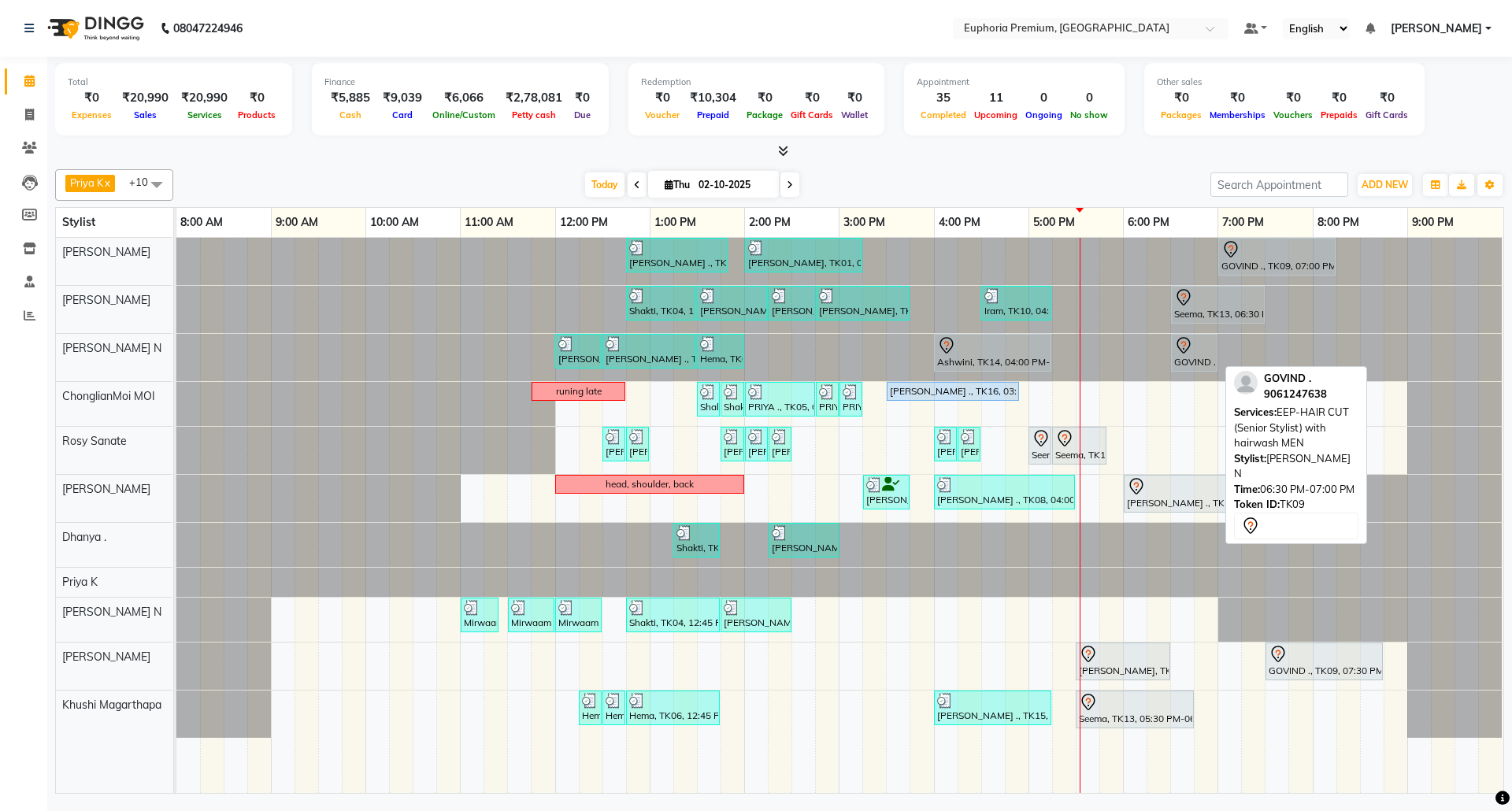
click at [1189, 354] on icon at bounding box center [1184, 346] width 19 height 19
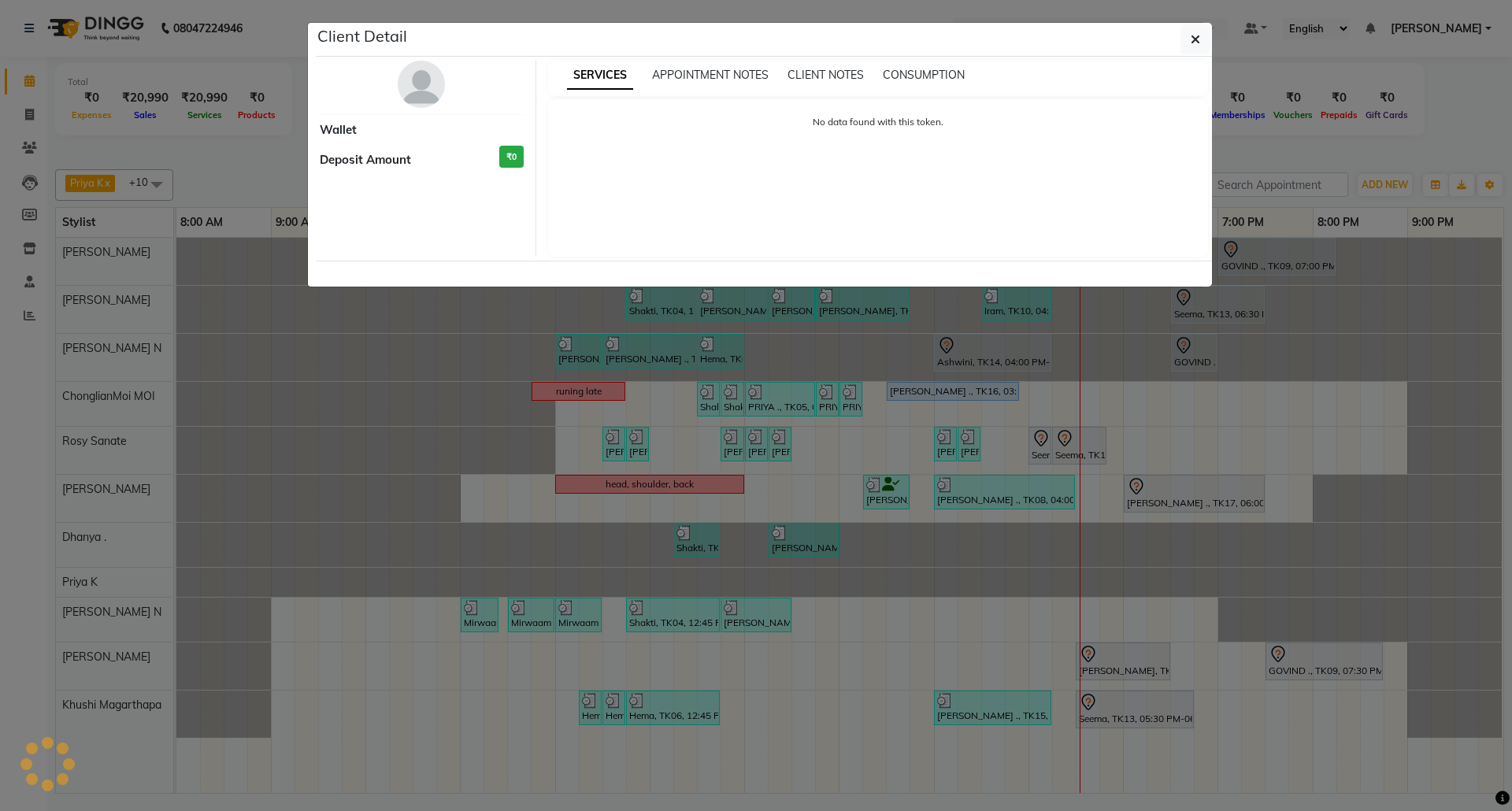
select select "7"
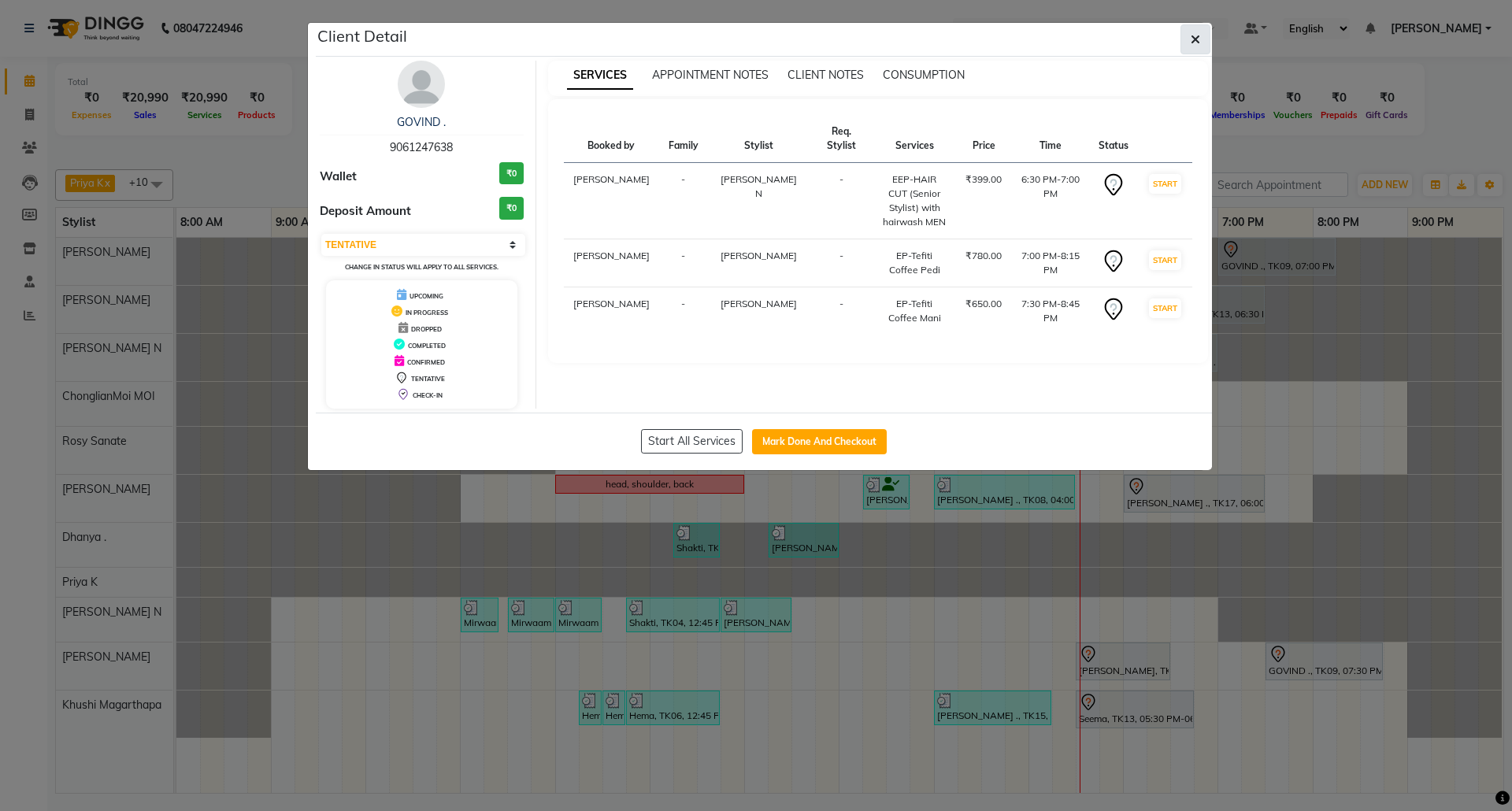
click at [1198, 36] on icon "button" at bounding box center [1195, 40] width 10 height 13
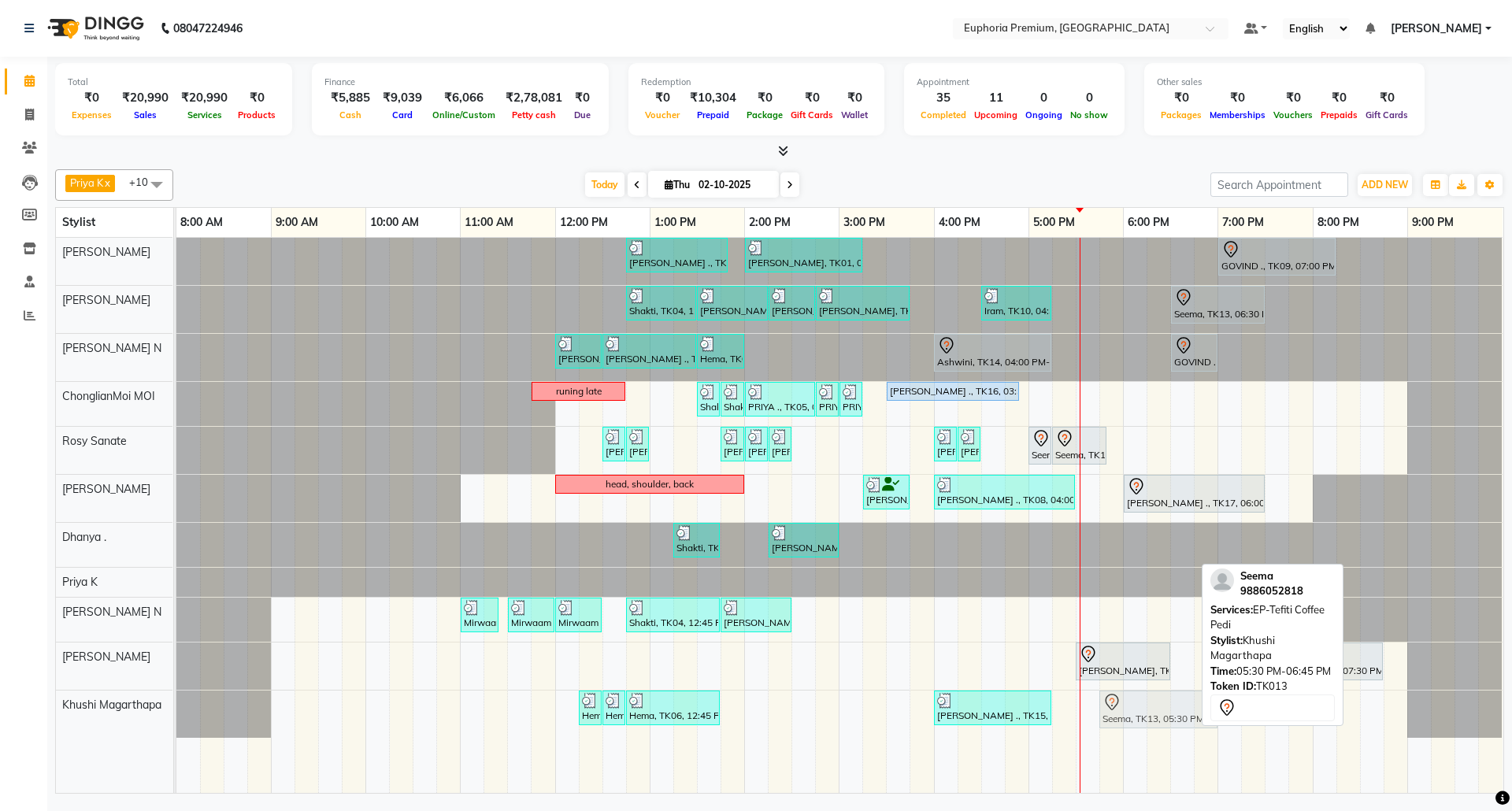
drag, startPoint x: 1110, startPoint y: 713, endPoint x: 1129, endPoint y: 715, distance: 19.1
click at [176, 715] on div "Hema, TK06, 12:15 PM-12:30 PM, EP-Shampoo (Wella) Hema, TK06, 12:30 PM-12:45 PM…" at bounding box center [176, 714] width 0 height 48
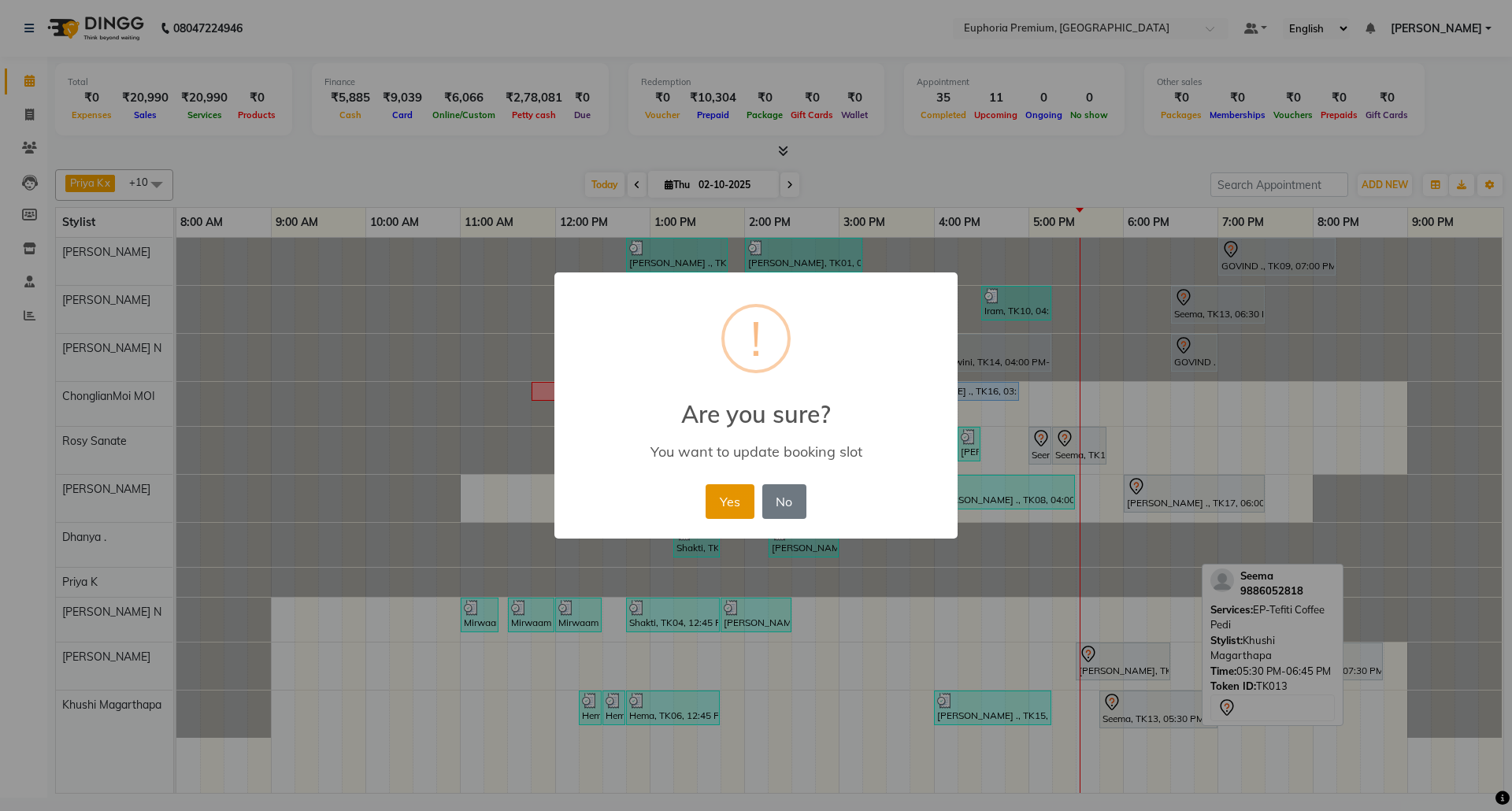
click at [722, 505] on button "Yes" at bounding box center [729, 502] width 48 height 35
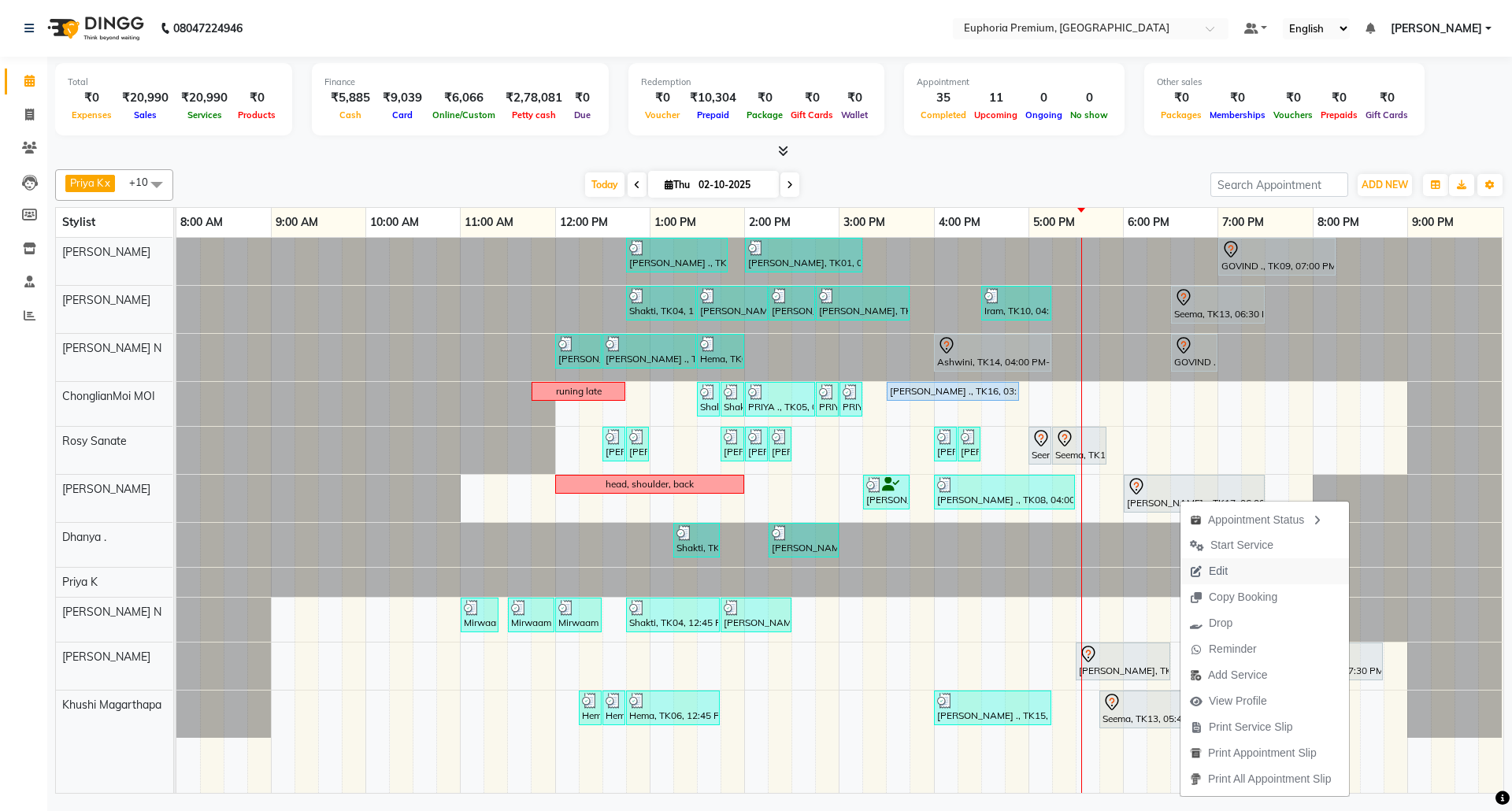
click at [1225, 570] on span "Edit" at bounding box center [1218, 571] width 19 height 17
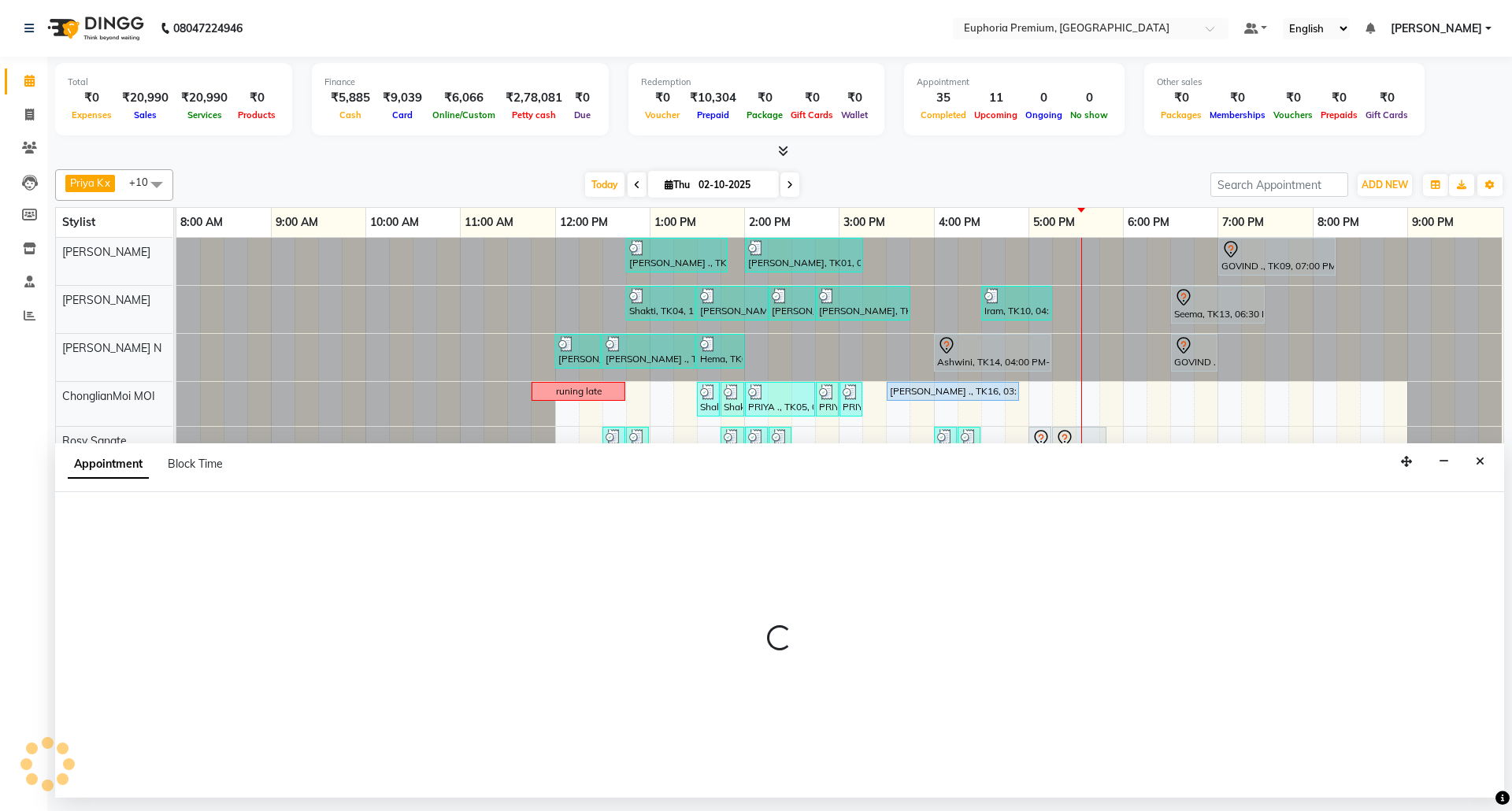
select select "tentative"
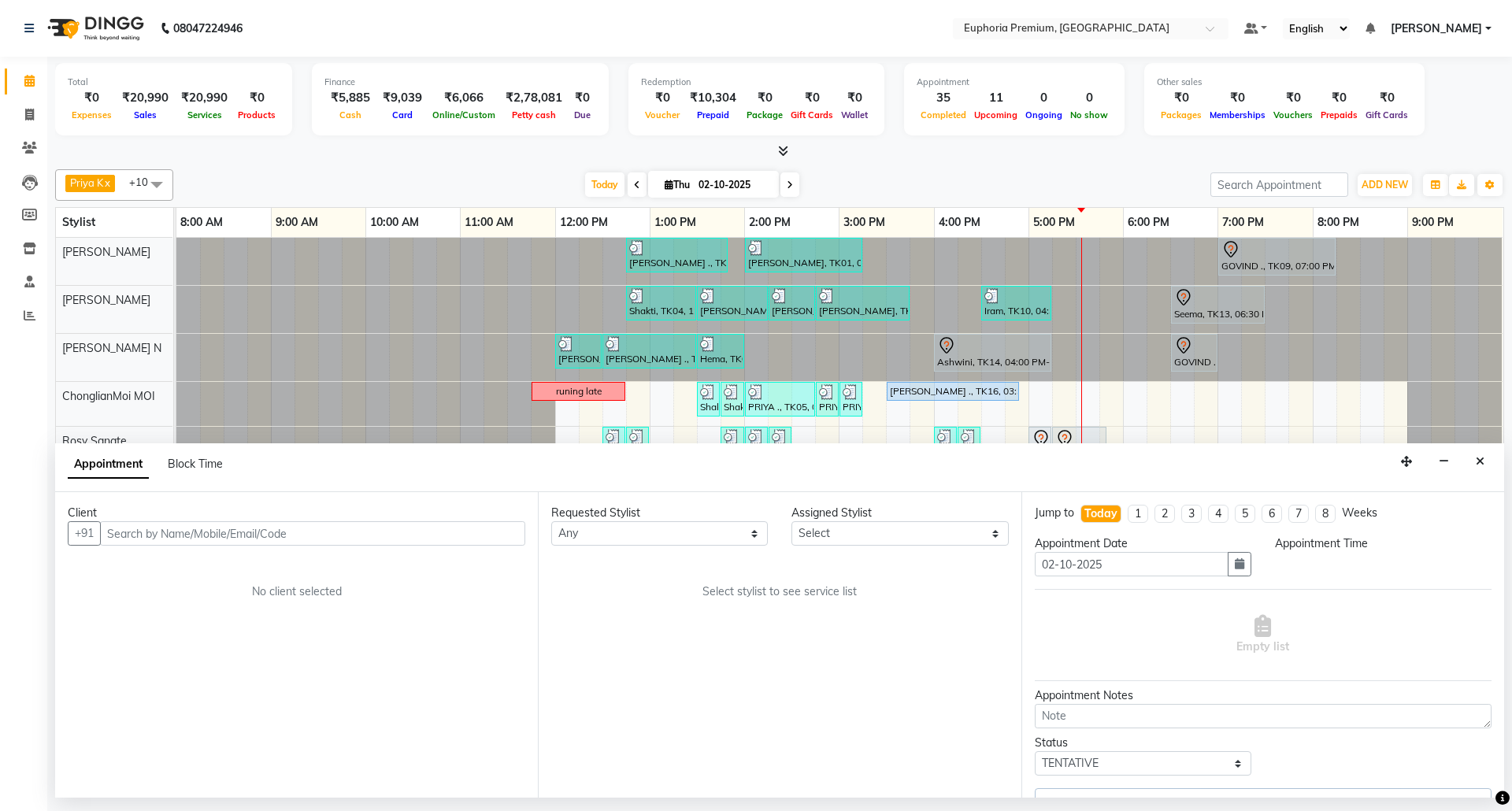
select select "71603"
select select "1080"
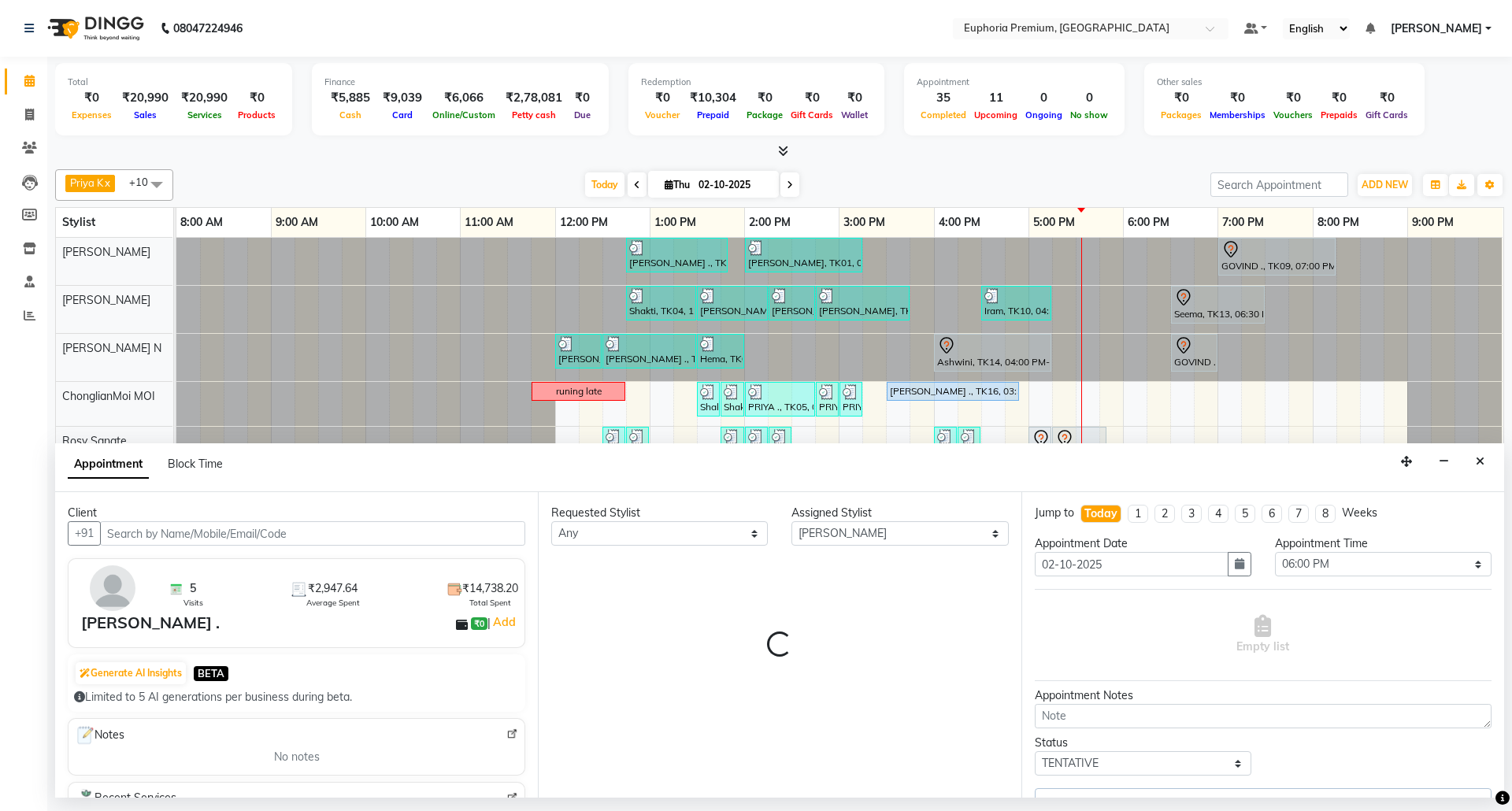
select select "4006"
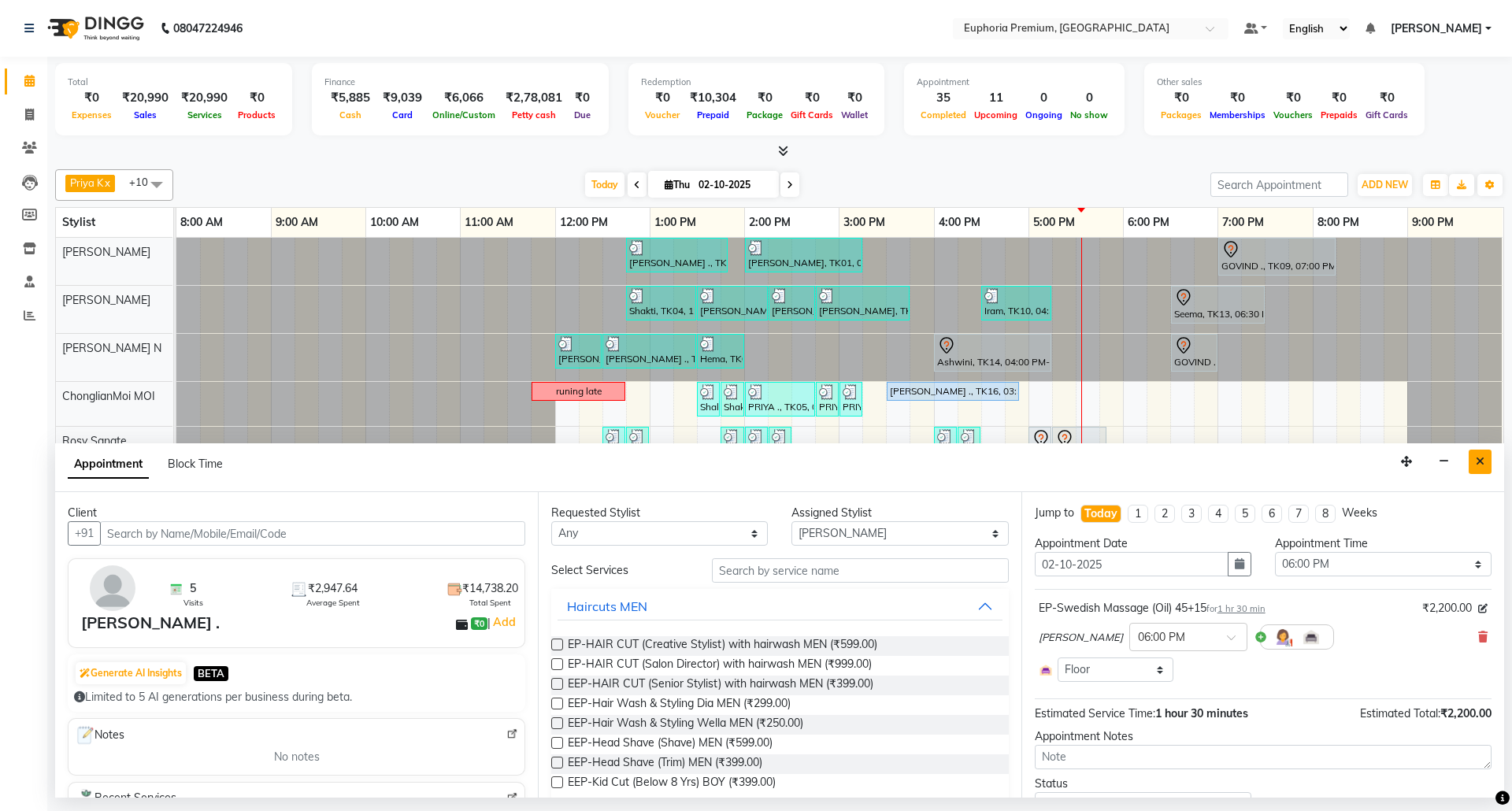
click at [1483, 467] on icon "Close" at bounding box center [1480, 462] width 9 height 11
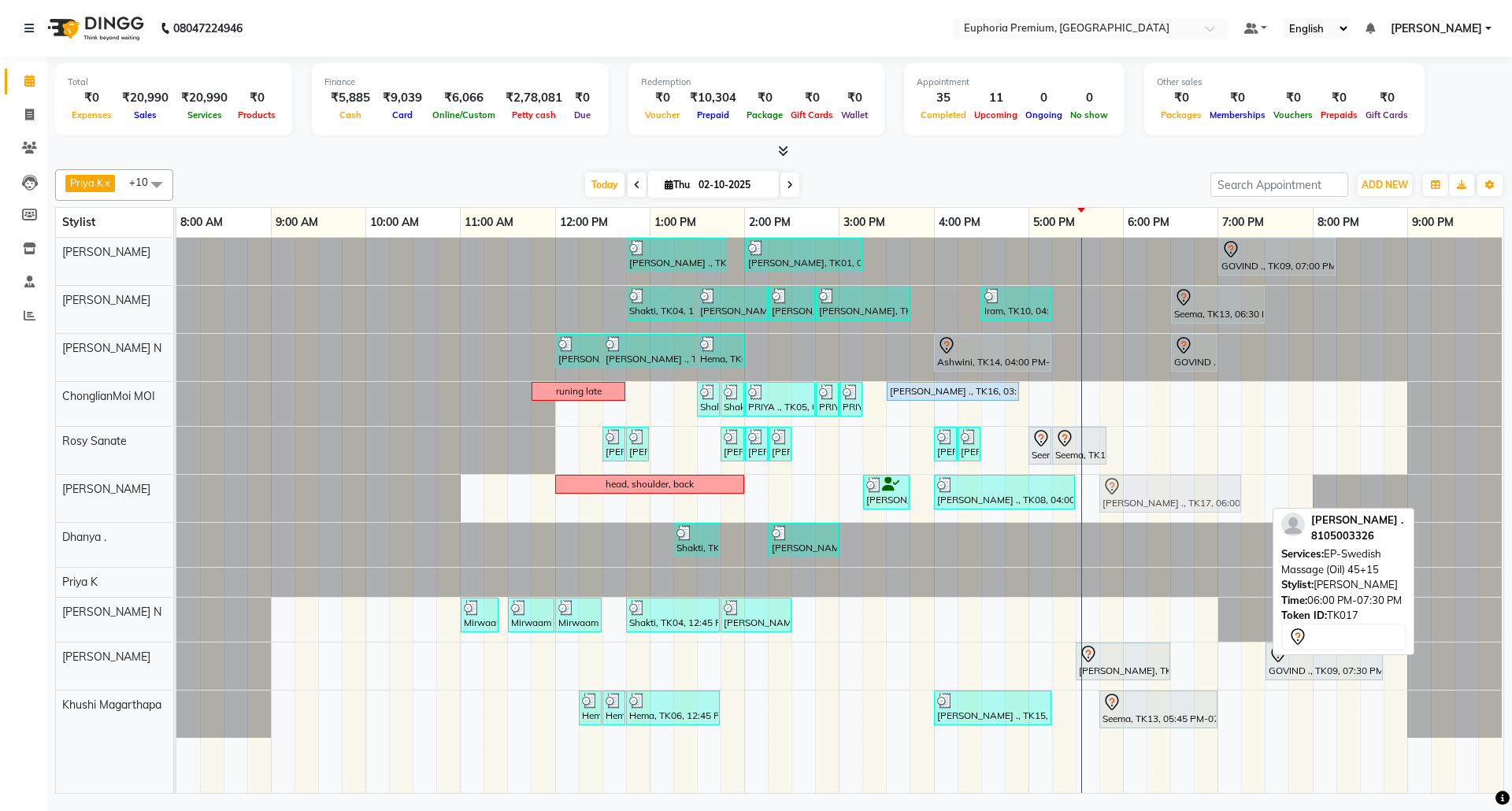
drag, startPoint x: 1169, startPoint y: 498, endPoint x: 1145, endPoint y: 496, distance: 24.1
click at [176, 496] on div "head, shoulder, back [PERSON_NAME], TK03, 03:15 PM-03:45 PM, EP-Shoulder & Back…" at bounding box center [176, 498] width 0 height 48
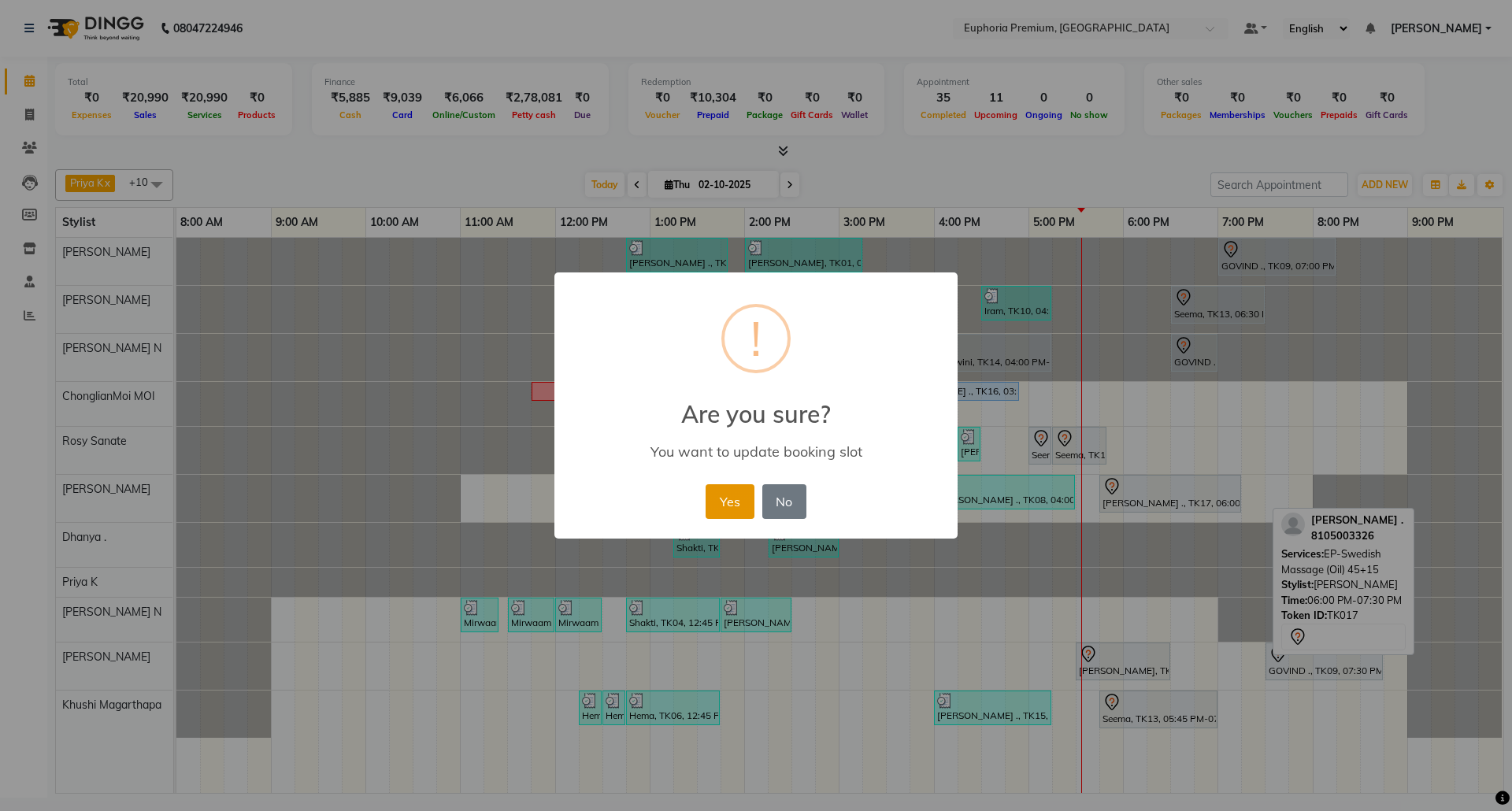
click at [723, 496] on button "Yes" at bounding box center [729, 502] width 48 height 35
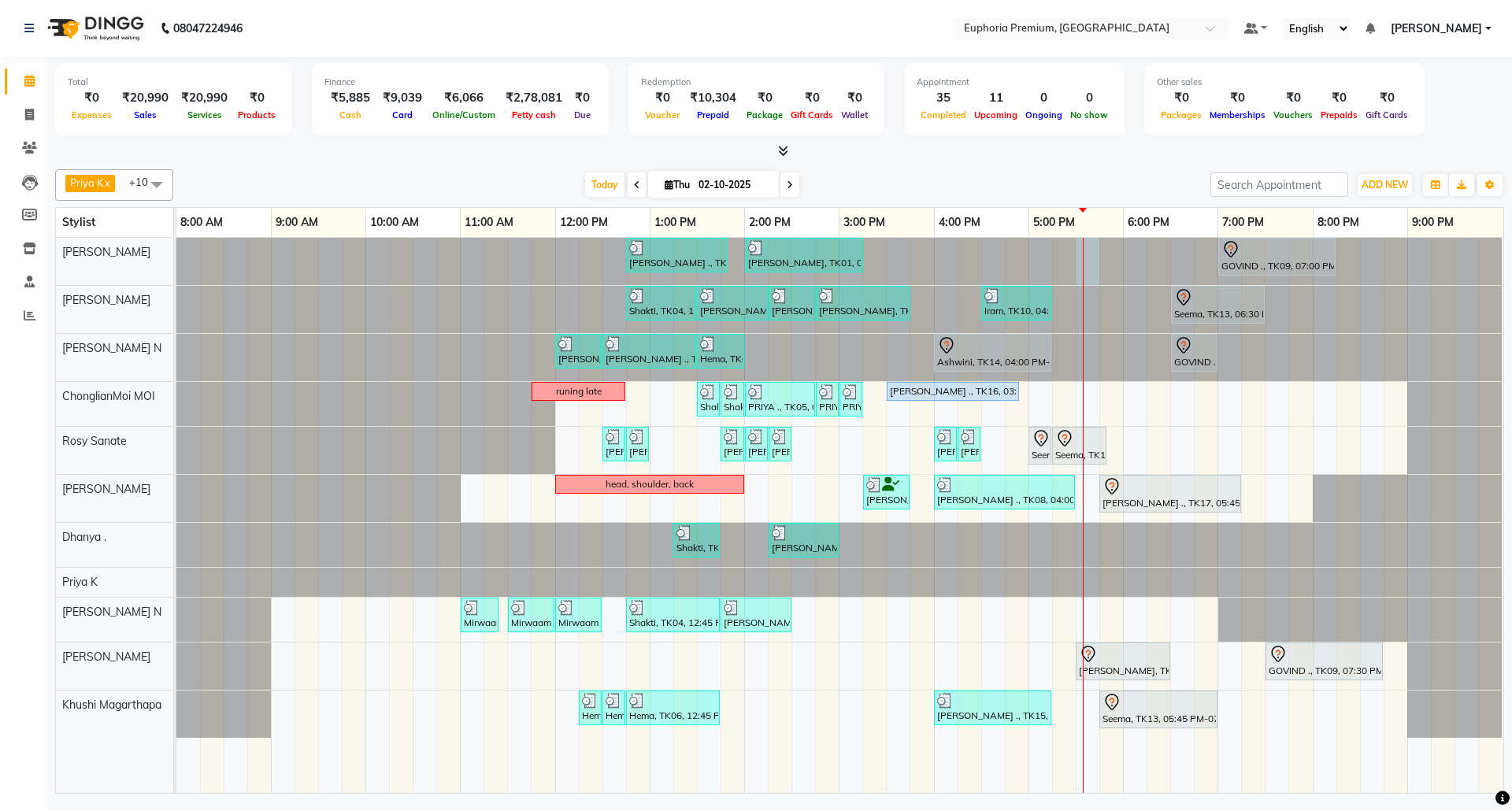
click at [1083, 258] on div at bounding box center [1083, 516] width 1 height 555
select select "71609"
select select "1050"
select select "tentative"
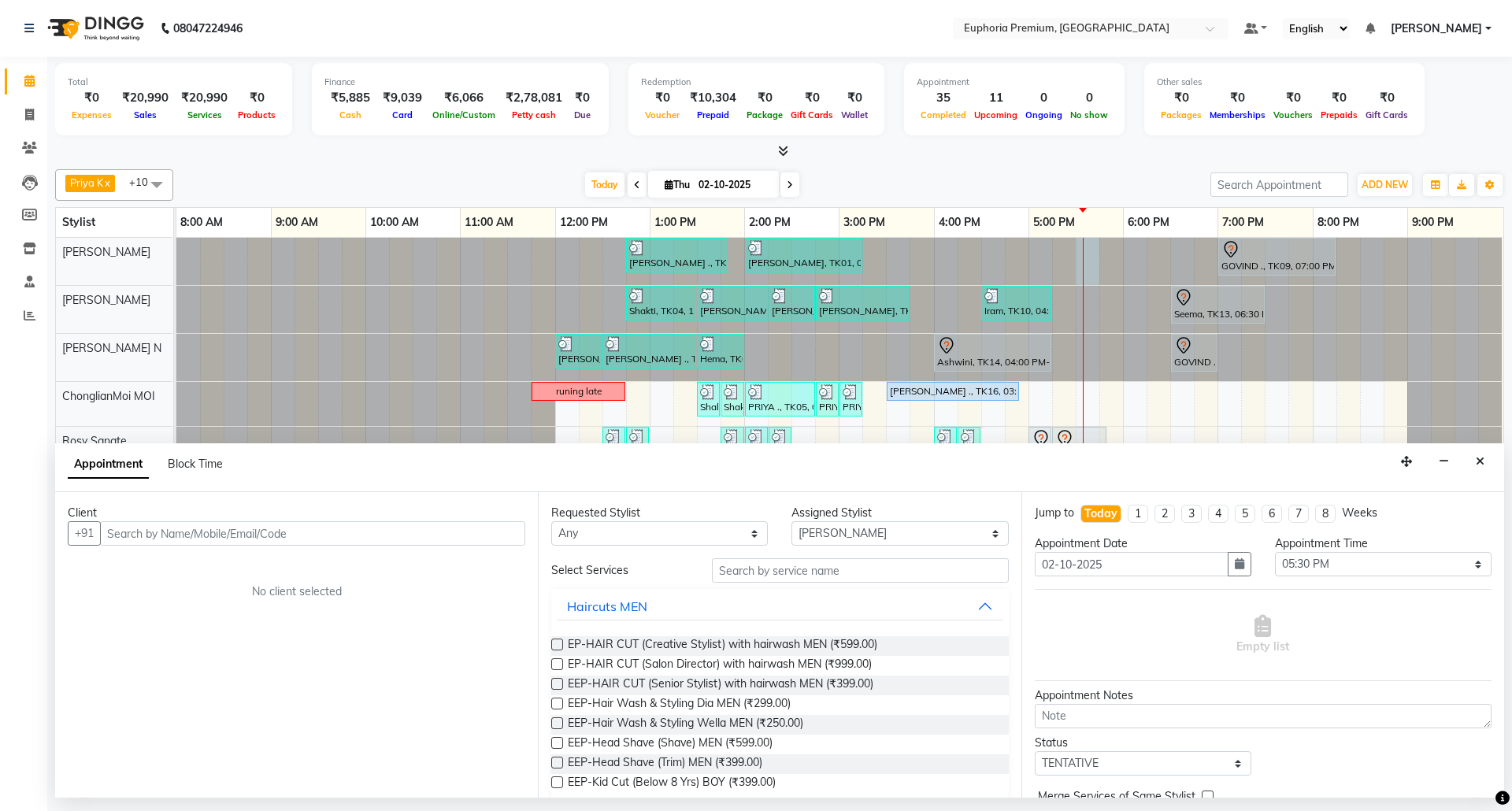
click at [366, 532] on input "text" at bounding box center [313, 533] width 425 height 25
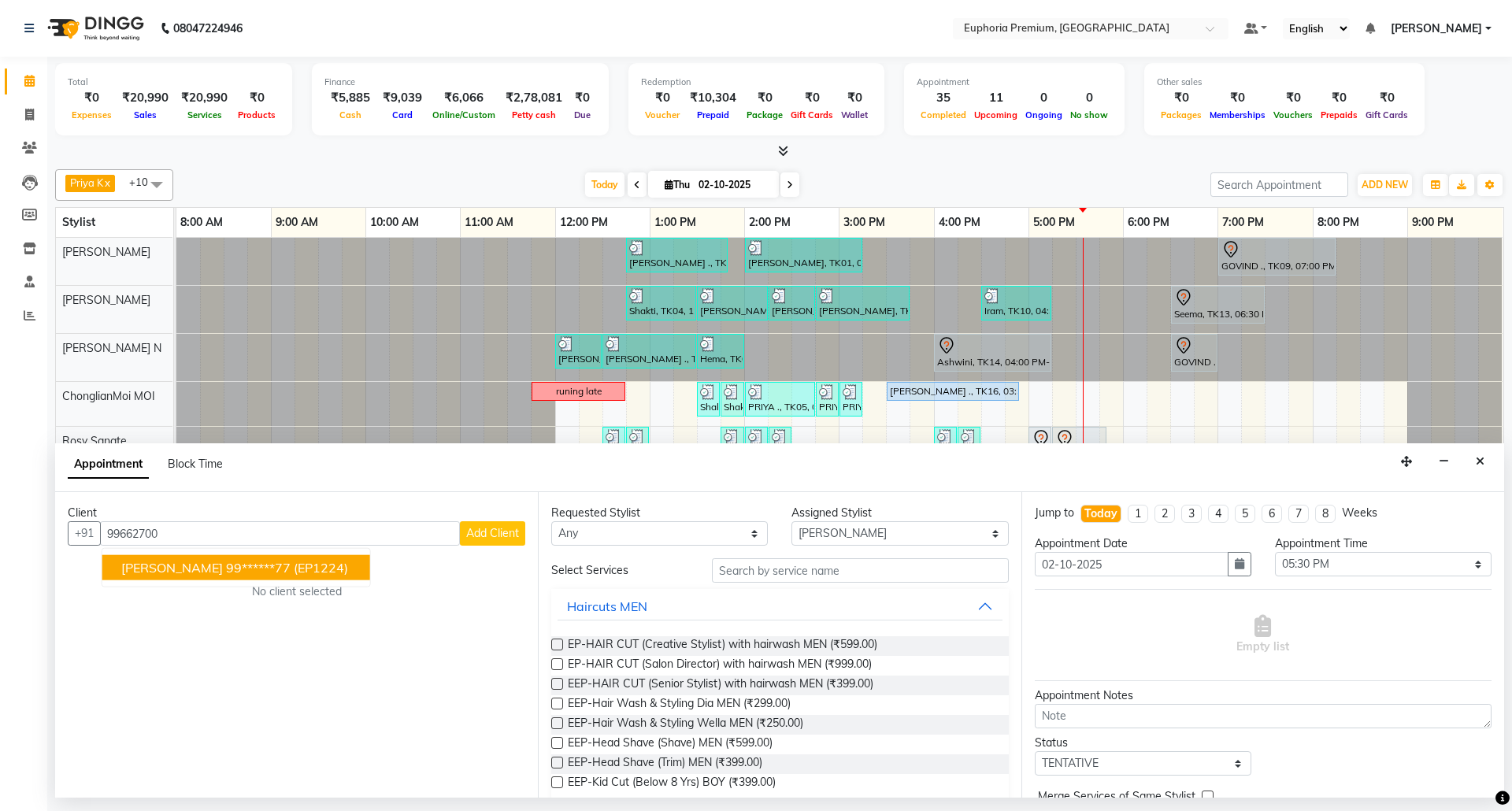
click at [287, 567] on button "[PERSON_NAME] 99******77 (EP1224)" at bounding box center [236, 568] width 267 height 25
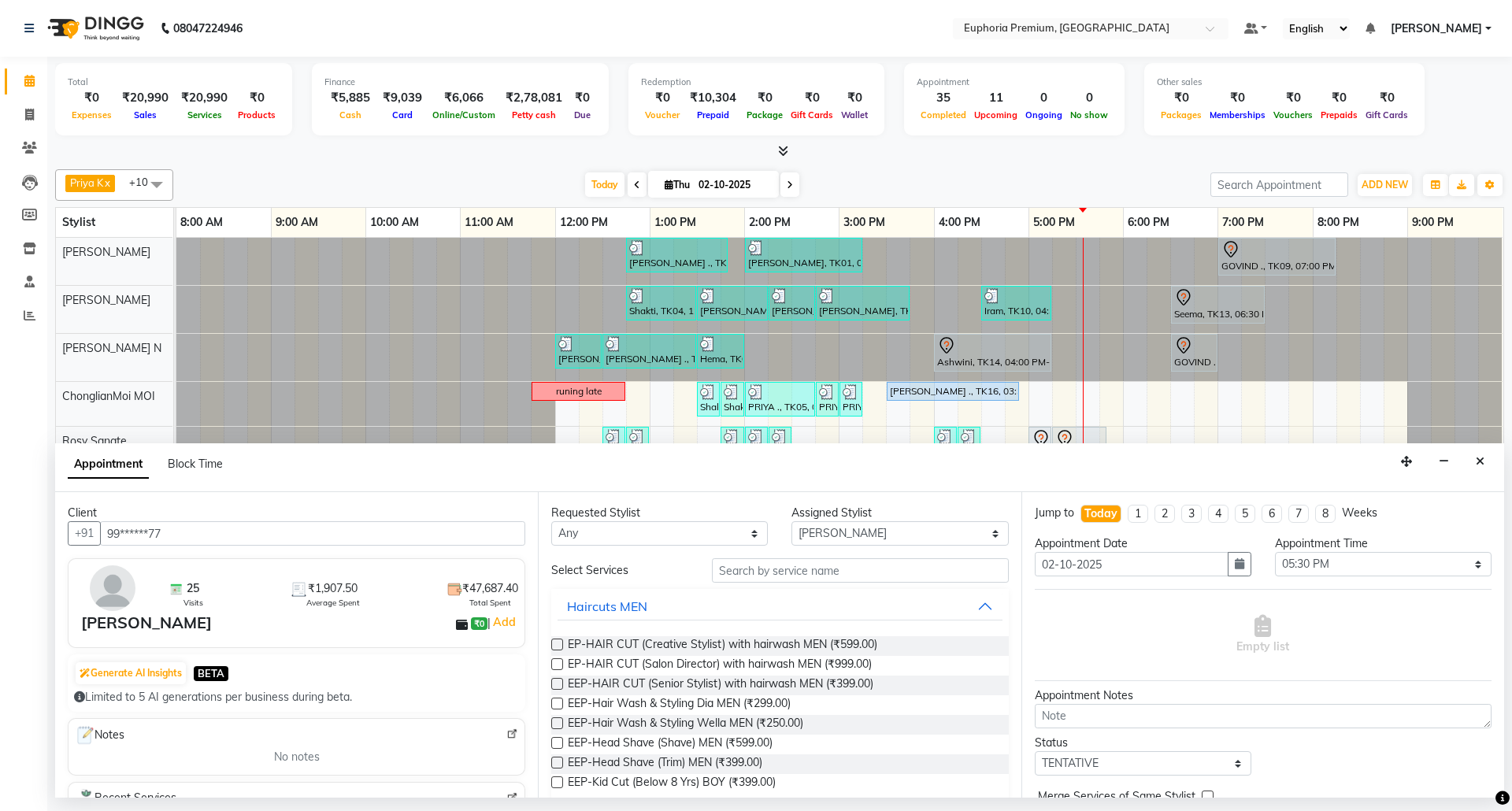
type input "99******77"
click at [811, 574] on input "text" at bounding box center [860, 571] width 297 height 25
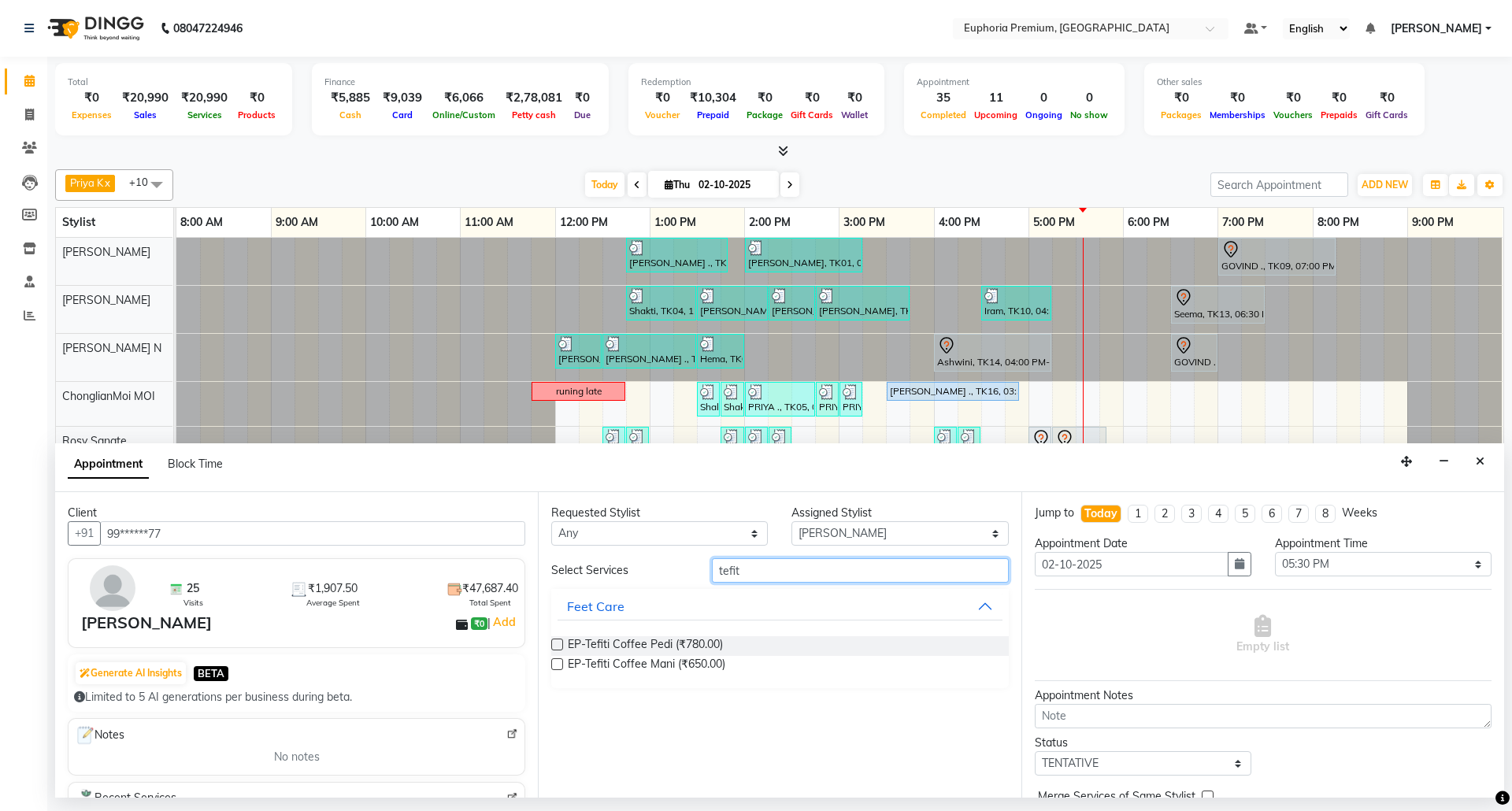
type input "tefit"
click at [560, 644] on label at bounding box center [557, 644] width 12 height 12
click at [560, 644] on input "checkbox" at bounding box center [556, 646] width 10 height 10
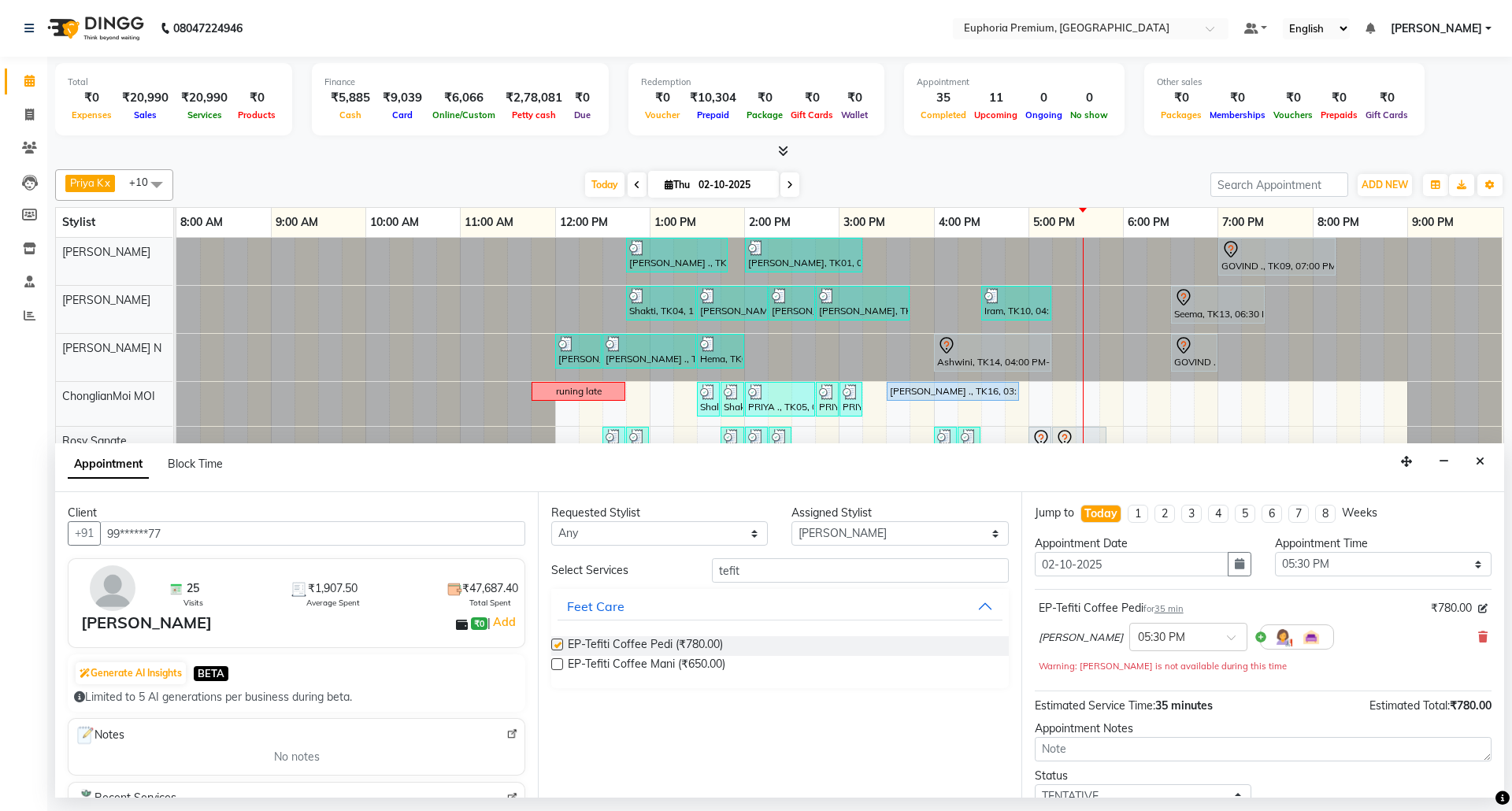
checkbox input "false"
click at [1171, 612] on span "35 min" at bounding box center [1169, 609] width 29 height 11
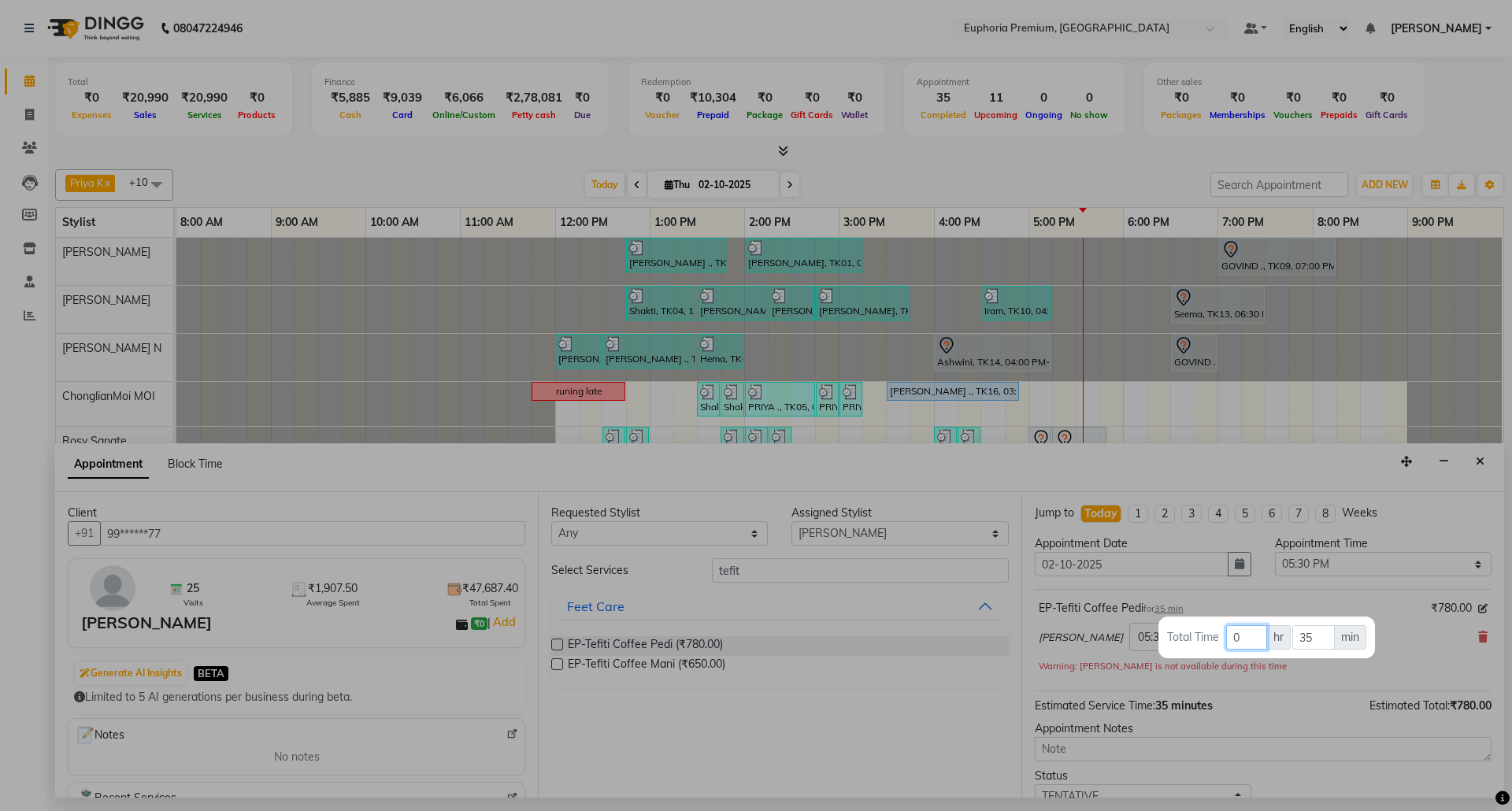
click at [1255, 638] on input "0" at bounding box center [1247, 637] width 41 height 25
type input "1"
click at [1321, 641] on input "35" at bounding box center [1313, 637] width 42 height 25
type input "3"
type input "15"
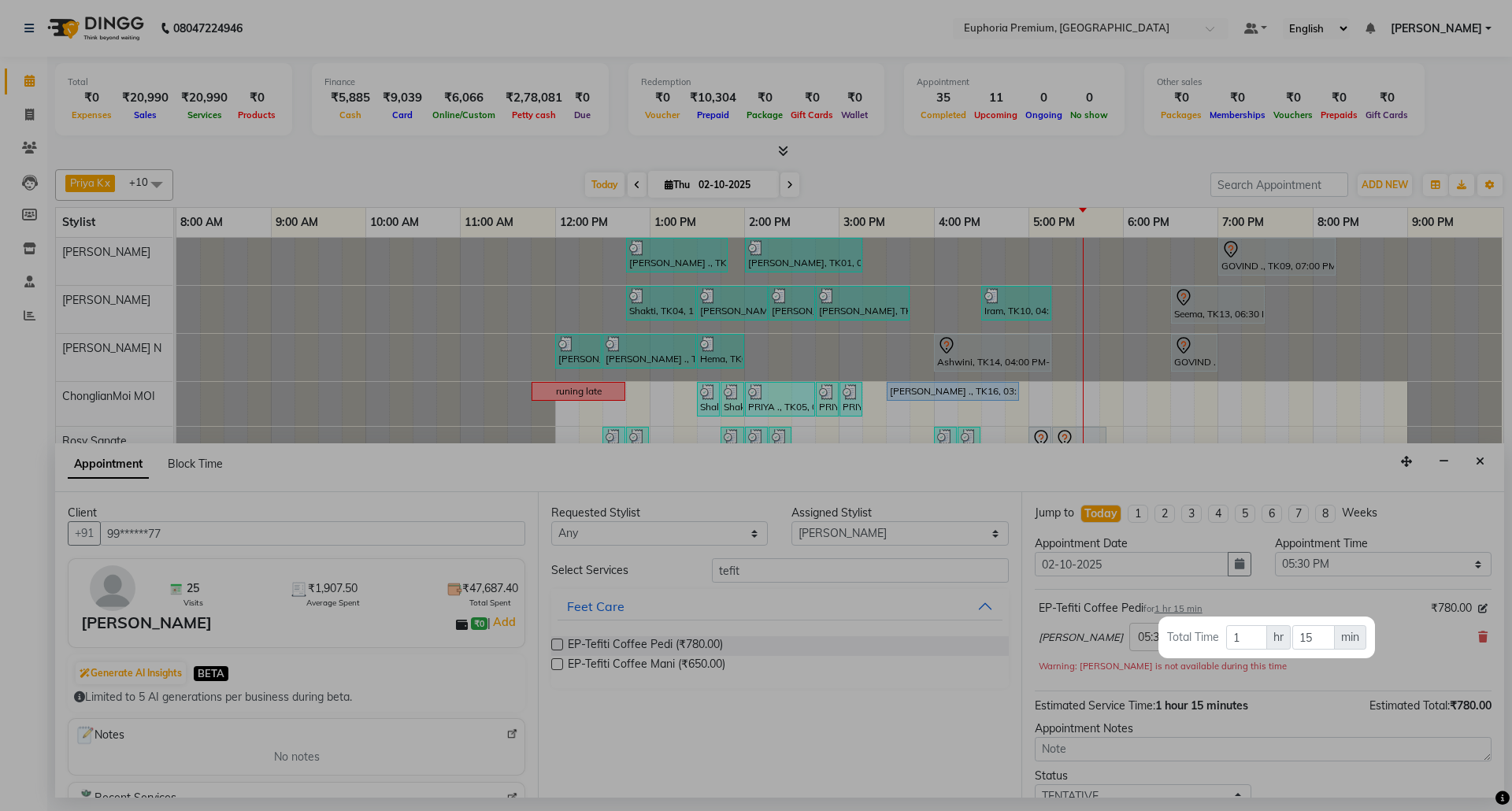
click at [1424, 653] on div at bounding box center [756, 406] width 1512 height 811
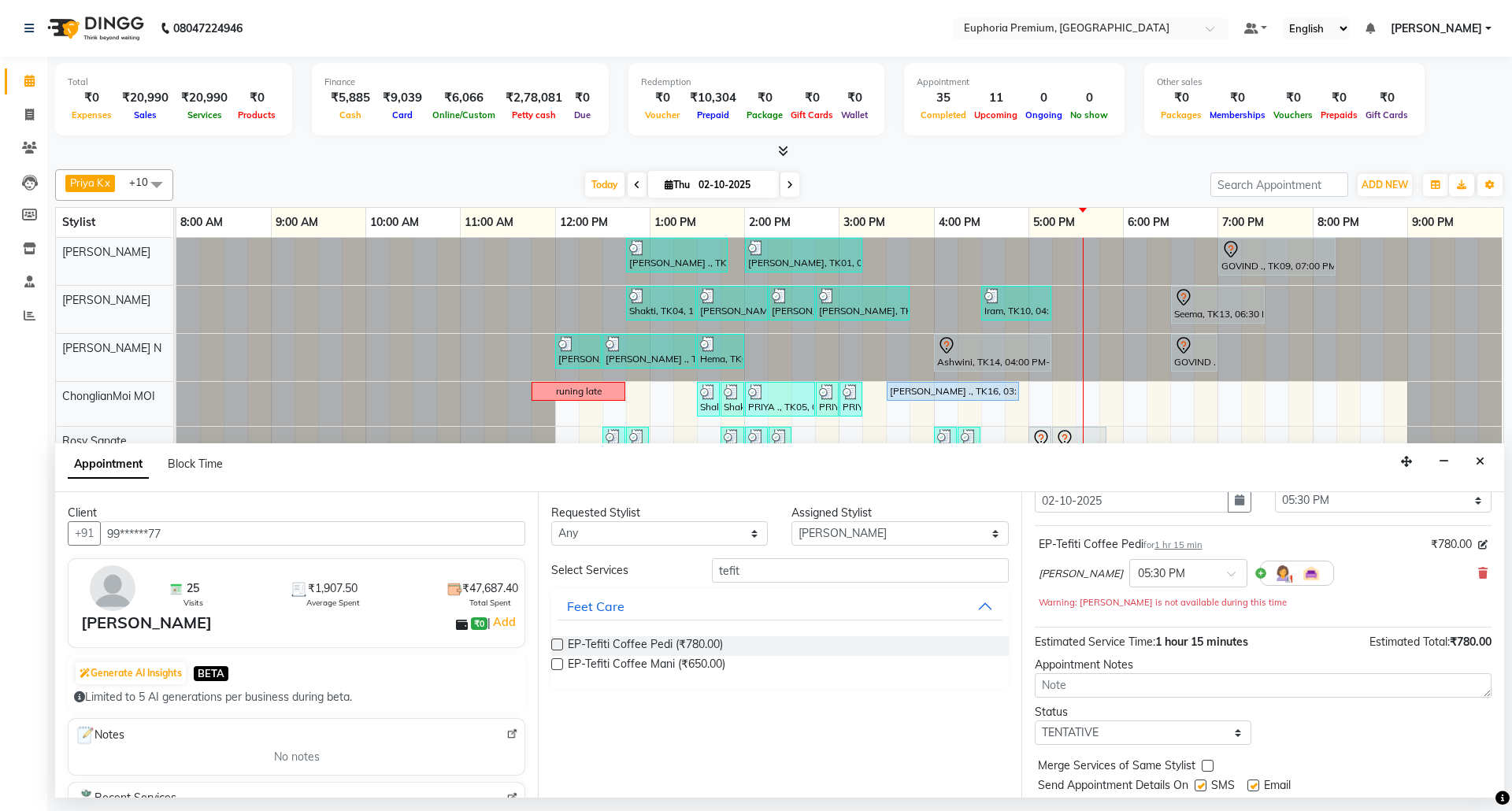
scroll to position [112, 0]
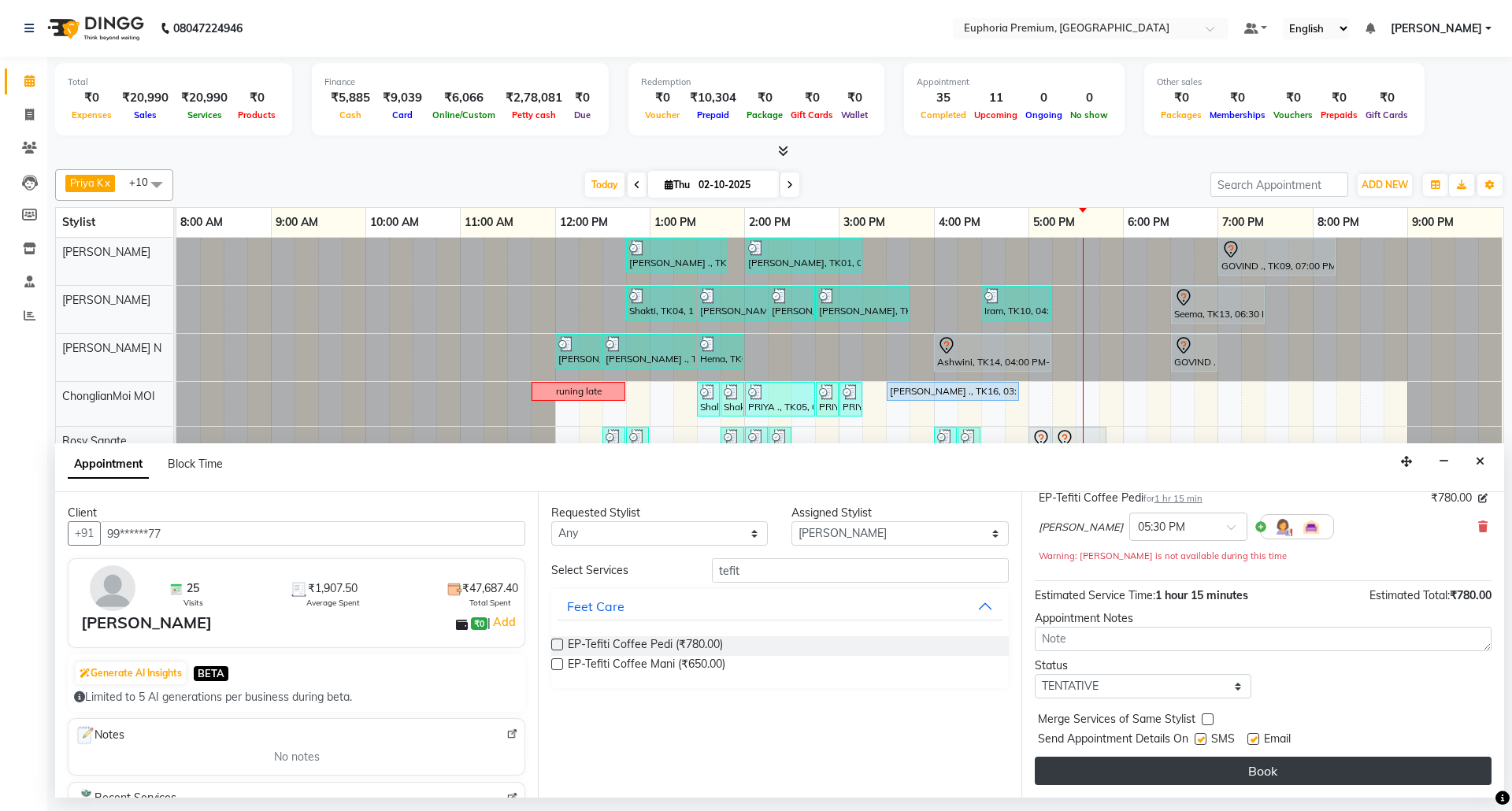
click at [1251, 766] on button "Book" at bounding box center [1264, 771] width 457 height 29
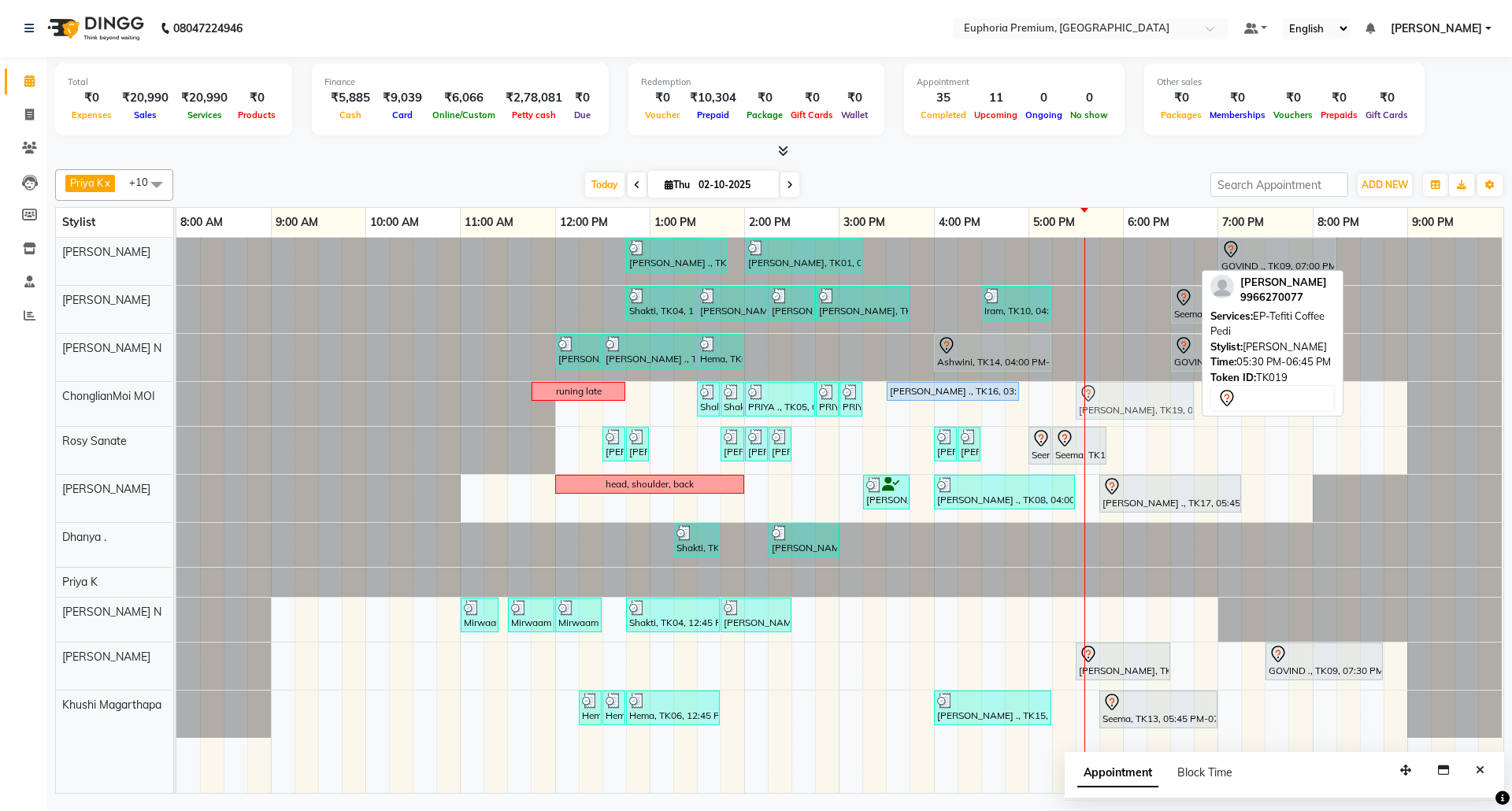
drag, startPoint x: 1119, startPoint y: 259, endPoint x: 1126, endPoint y: 405, distance: 146.2
click at [1126, 405] on tbody "[PERSON_NAME] ., TK07, 12:45 PM-01:50 PM, EP-Tefiti Coffee [PERSON_NAME], TK01,…" at bounding box center [839, 488] width 1326 height 500
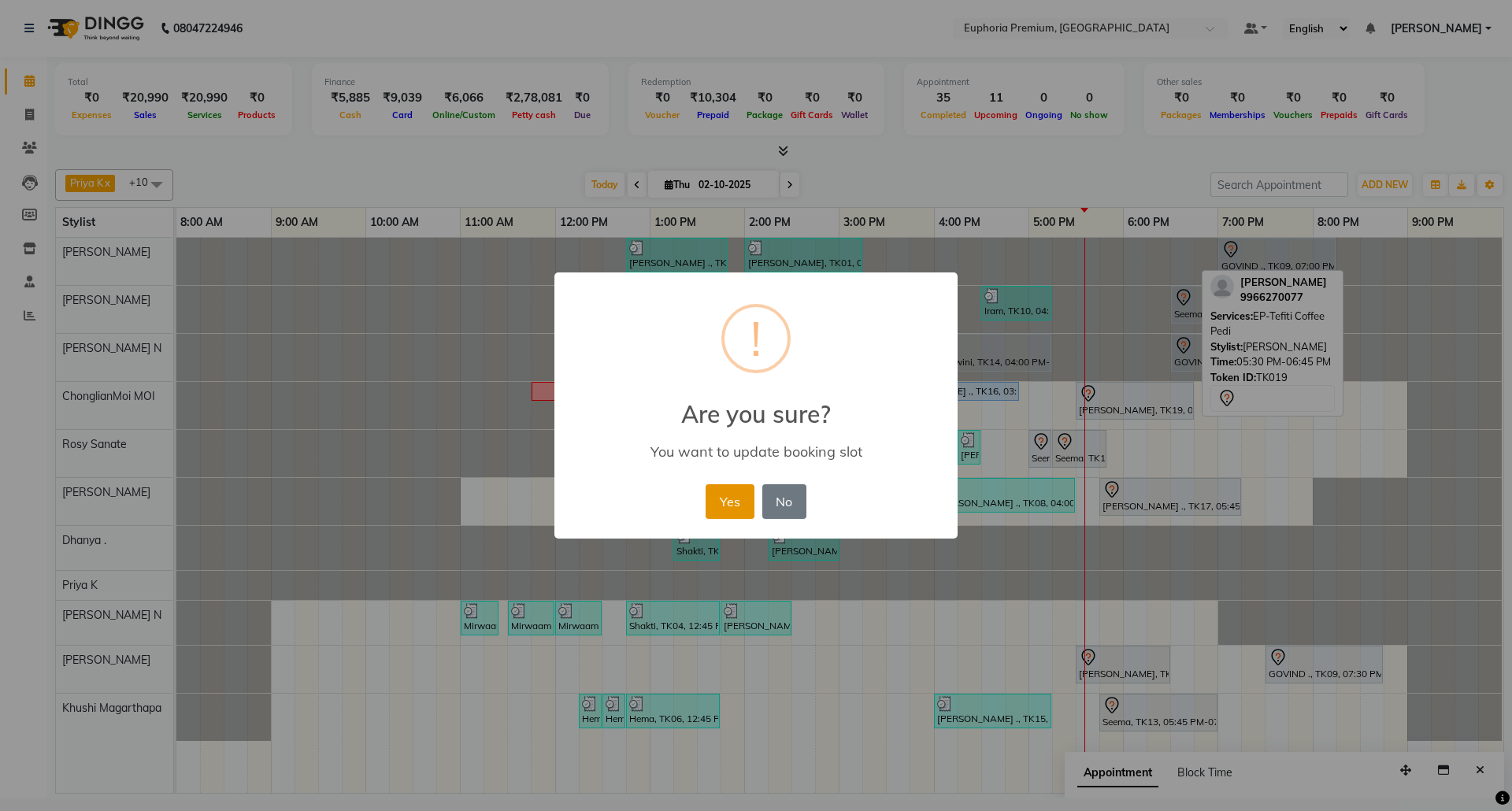
click at [734, 502] on button "Yes" at bounding box center [729, 502] width 48 height 35
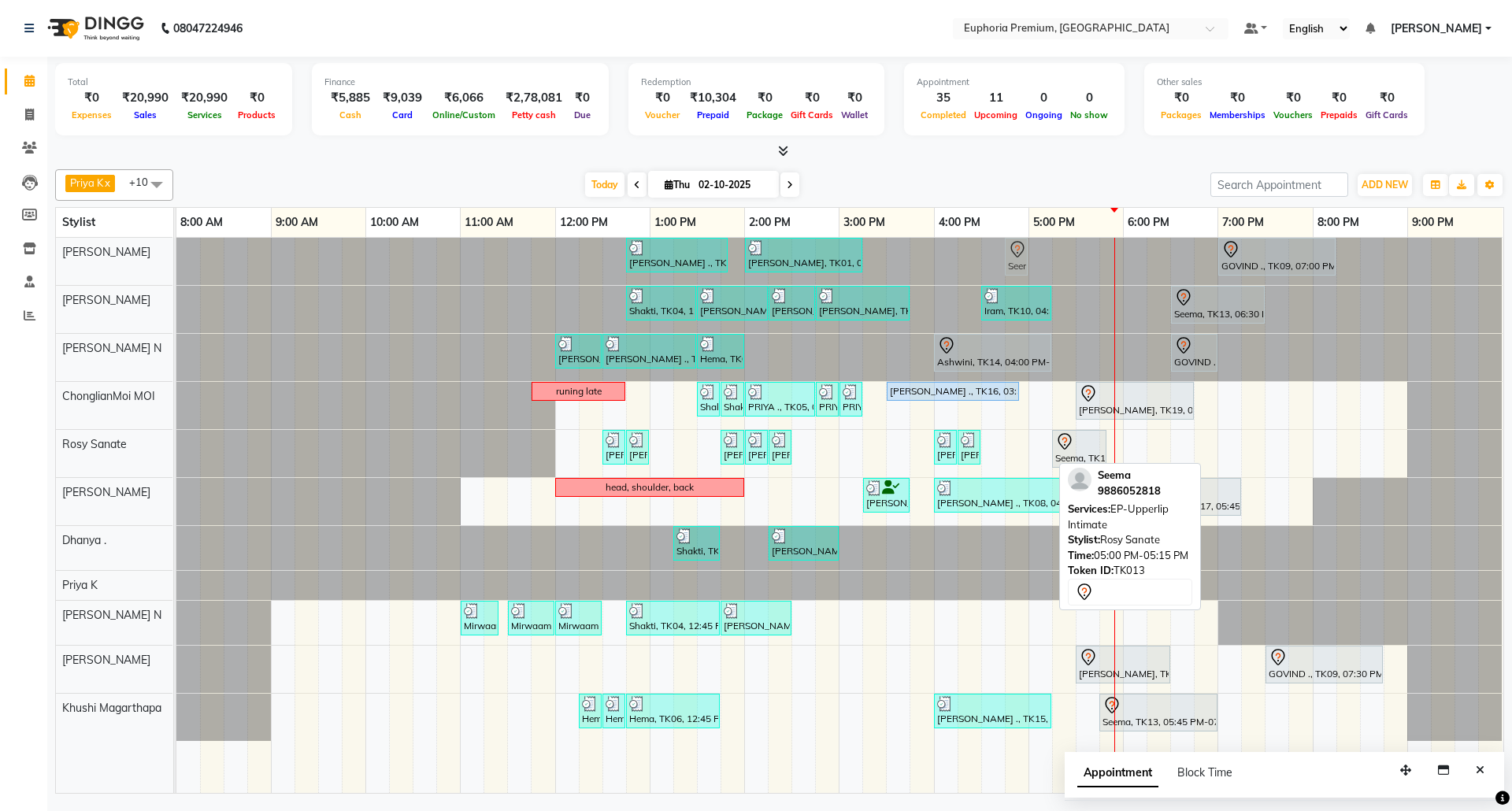
drag, startPoint x: 1044, startPoint y: 452, endPoint x: 1030, endPoint y: 264, distance: 188.5
click at [1030, 264] on tbody "[PERSON_NAME] ., TK07, 12:45 PM-01:50 PM, EP-Tefiti Coffee [PERSON_NAME], TK01,…" at bounding box center [839, 490] width 1326 height 503
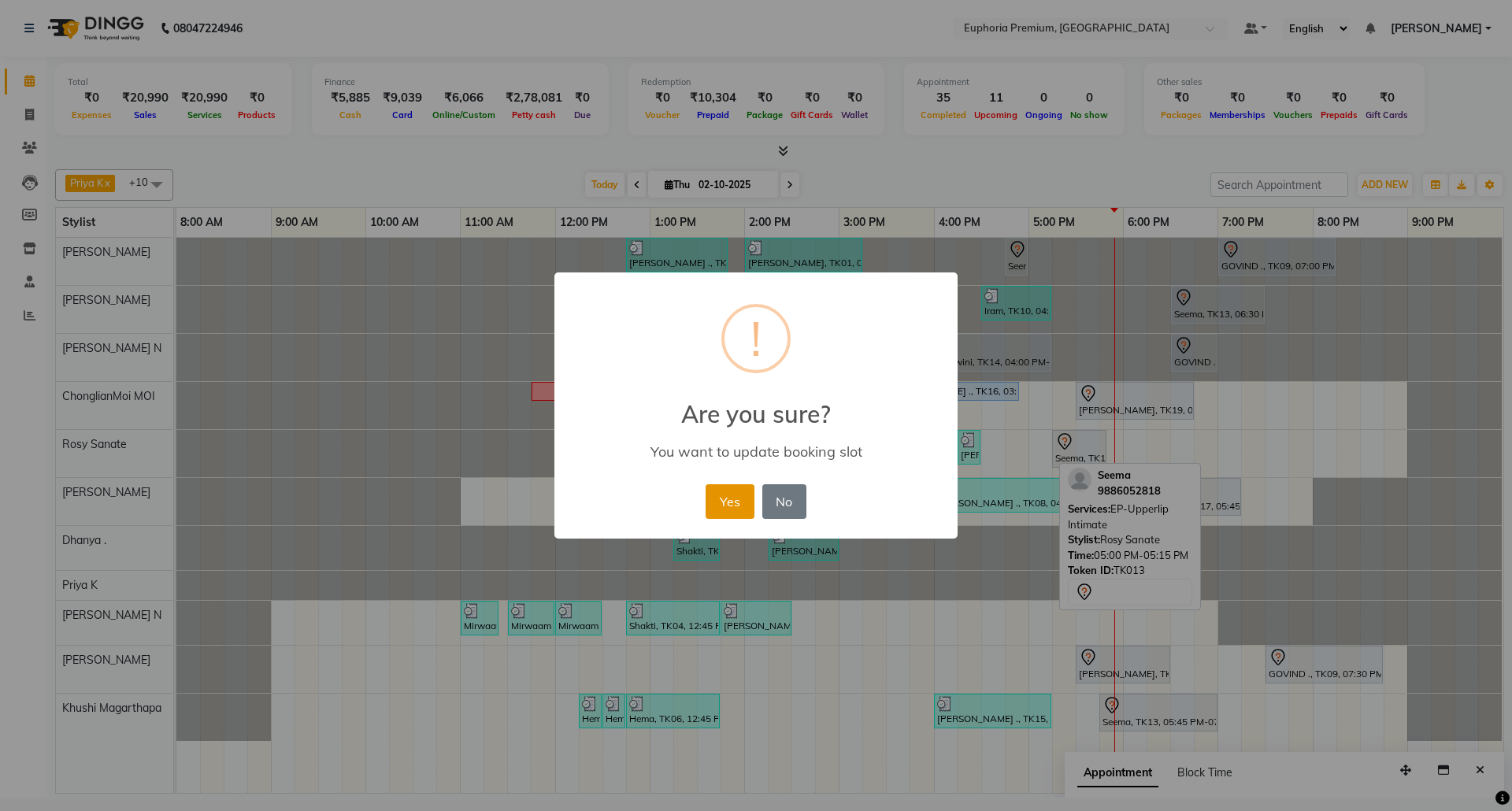
click at [742, 502] on button "Yes" at bounding box center [729, 502] width 48 height 35
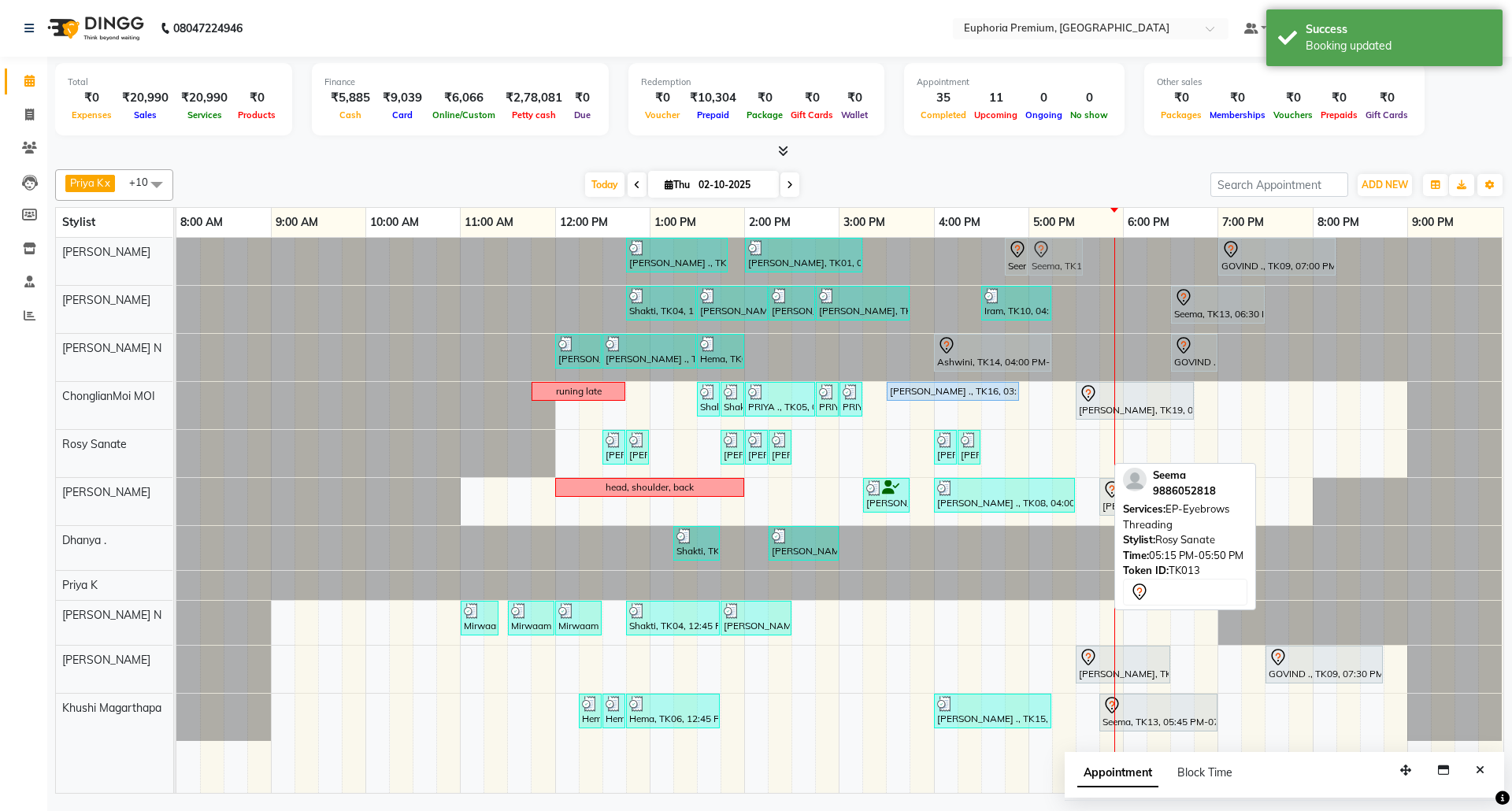
drag, startPoint x: 1084, startPoint y: 452, endPoint x: 1069, endPoint y: 282, distance: 170.7
click at [1068, 256] on tbody "[PERSON_NAME] ., TK07, 12:45 PM-01:50 PM, EP-Tefiti Coffee [PERSON_NAME], TK01,…" at bounding box center [839, 490] width 1326 height 503
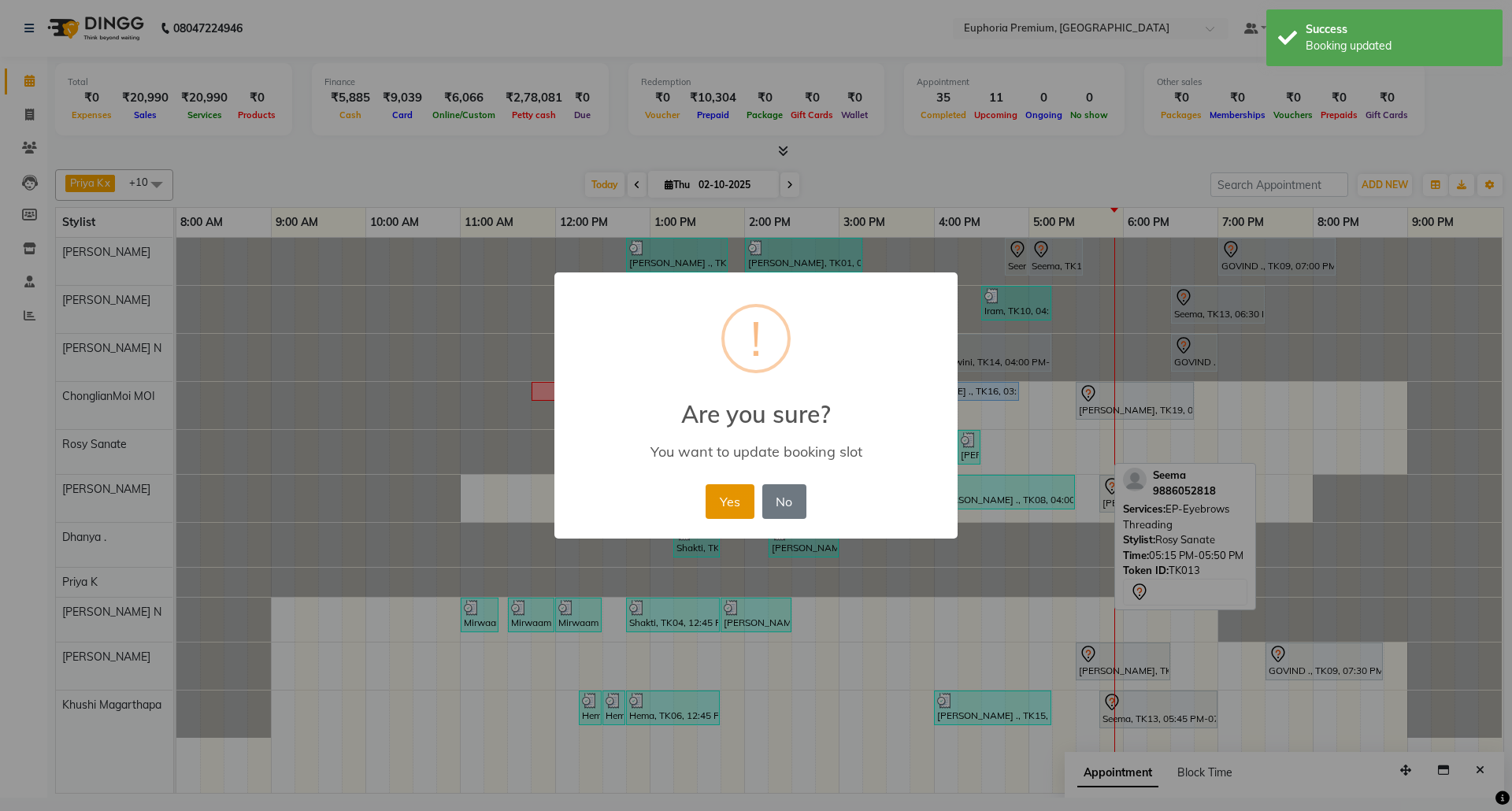
click at [744, 486] on button "Yes" at bounding box center [729, 502] width 48 height 35
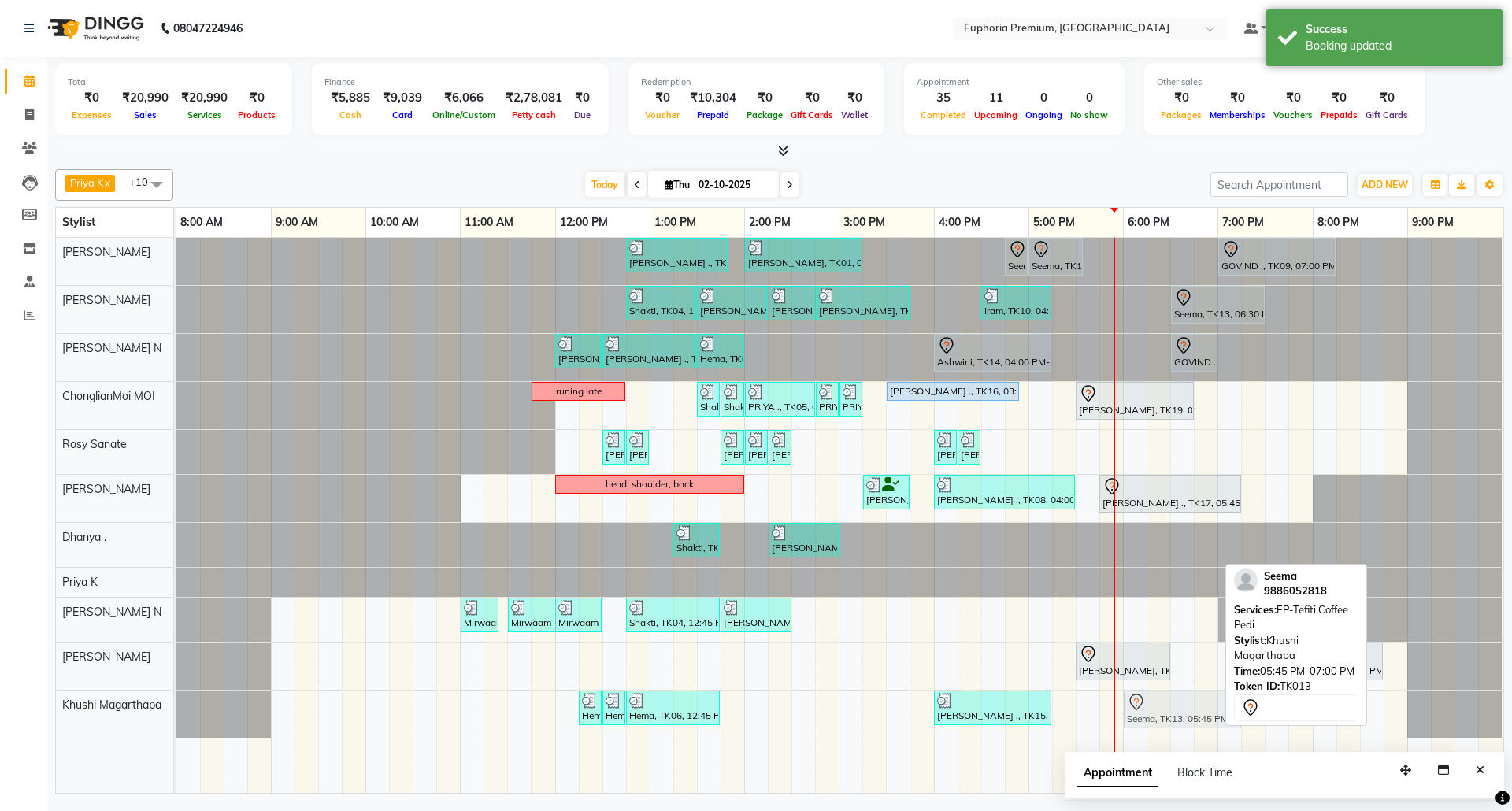
drag, startPoint x: 1139, startPoint y: 718, endPoint x: 1166, endPoint y: 718, distance: 27.0
click at [176, 718] on div "Hema, TK06, 12:15 PM-12:30 PM, EP-Shampoo (Wella) Hema, TK06, 12:30 PM-12:45 PM…" at bounding box center [176, 714] width 0 height 48
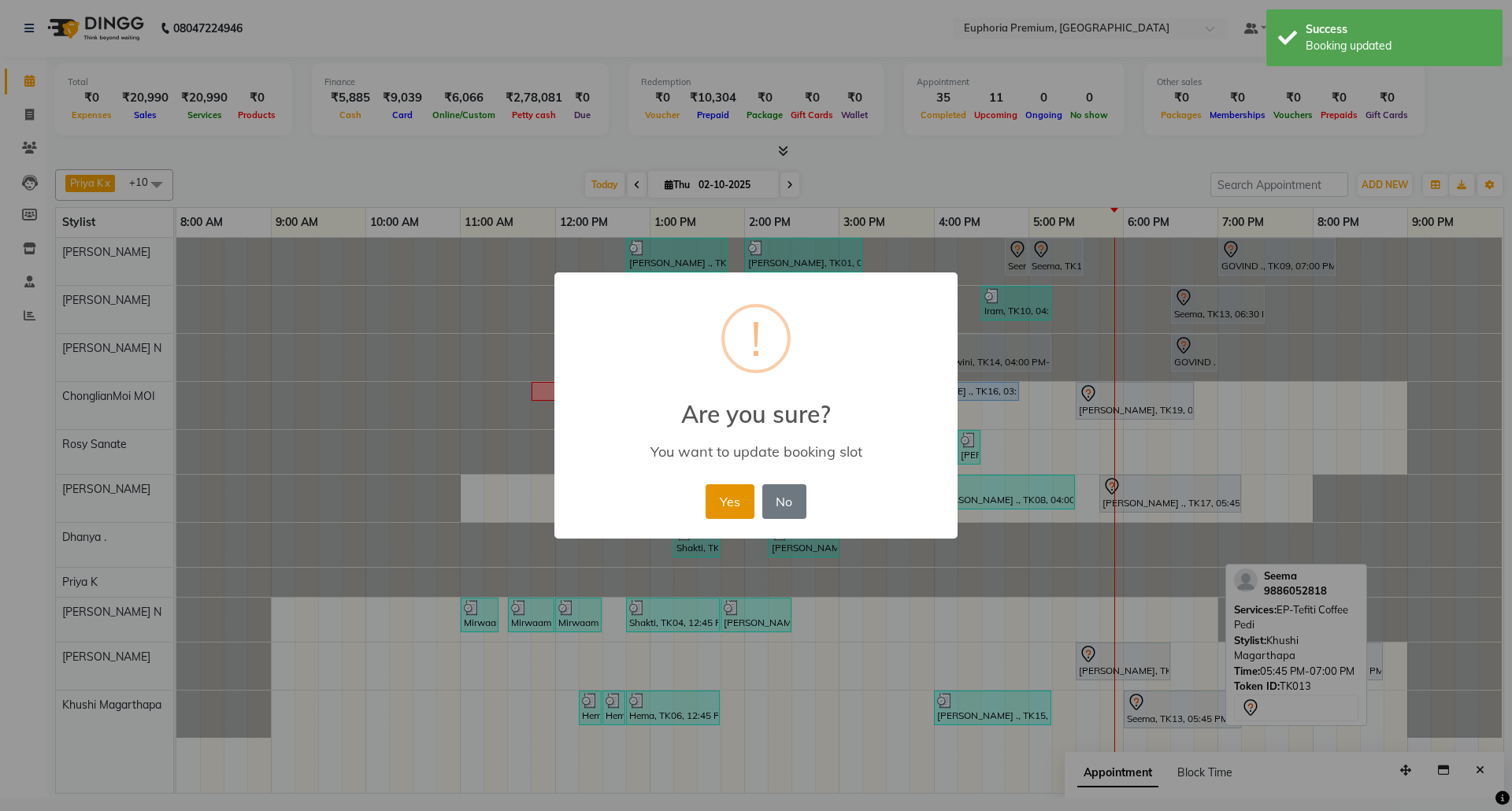
click at [725, 507] on button "Yes" at bounding box center [729, 502] width 48 height 35
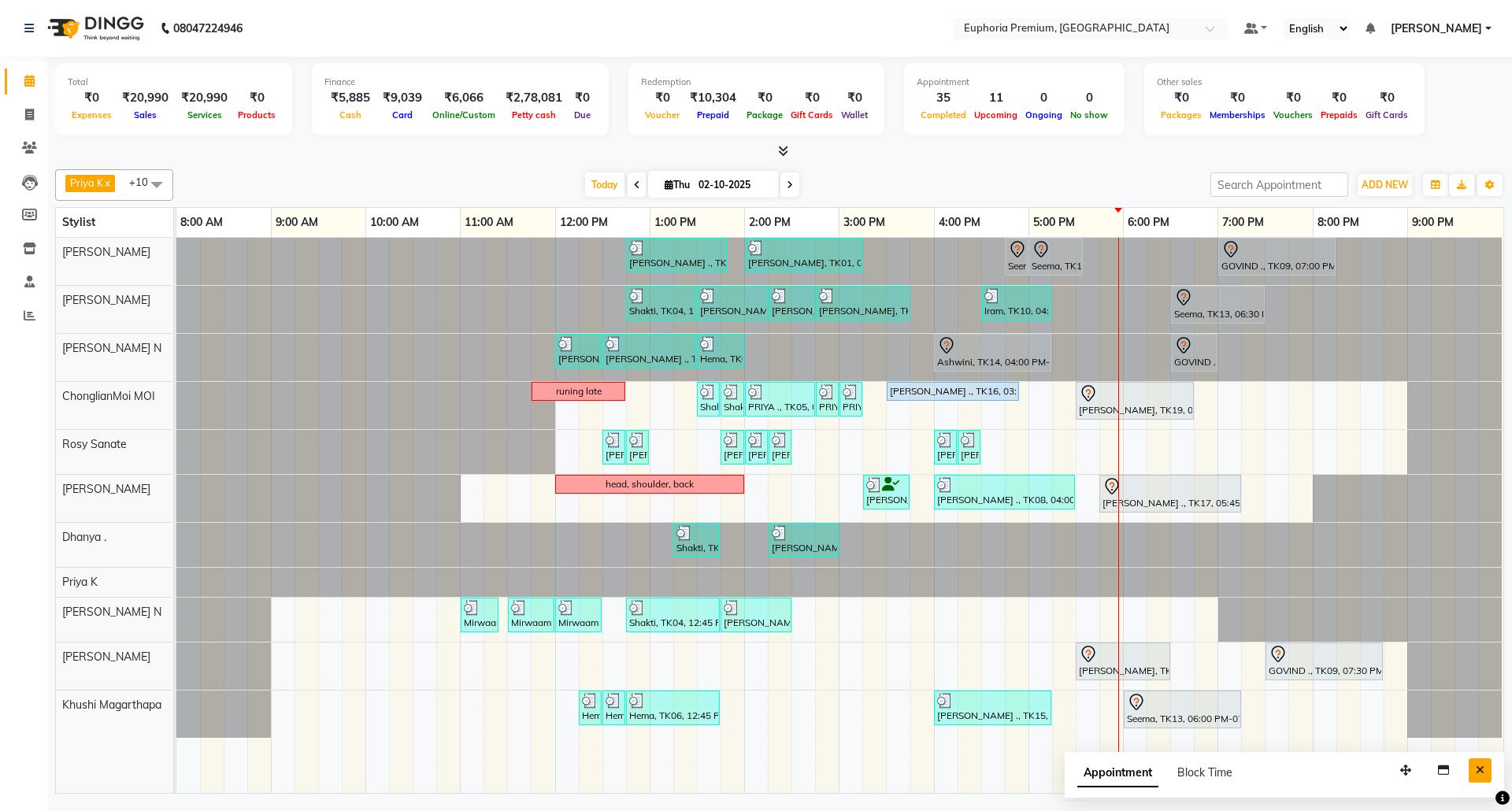
click at [1481, 767] on icon "Close" at bounding box center [1480, 771] width 9 height 11
click at [1476, 29] on span "[PERSON_NAME]" at bounding box center [1436, 29] width 91 height 17
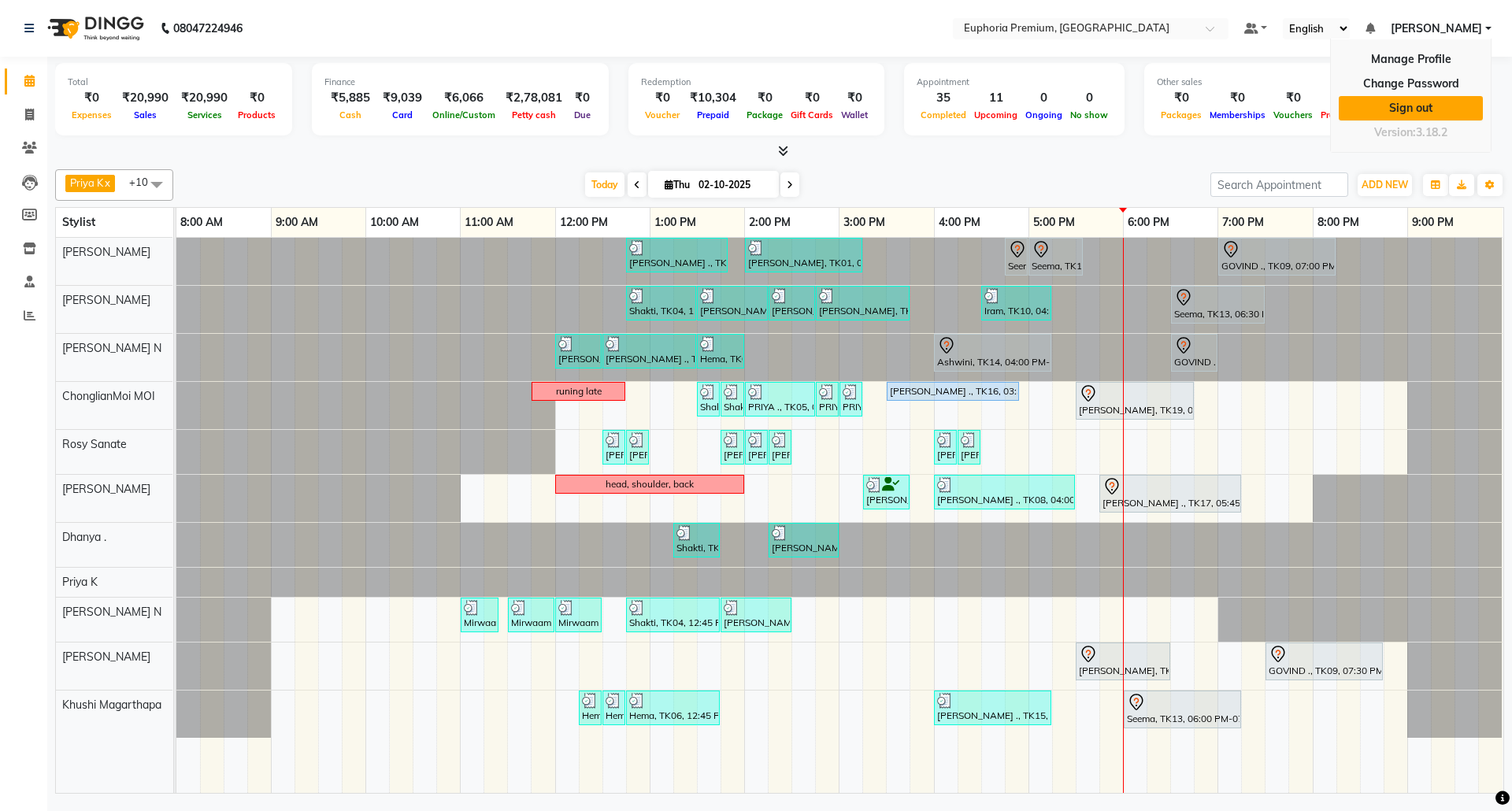
click at [1409, 118] on link "Sign out" at bounding box center [1411, 108] width 144 height 25
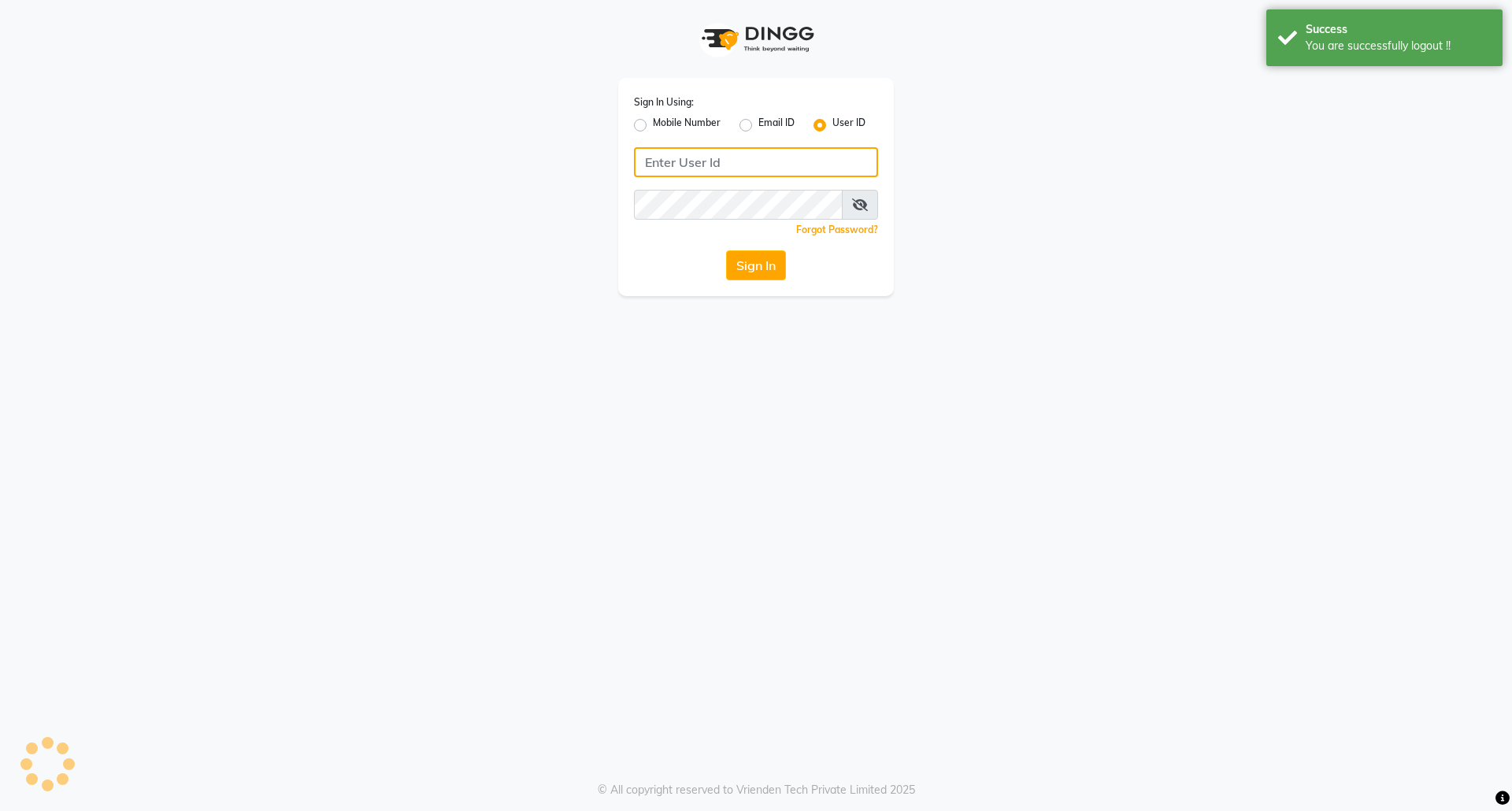
type input "7760179992"
click at [653, 124] on label "Mobile Number" at bounding box center [687, 125] width 67 height 19
click at [653, 124] on input "Mobile Number" at bounding box center [658, 121] width 10 height 10
radio input "true"
radio input "false"
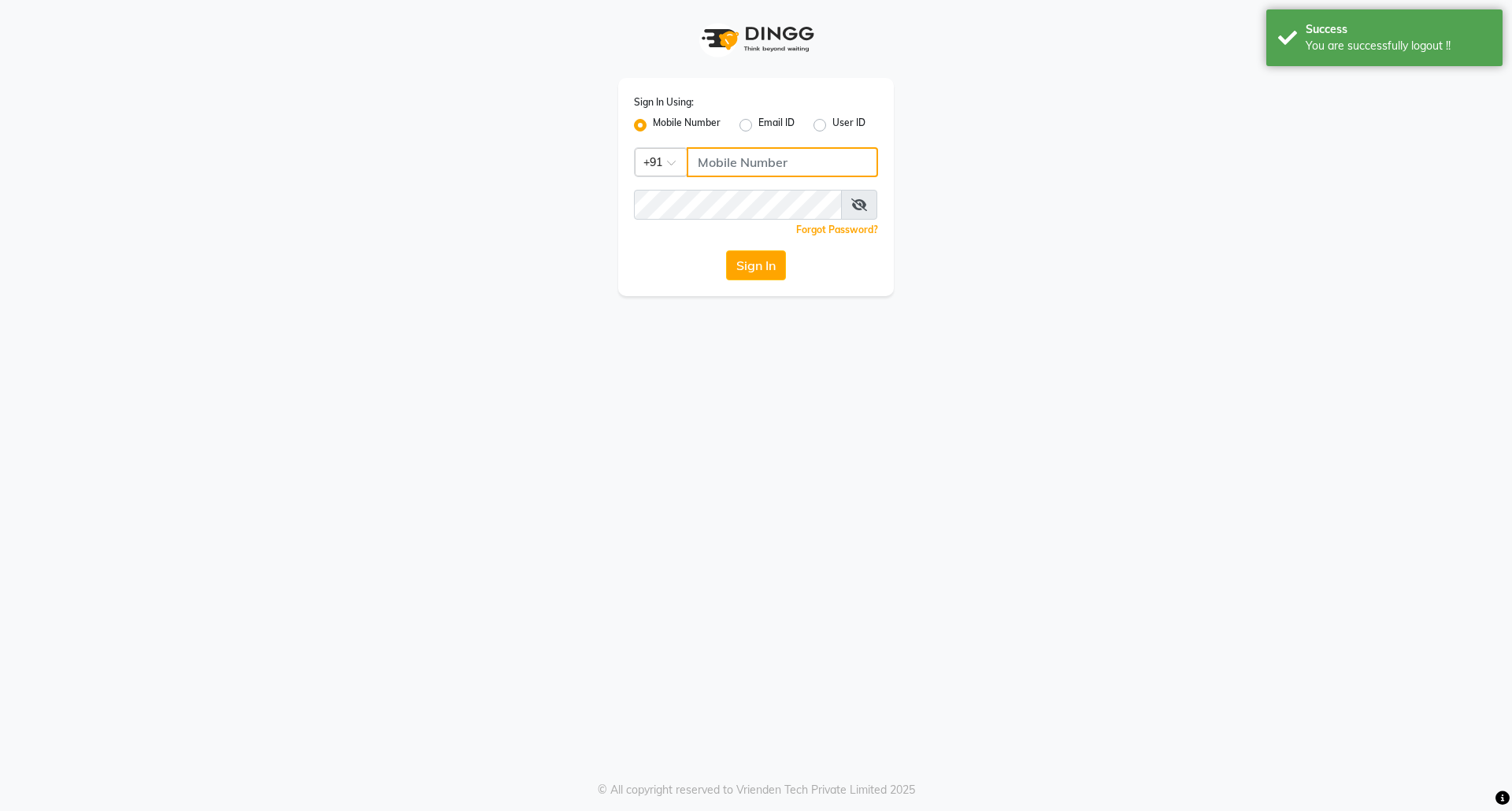
click at [748, 175] on input "Username" at bounding box center [782, 163] width 191 height 30
type input "8073170422"
click at [757, 264] on button "Sign In" at bounding box center [756, 266] width 60 height 30
